Goal: Task Accomplishment & Management: Use online tool/utility

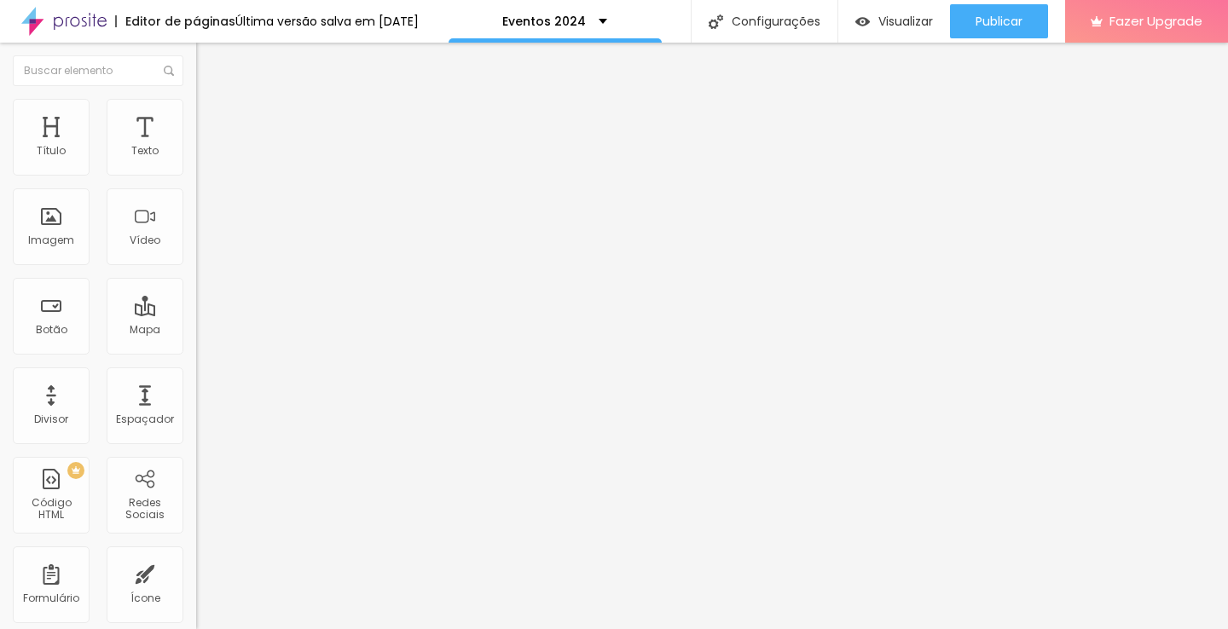
click at [196, 113] on li "Avançado" at bounding box center [294, 107] width 196 height 17
click at [196, 107] on img at bounding box center [203, 106] width 15 height 15
click at [196, 97] on img at bounding box center [203, 89] width 15 height 15
type input "16"
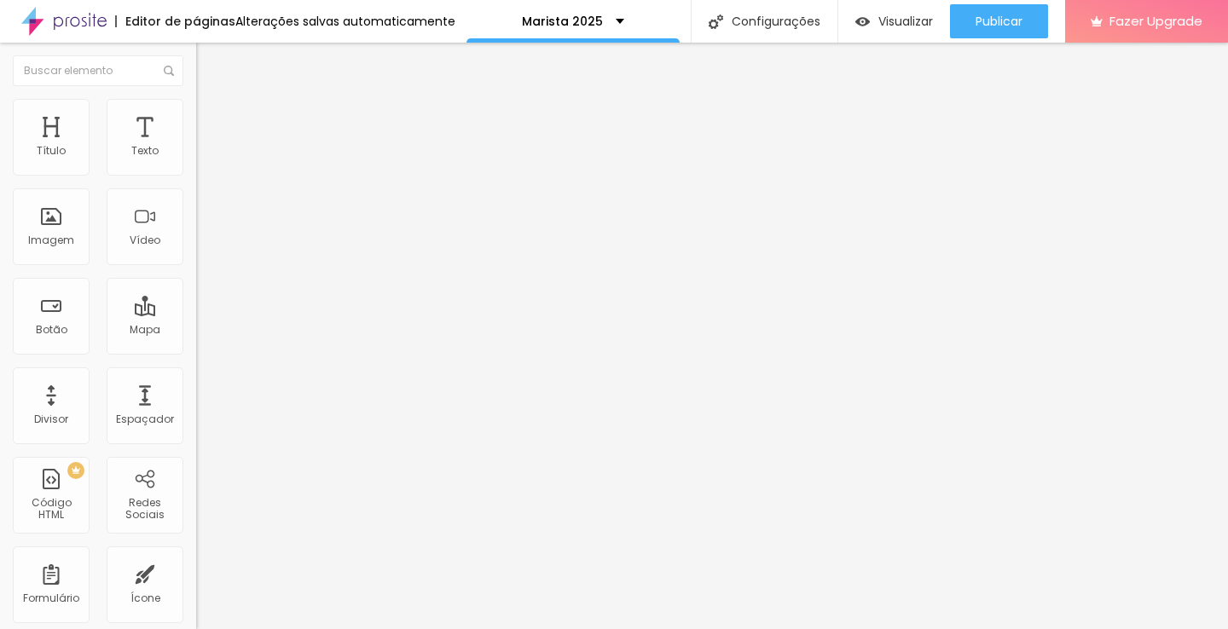
type input "16"
click at [196, 314] on input "range" at bounding box center [251, 321] width 110 height 14
click at [209, 57] on img "button" at bounding box center [216, 62] width 14 height 14
drag, startPoint x: 136, startPoint y: 132, endPoint x: 458, endPoint y: 9, distance: 344.9
click at [196, 126] on div "Tipografia" at bounding box center [294, 121] width 196 height 10
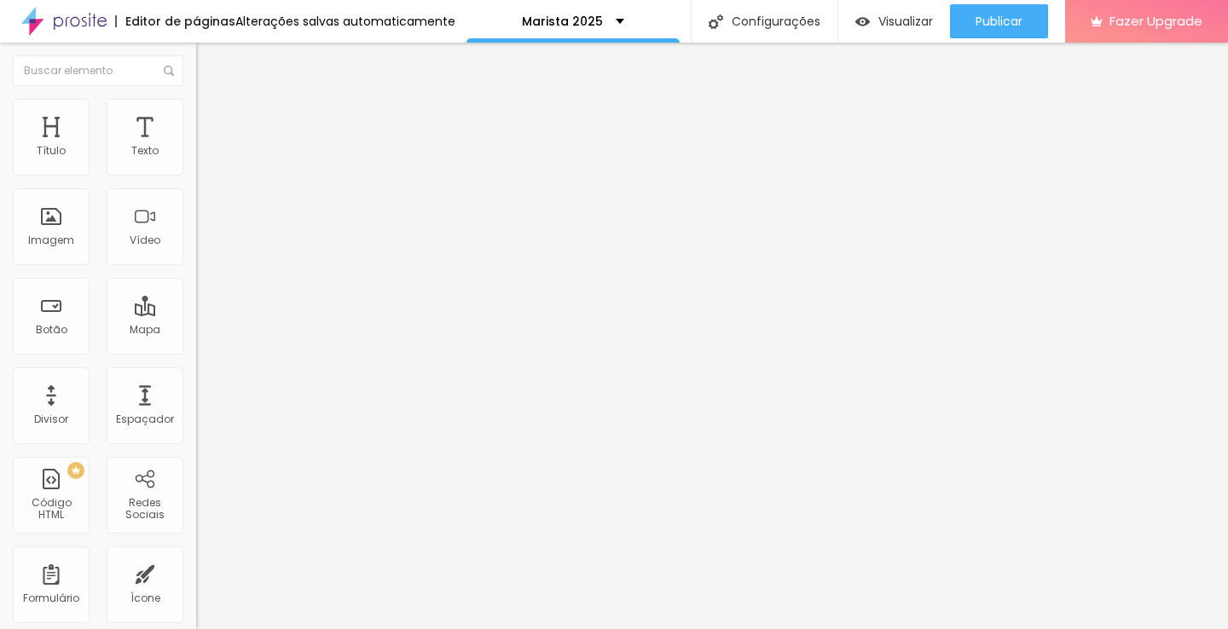
click at [196, 164] on button "button" at bounding box center [208, 155] width 24 height 18
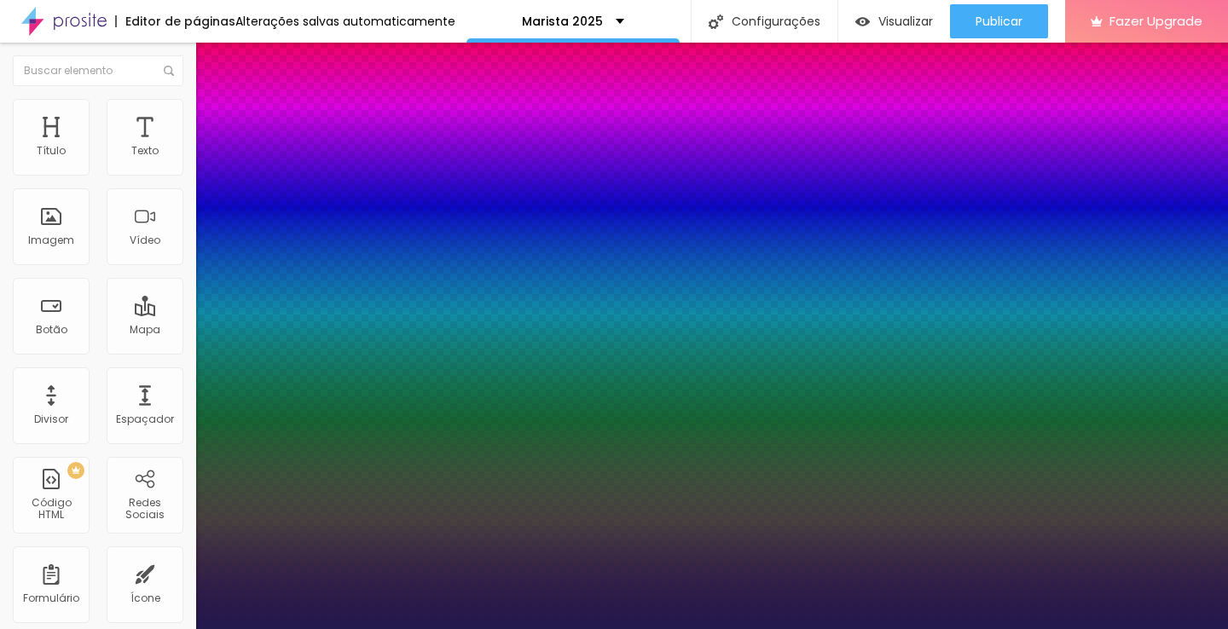
type input "1"
select select "Alice"
type input "1"
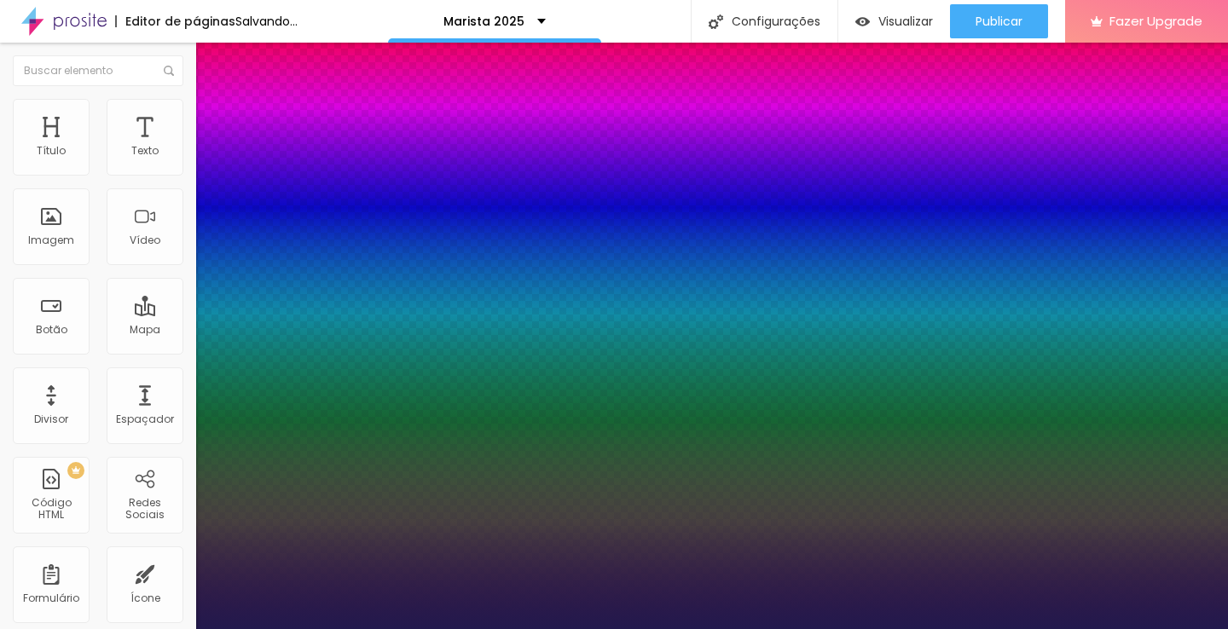
select select "Amita-Regular"
type input "1"
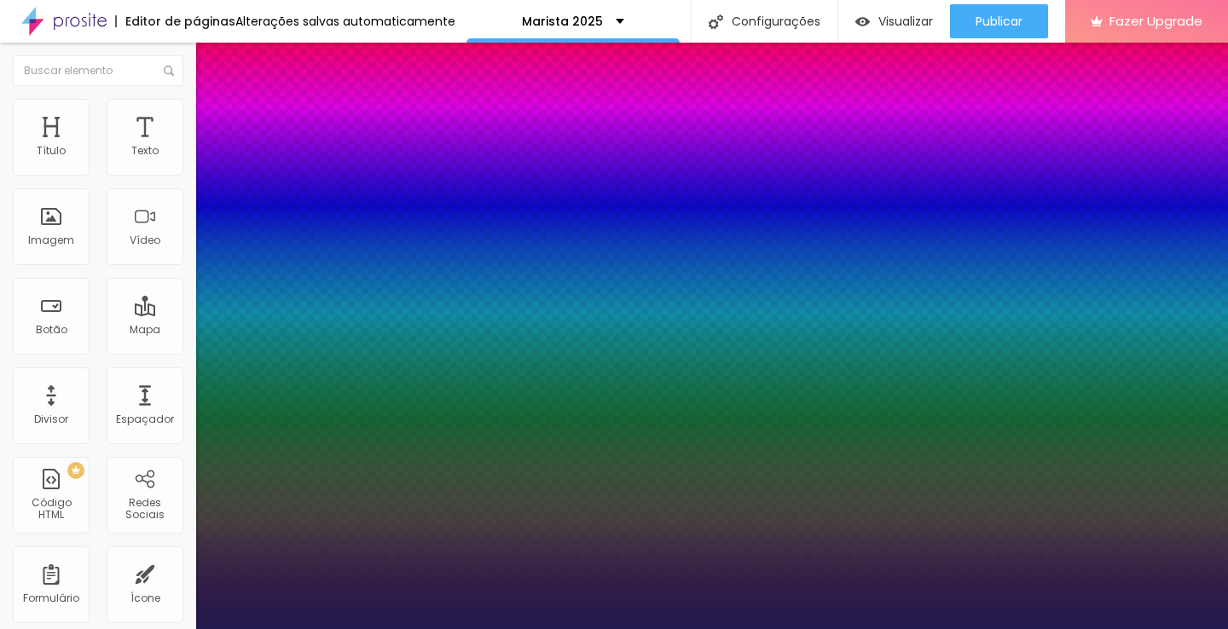
select select "Assistant"
type input "1"
select select "ChangaOne-Italic"
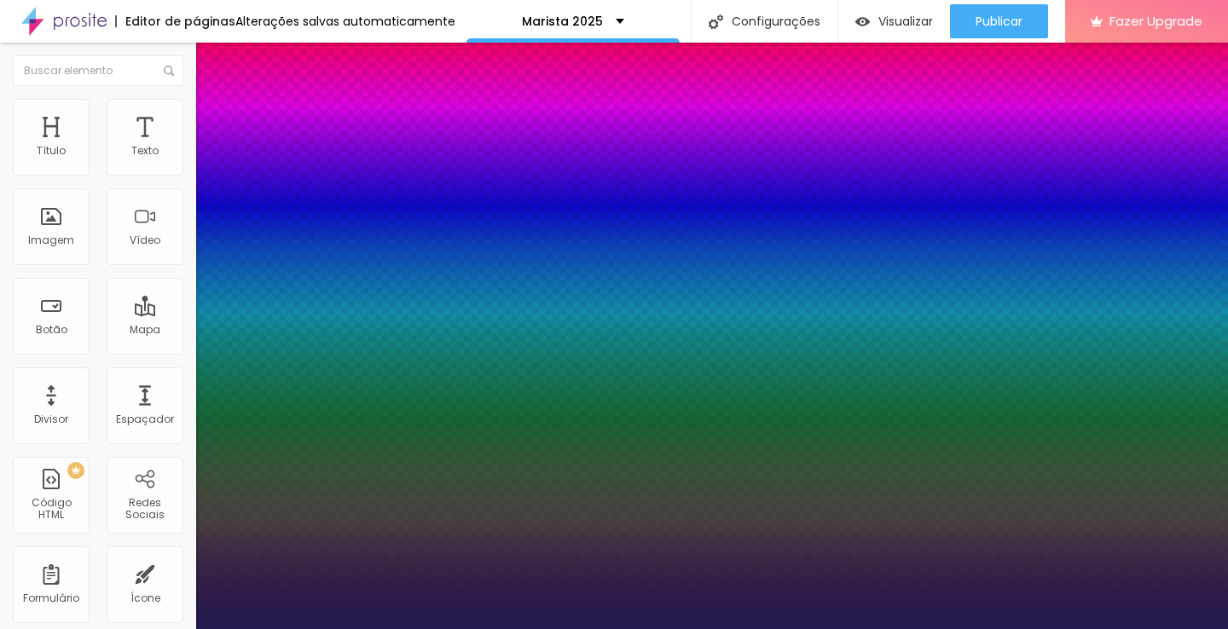
type input "1"
select select "Inconsolata"
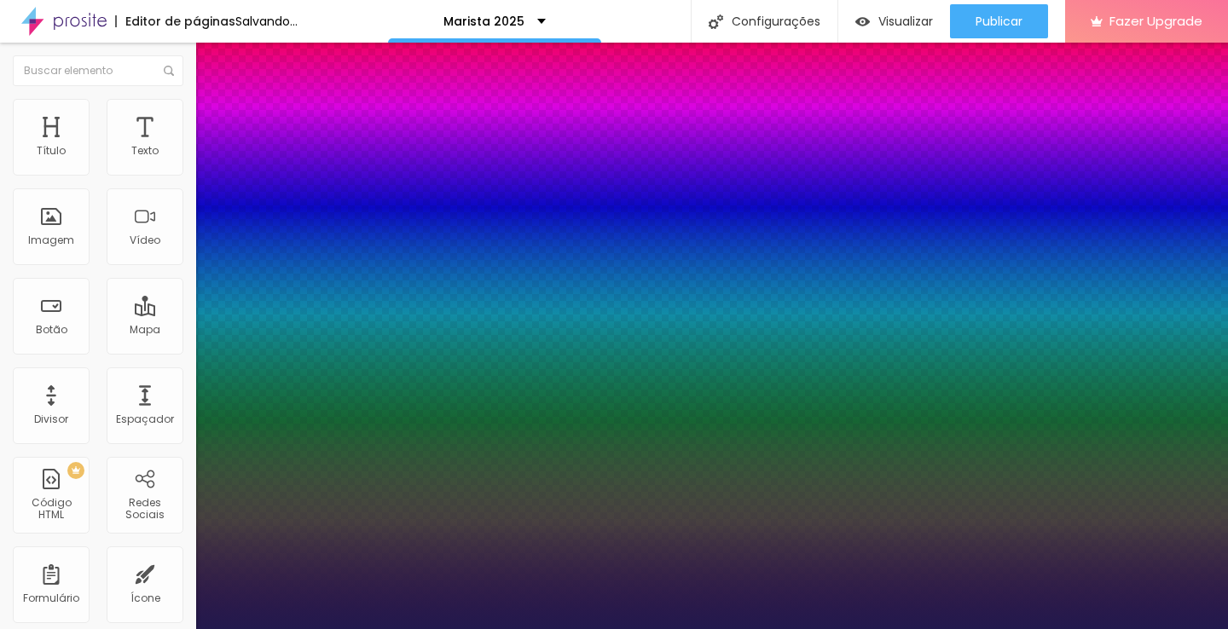
type input "1"
type input "18"
type input "1"
type input "19"
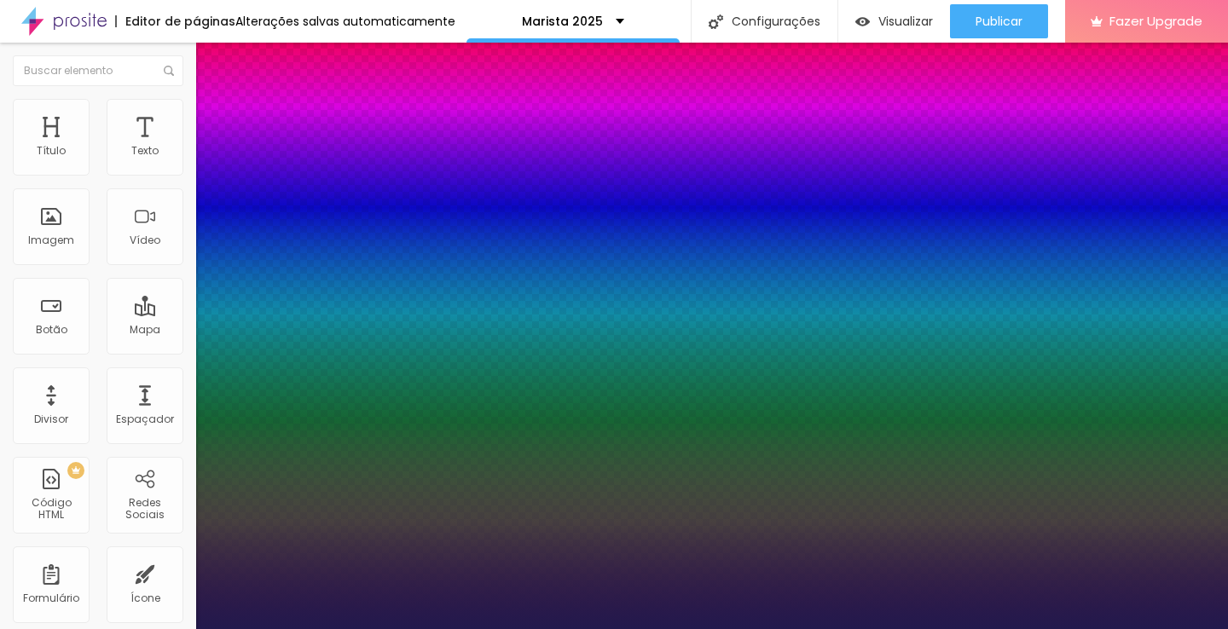
type input "19"
type input "1"
type input "20"
type input "1"
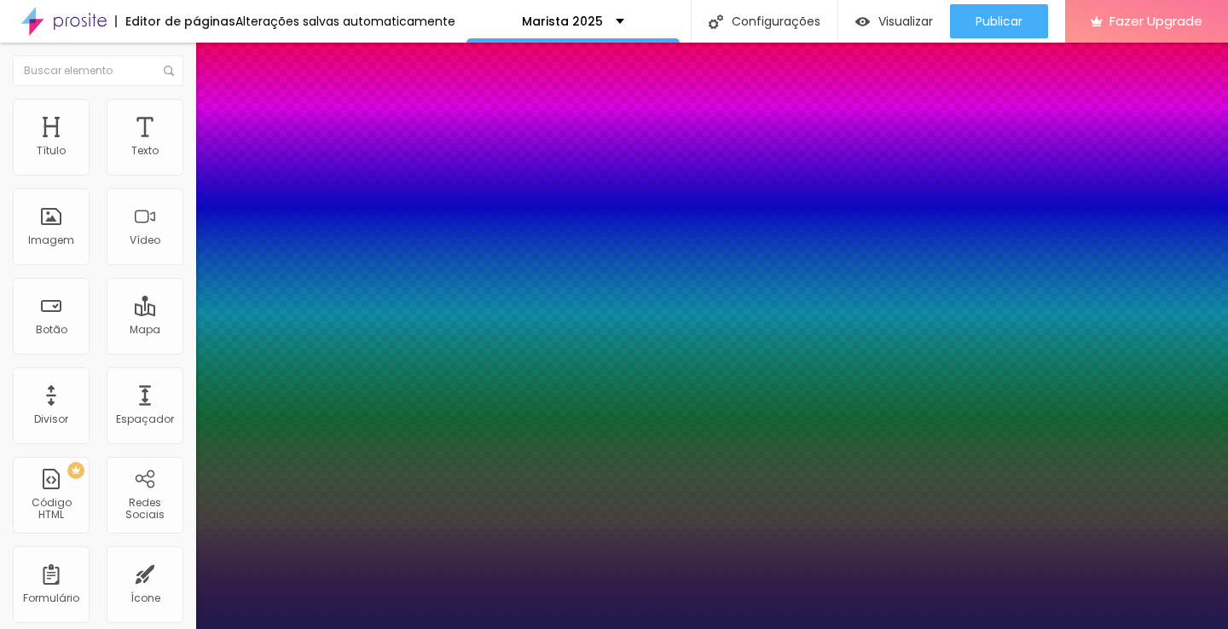
type input "19"
type input "1"
type input "18"
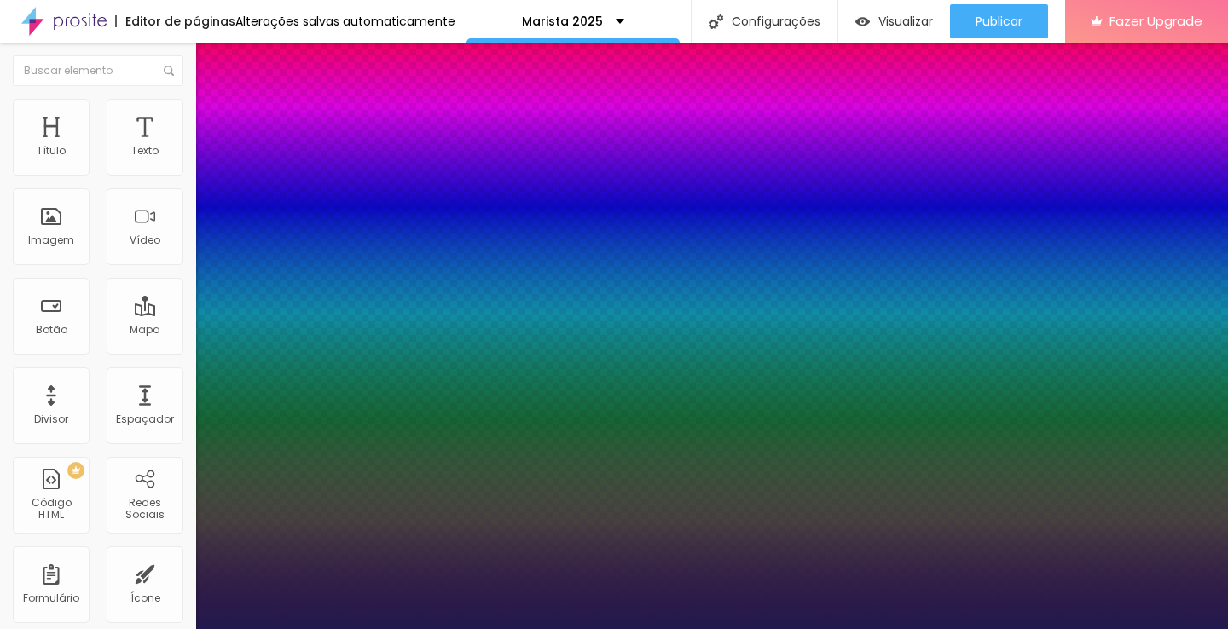
type input "18"
type input "1"
type input "17"
type input "1"
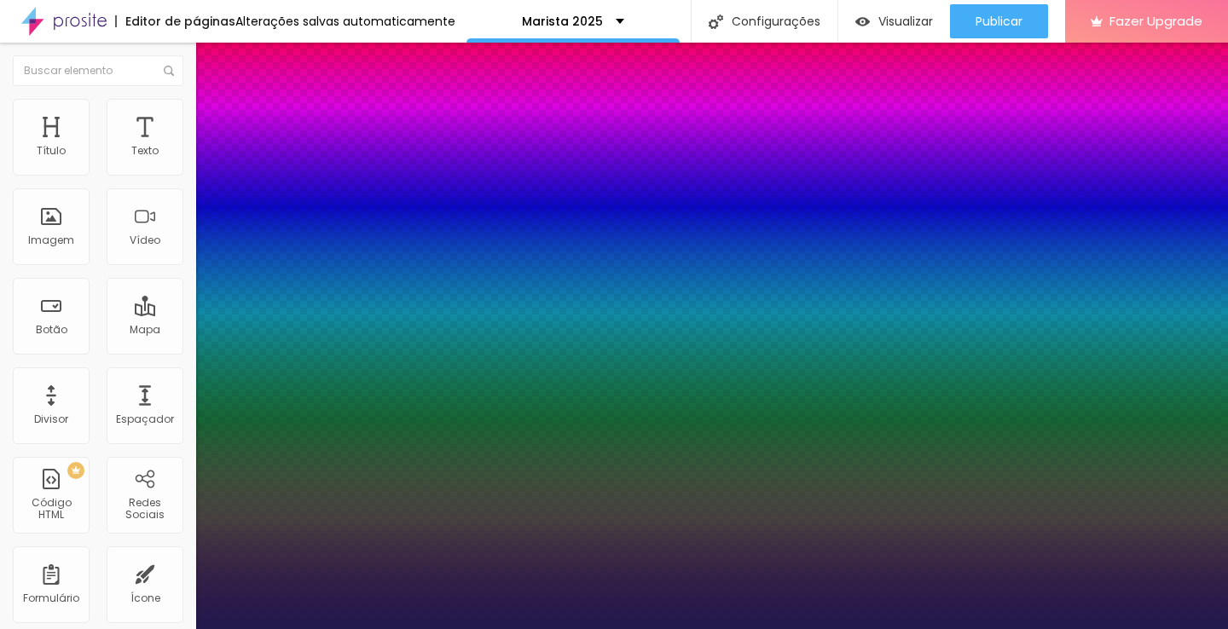
type input "16"
type input "1"
type input "16"
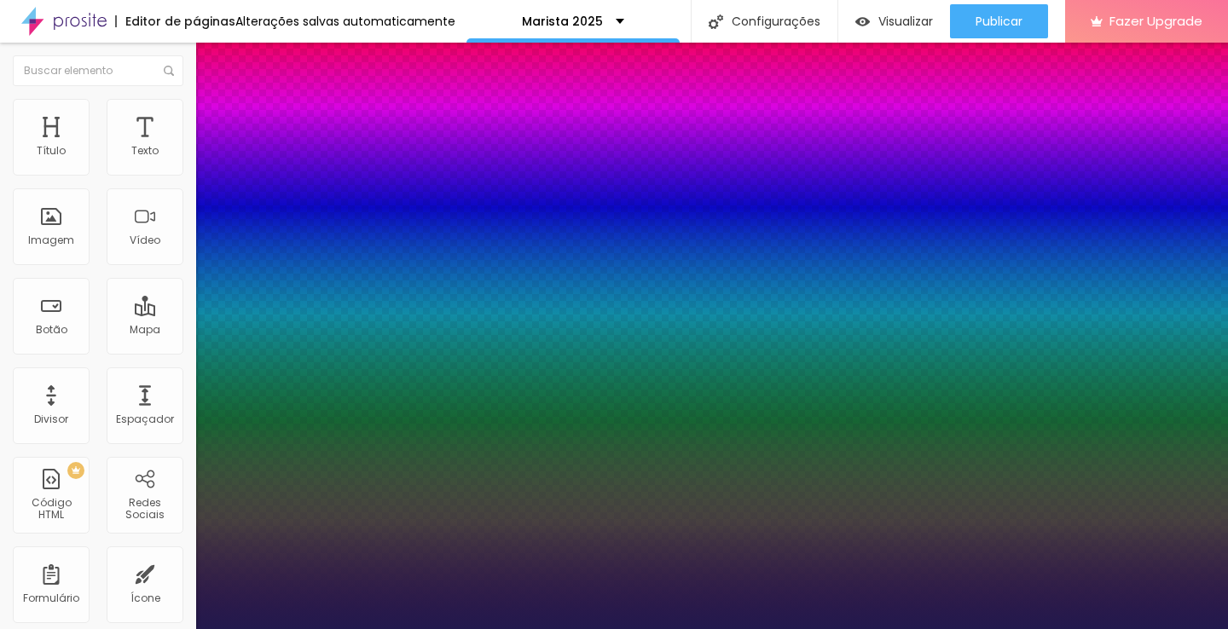
type input "0"
type input "1"
type input "2"
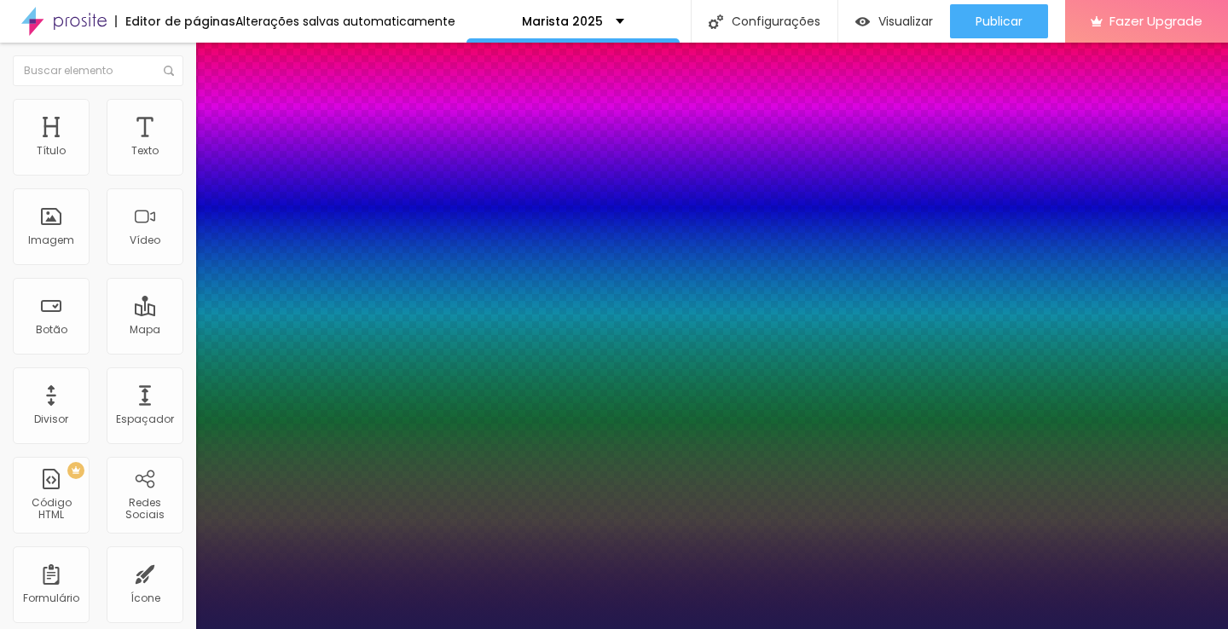
type input "2"
type input "3"
type input "4"
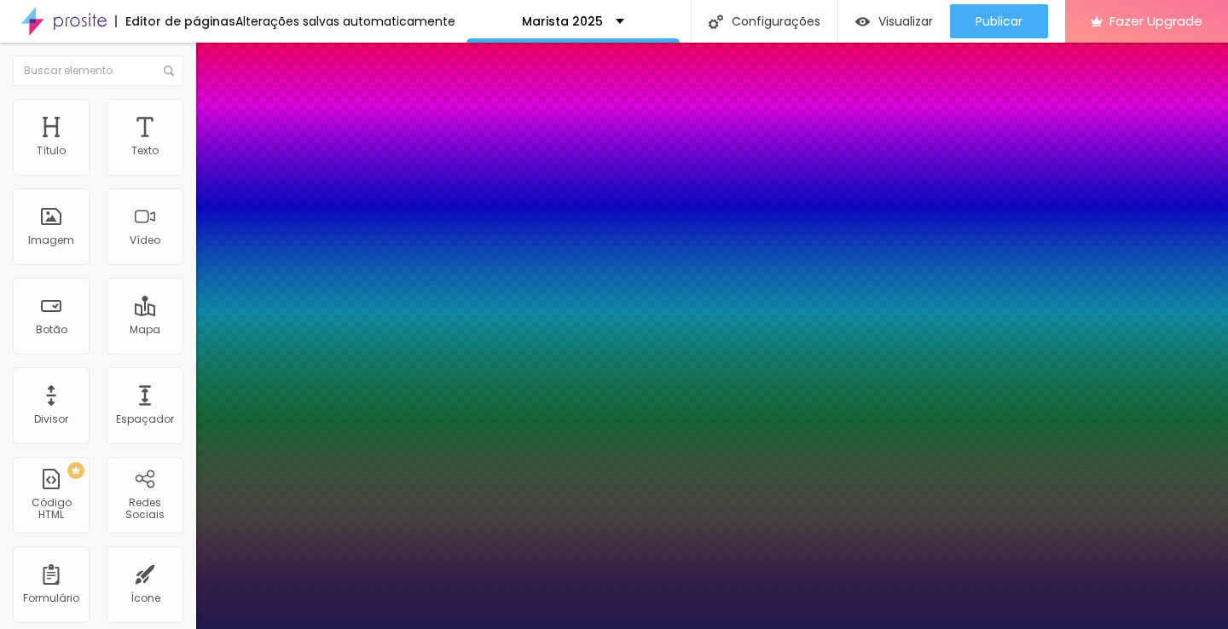
type input "5"
type input "6"
drag, startPoint x: 217, startPoint y: 370, endPoint x: 227, endPoint y: 369, distance: 9.4
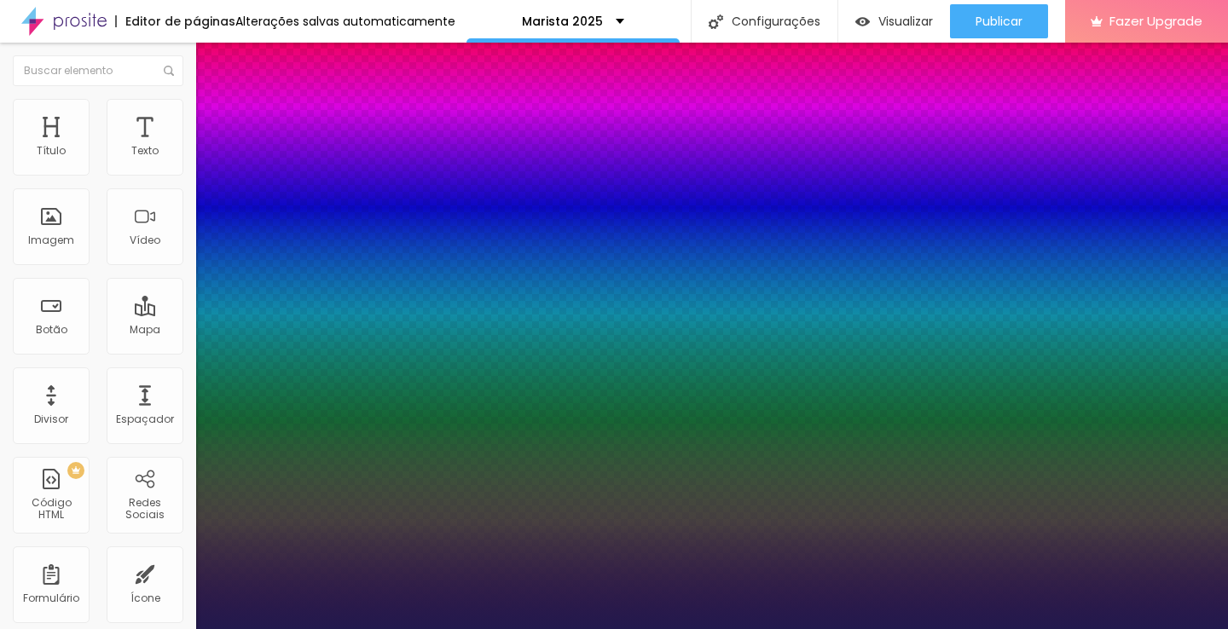
type input "6"
click at [99, 628] on div at bounding box center [614, 629] width 1228 height 0
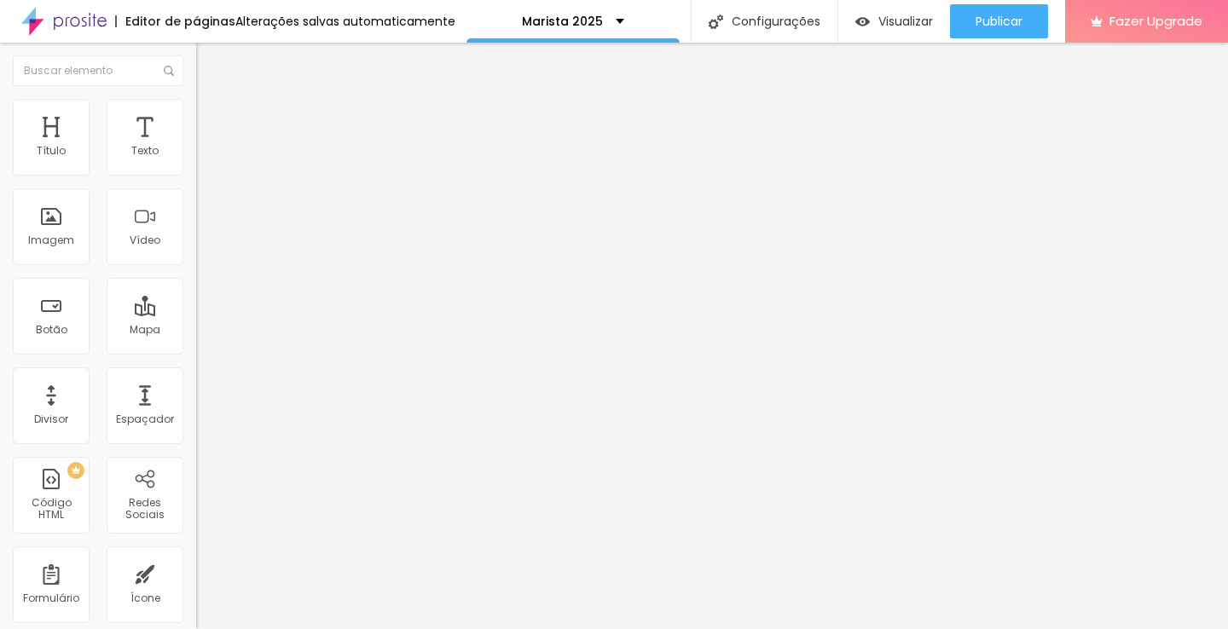
click at [196, 126] on div "Tipografia" at bounding box center [294, 121] width 196 height 10
click at [210, 152] on icon "button" at bounding box center [211, 149] width 3 height 3
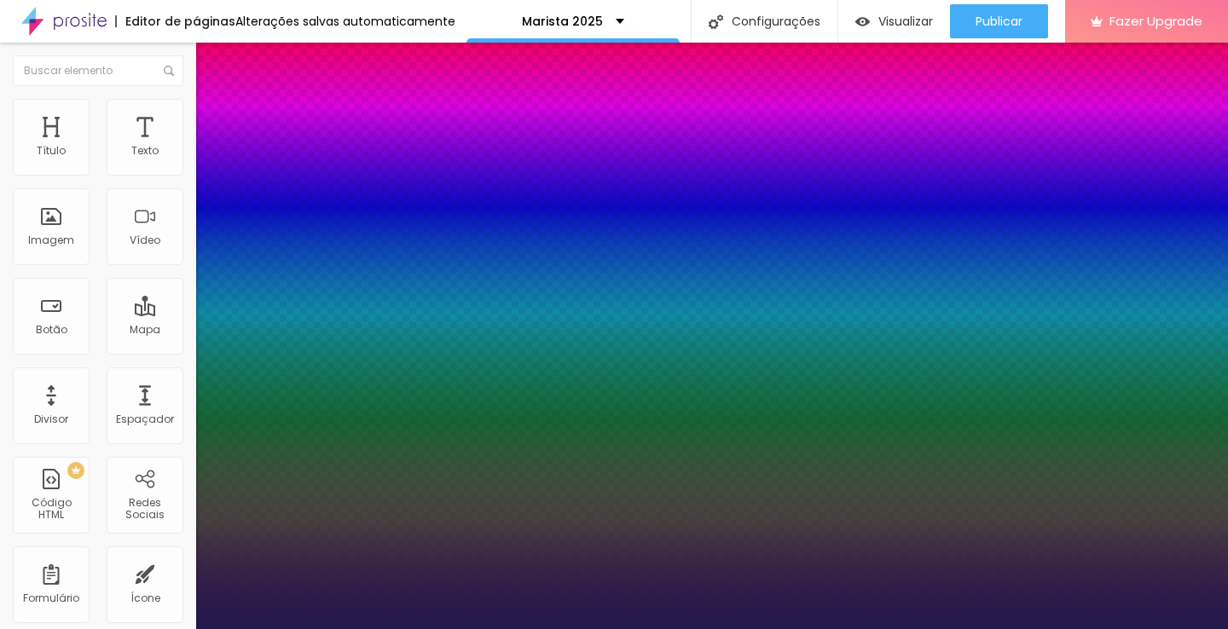
type input "1"
select select "Inconsolata"
type input "3"
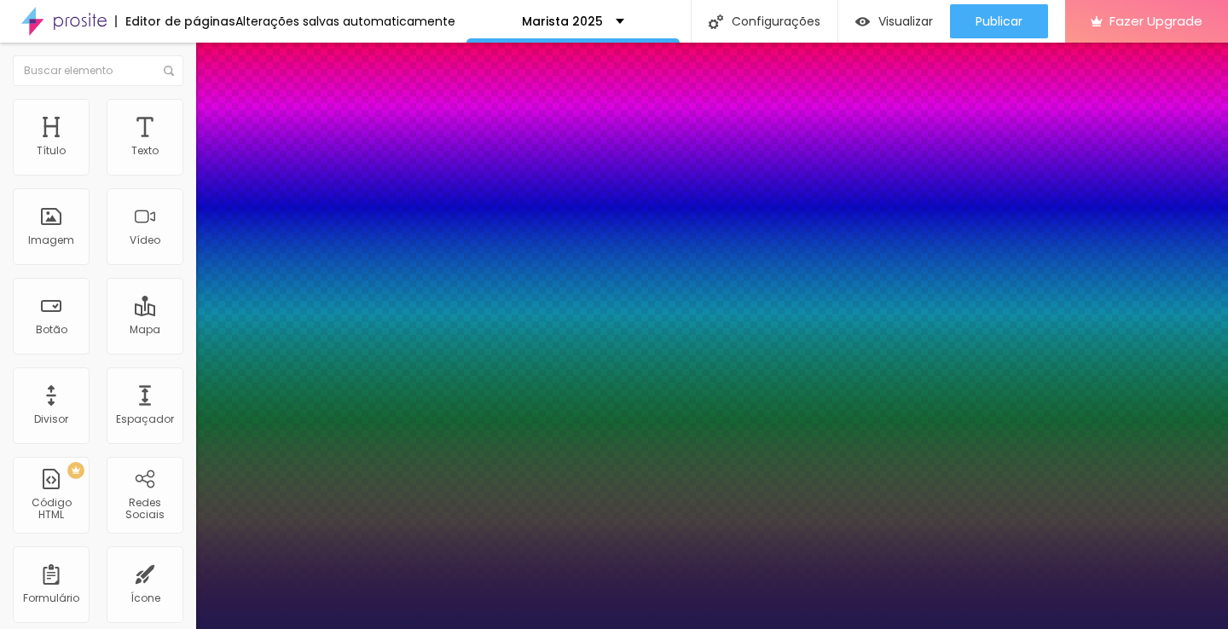
type input "3"
type input "4"
type input "5"
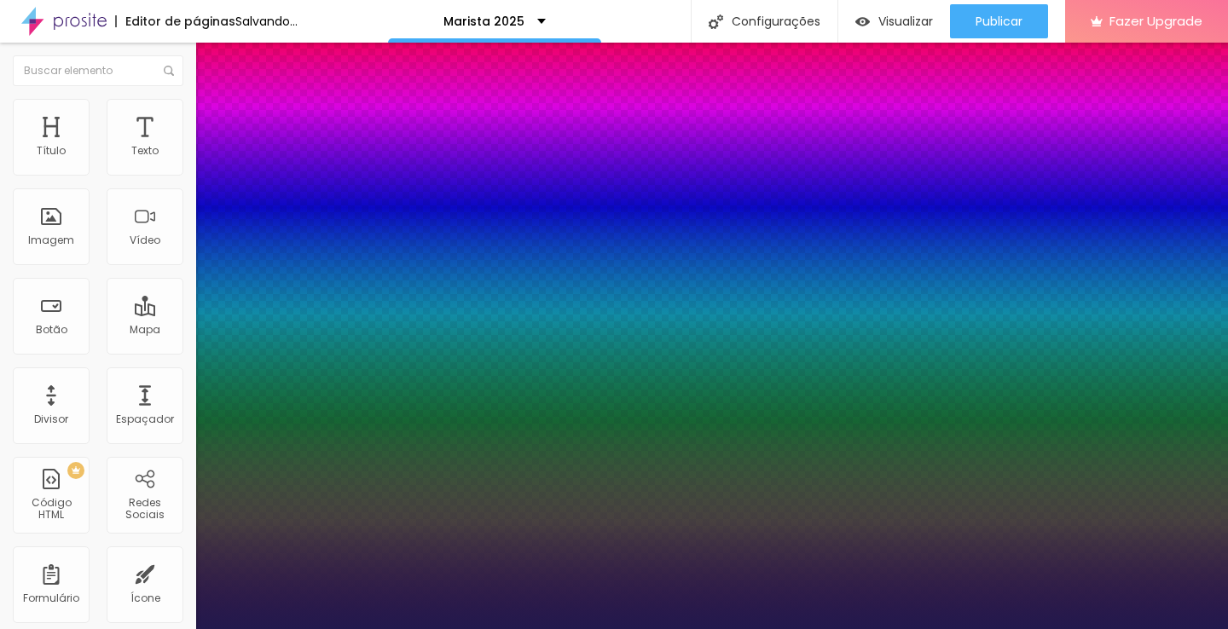
type input "6"
click at [1053, 628] on div at bounding box center [614, 629] width 1228 height 0
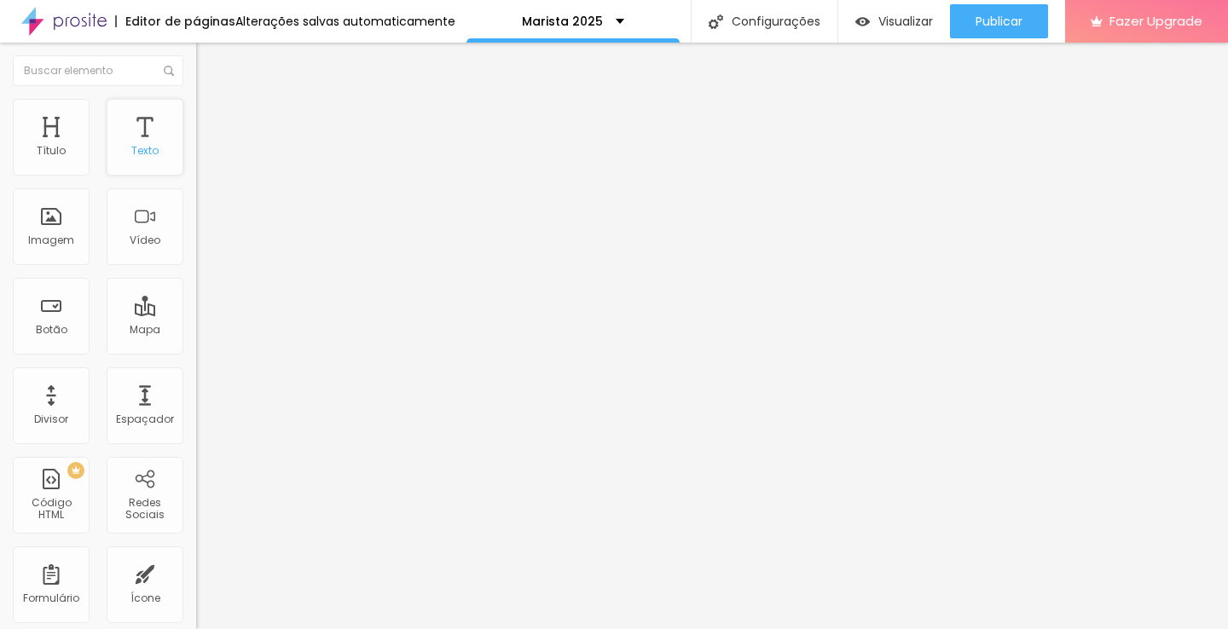
click at [145, 126] on div "Texto" at bounding box center [145, 137] width 77 height 77
click at [138, 135] on div "Texto" at bounding box center [145, 137] width 77 height 77
click at [196, 126] on div "Tipografia" at bounding box center [294, 121] width 196 height 10
click at [203, 159] on icon "button" at bounding box center [208, 153] width 10 height 10
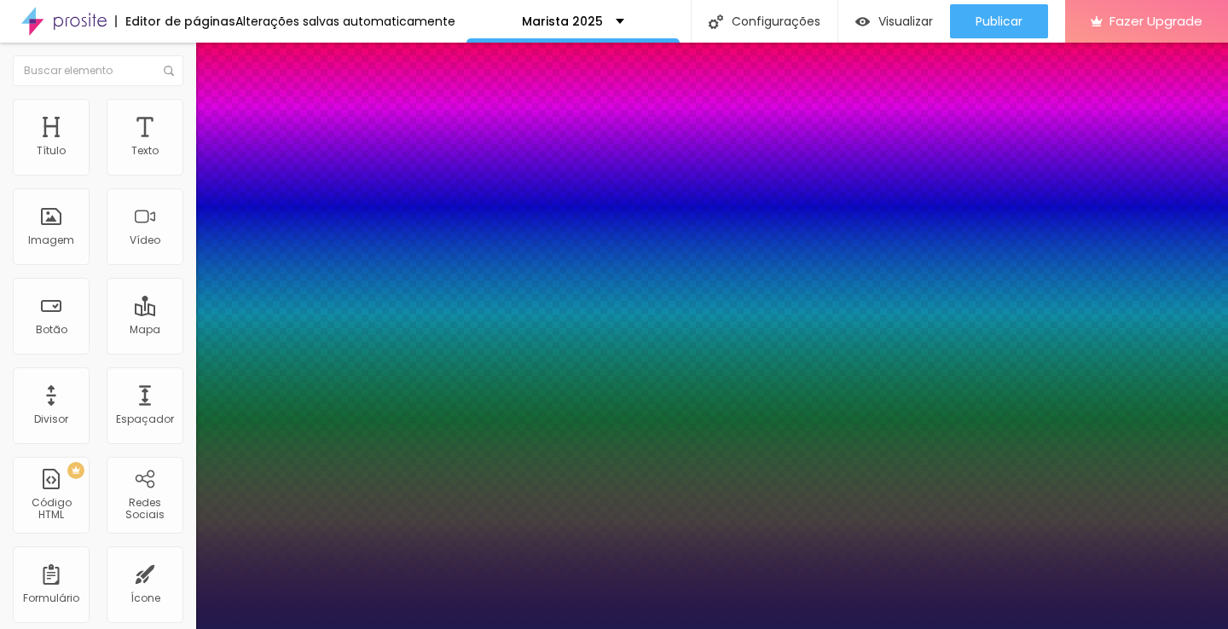
type input "1"
select select "Inconsolata"
type input "0"
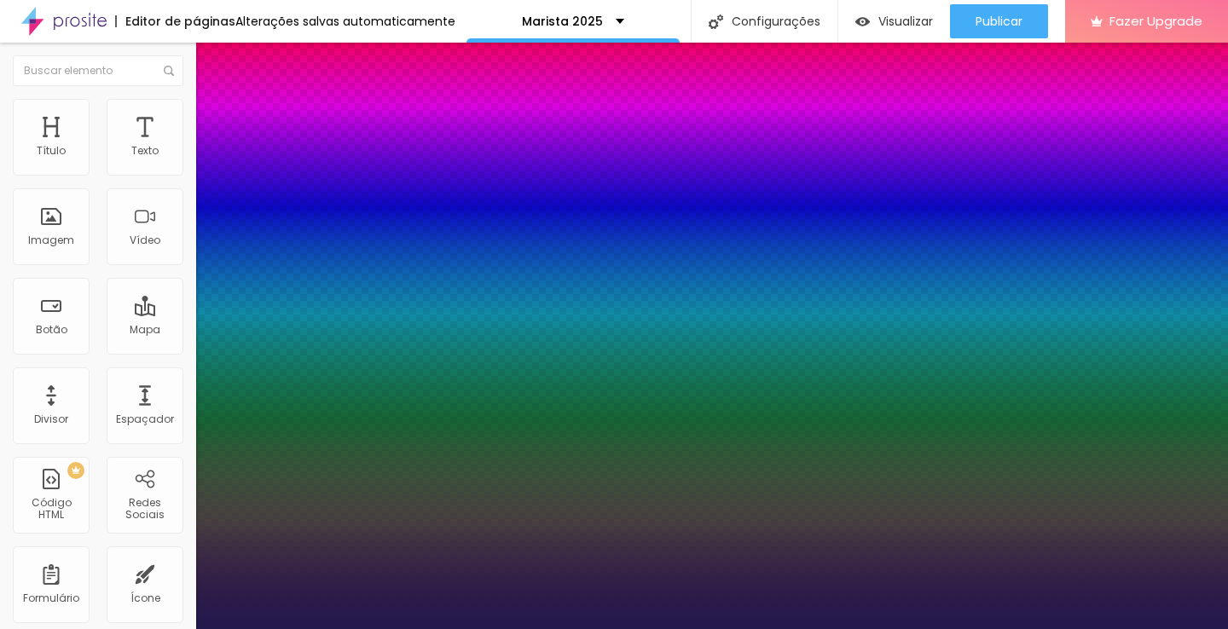
type input "0"
type input "1"
type input "2"
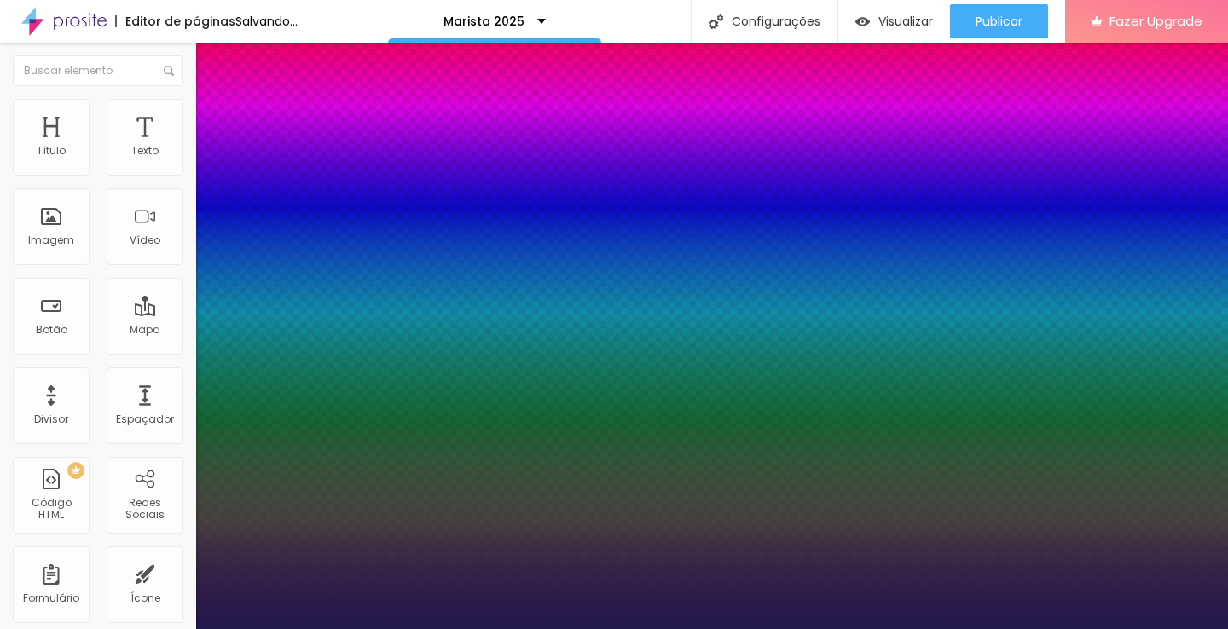
type input "3"
type input "4"
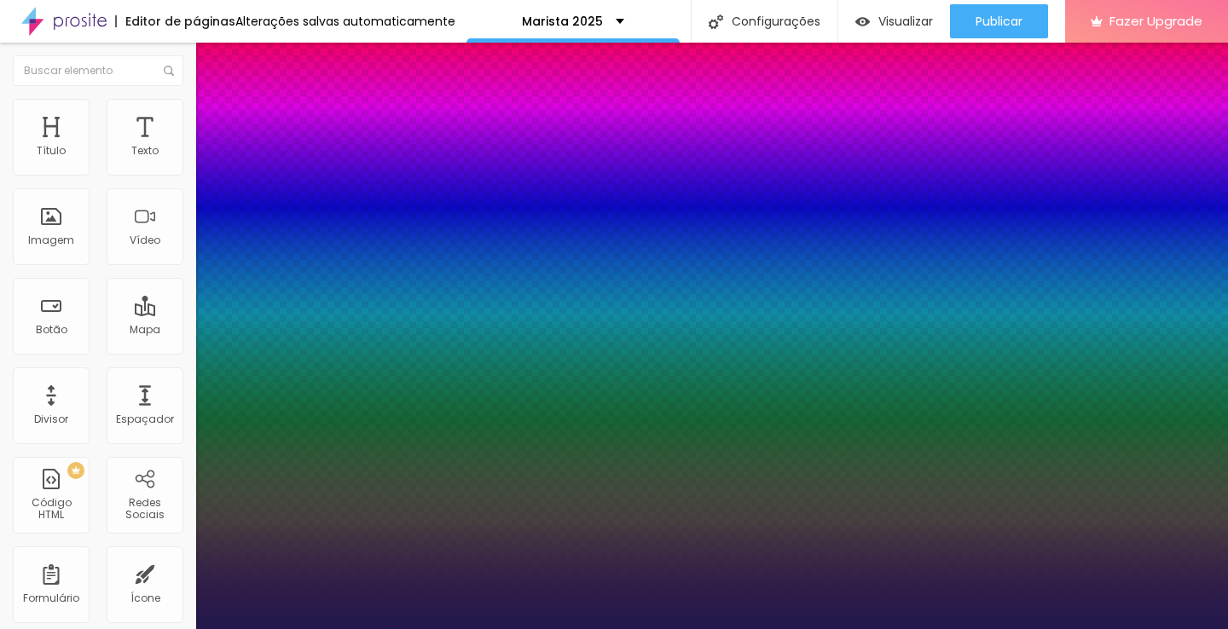
click at [447, 628] on div at bounding box center [614, 629] width 1228 height 0
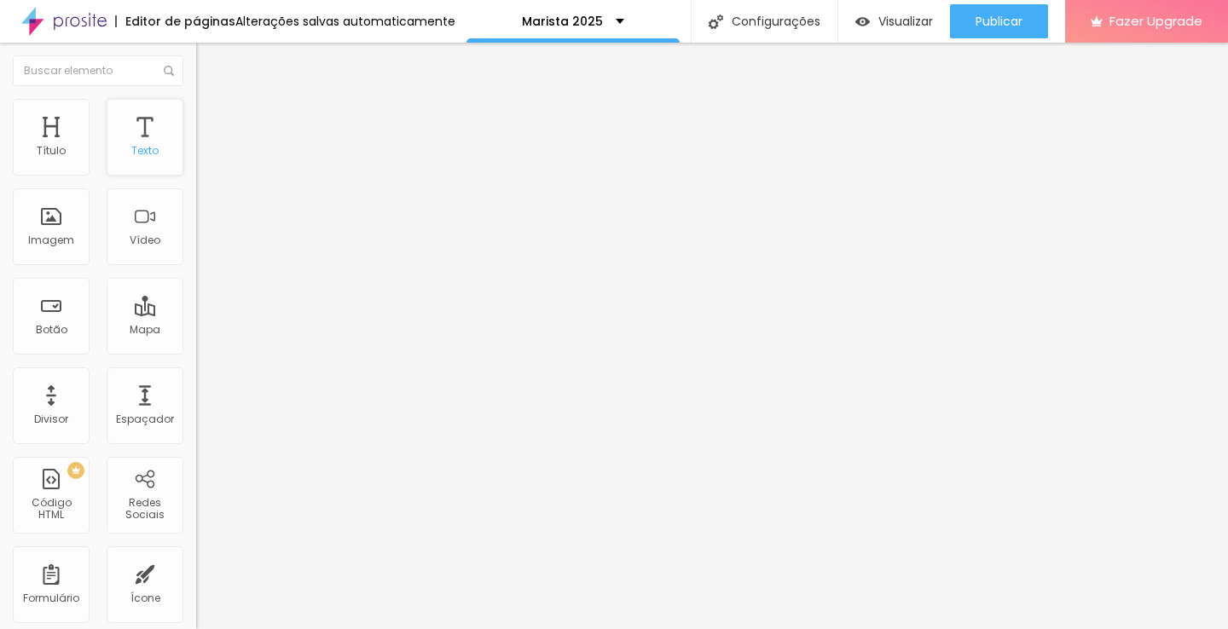
click at [137, 128] on div "Texto" at bounding box center [145, 137] width 77 height 77
click at [132, 145] on div "Texto" at bounding box center [144, 151] width 27 height 12
click at [135, 158] on div "Texto" at bounding box center [145, 137] width 77 height 77
click at [136, 159] on div "Texto" at bounding box center [145, 137] width 77 height 77
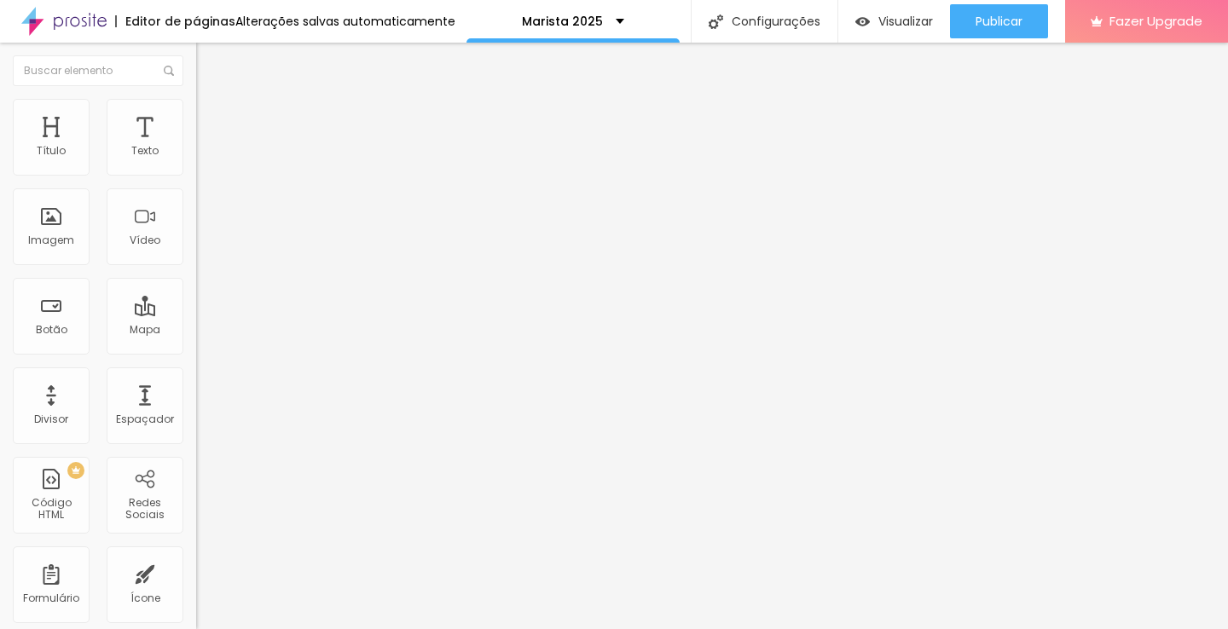
click at [205, 157] on icon "button" at bounding box center [208, 153] width 7 height 7
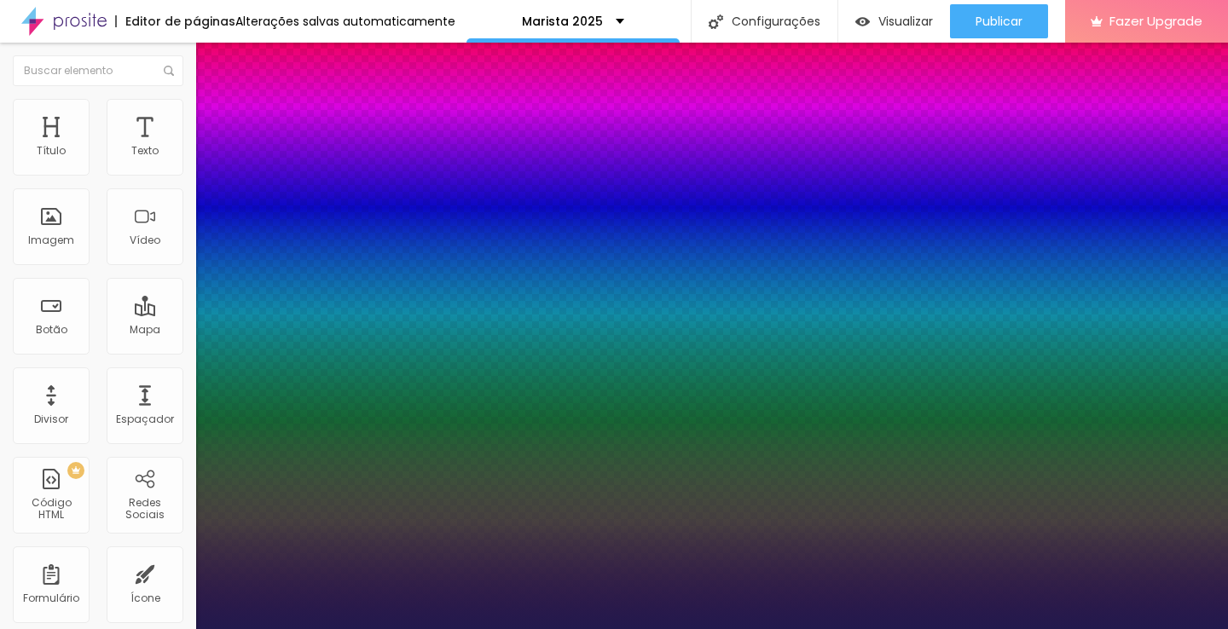
type input "1"
select select "Inconsolata"
type input "1"
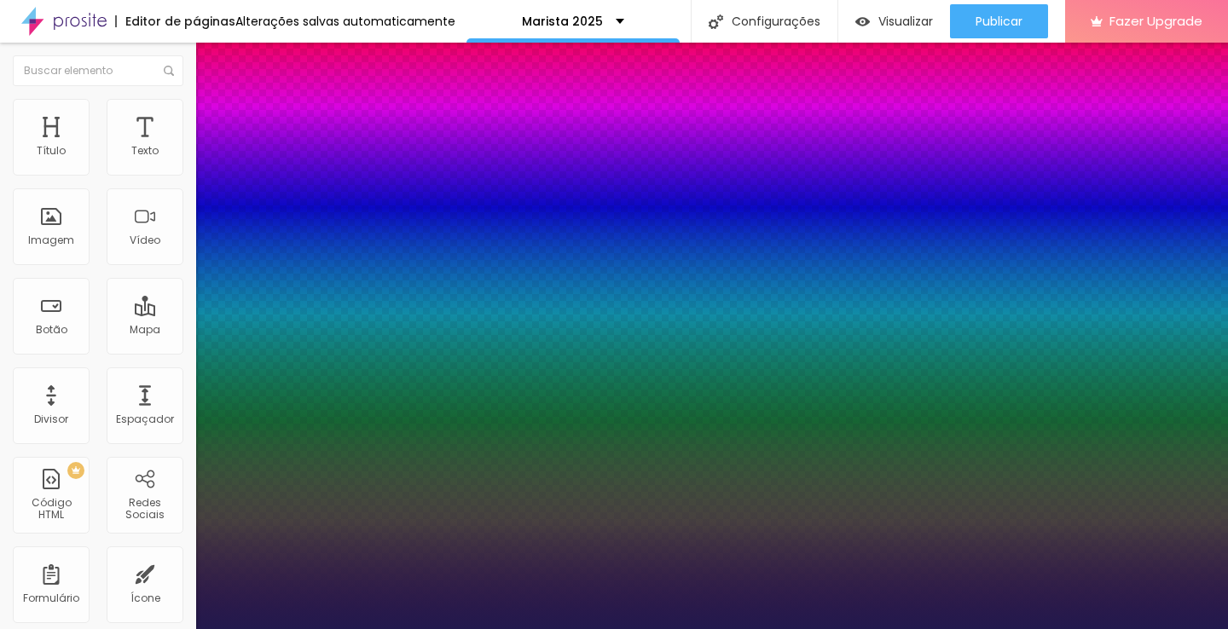
click at [425, 628] on div at bounding box center [614, 629] width 1228 height 0
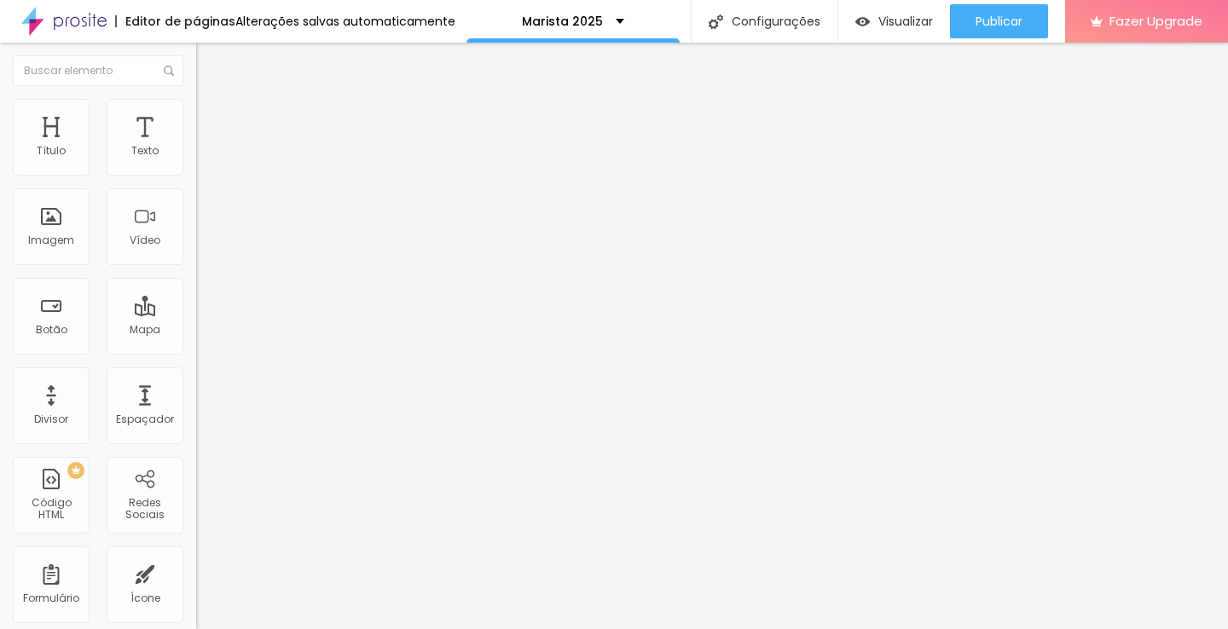
click at [196, 155] on span "Encaixotado" at bounding box center [229, 148] width 67 height 14
click at [196, 113] on li "Estilo" at bounding box center [294, 107] width 196 height 17
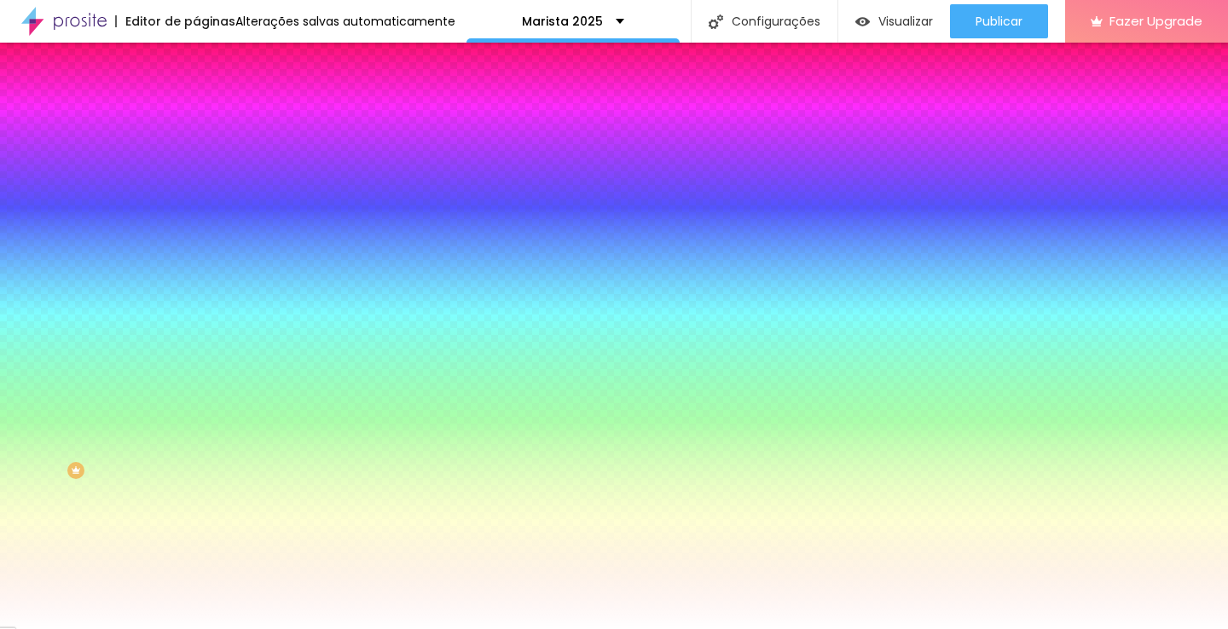
click at [196, 249] on input "#FFFFFF" at bounding box center [298, 240] width 205 height 17
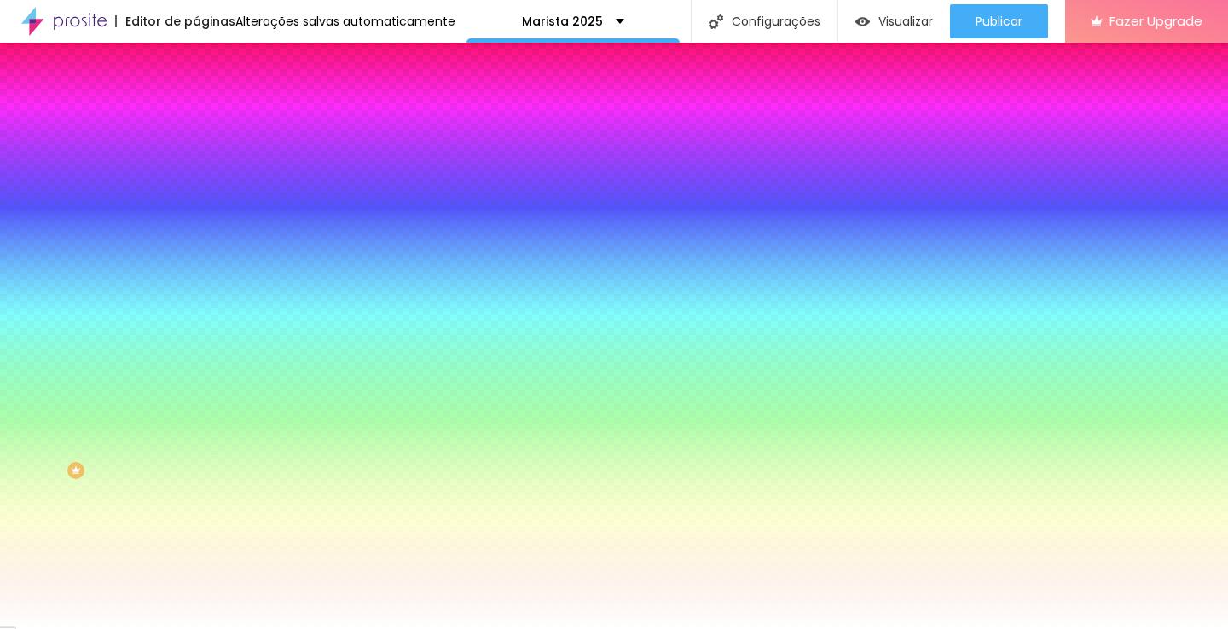
click at [196, 249] on input "#FFFFFF" at bounding box center [298, 240] width 205 height 17
click at [204, 221] on icon "button" at bounding box center [205, 220] width 2 height 2
click at [196, 249] on input "#FFFFFF" at bounding box center [298, 240] width 205 height 17
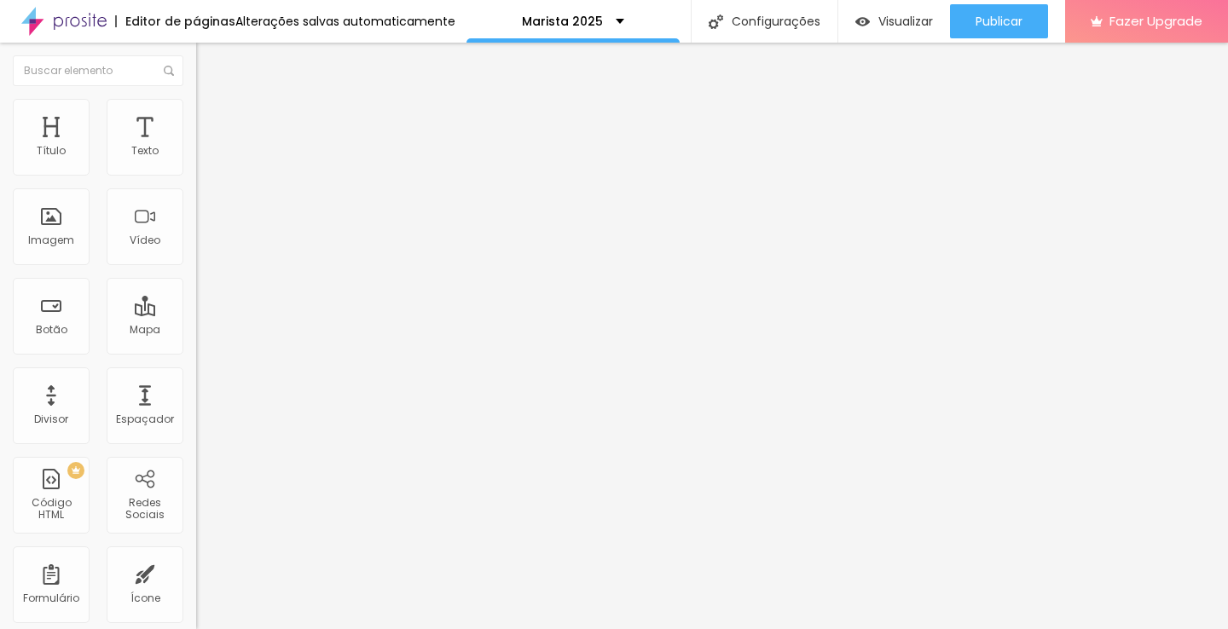
click at [209, 57] on img "button" at bounding box center [216, 62] width 14 height 14
click at [196, 126] on div "Tipografia" at bounding box center [294, 121] width 196 height 10
click at [203, 159] on icon "button" at bounding box center [208, 153] width 10 height 10
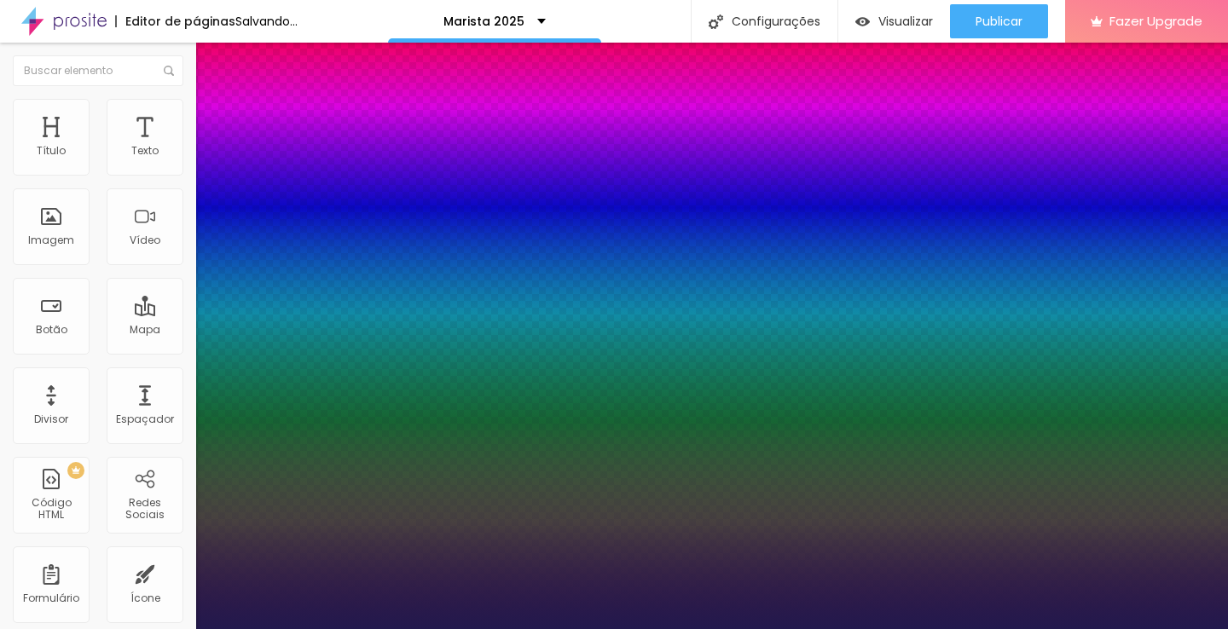
click at [125, 628] on div at bounding box center [614, 629] width 1228 height 0
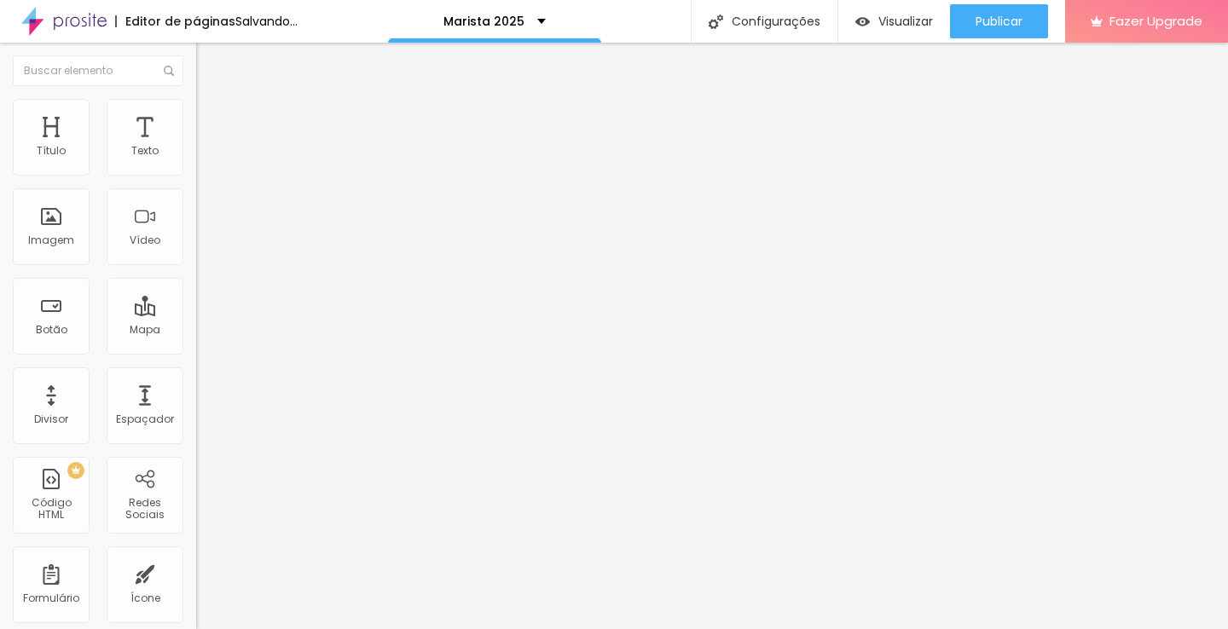
click at [196, 164] on button "button" at bounding box center [208, 155] width 24 height 18
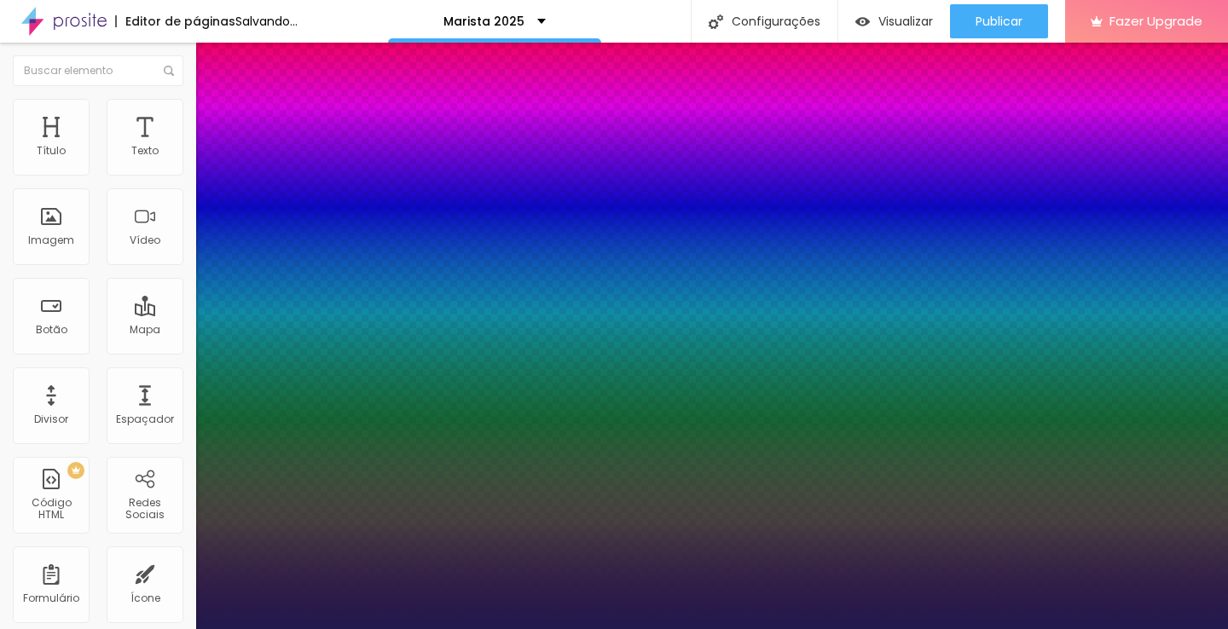
type input "1"
select select "Inconsolata"
type input "1"
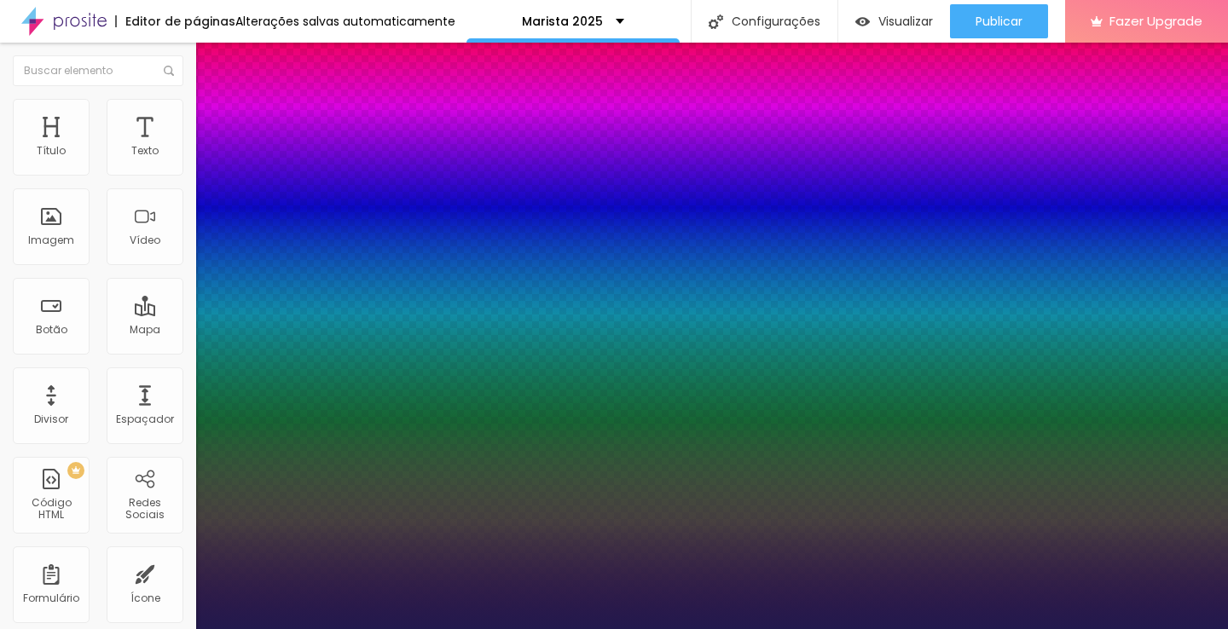
click at [101, 628] on div at bounding box center [614, 629] width 1228 height 0
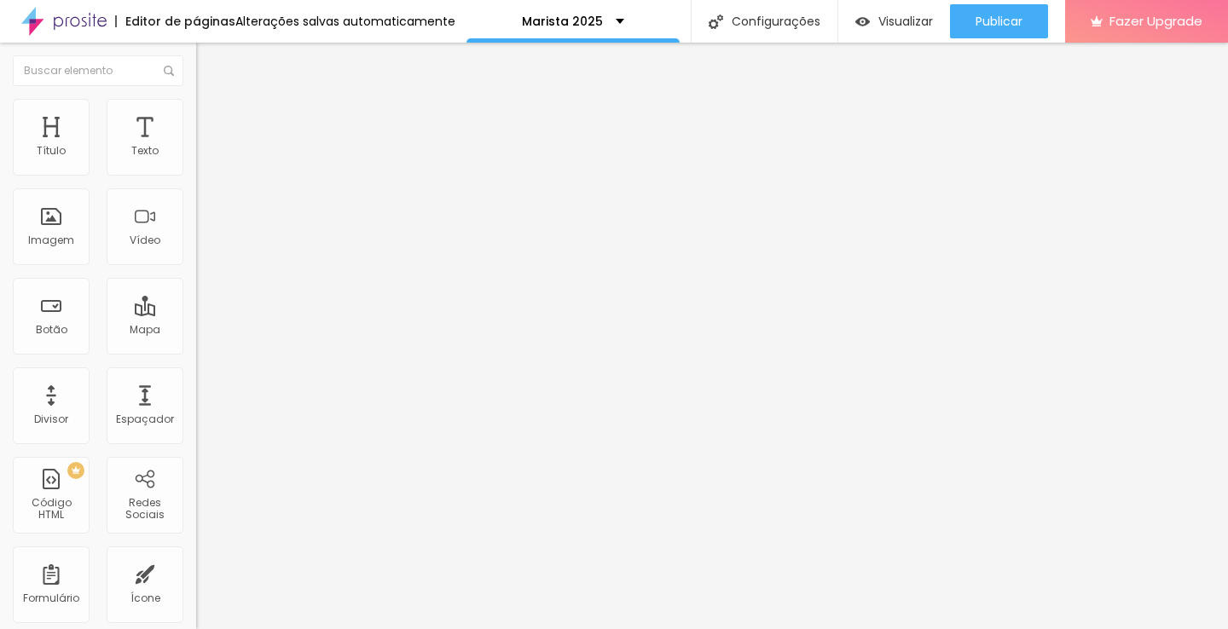
click at [209, 61] on img "button" at bounding box center [216, 62] width 14 height 14
click at [153, 139] on div "Texto" at bounding box center [145, 137] width 77 height 77
click at [196, 126] on div "Tipografia" at bounding box center [294, 121] width 196 height 10
click at [209, 63] on div "Editar Texto" at bounding box center [257, 62] width 97 height 14
click at [131, 130] on div "Texto" at bounding box center [145, 137] width 77 height 77
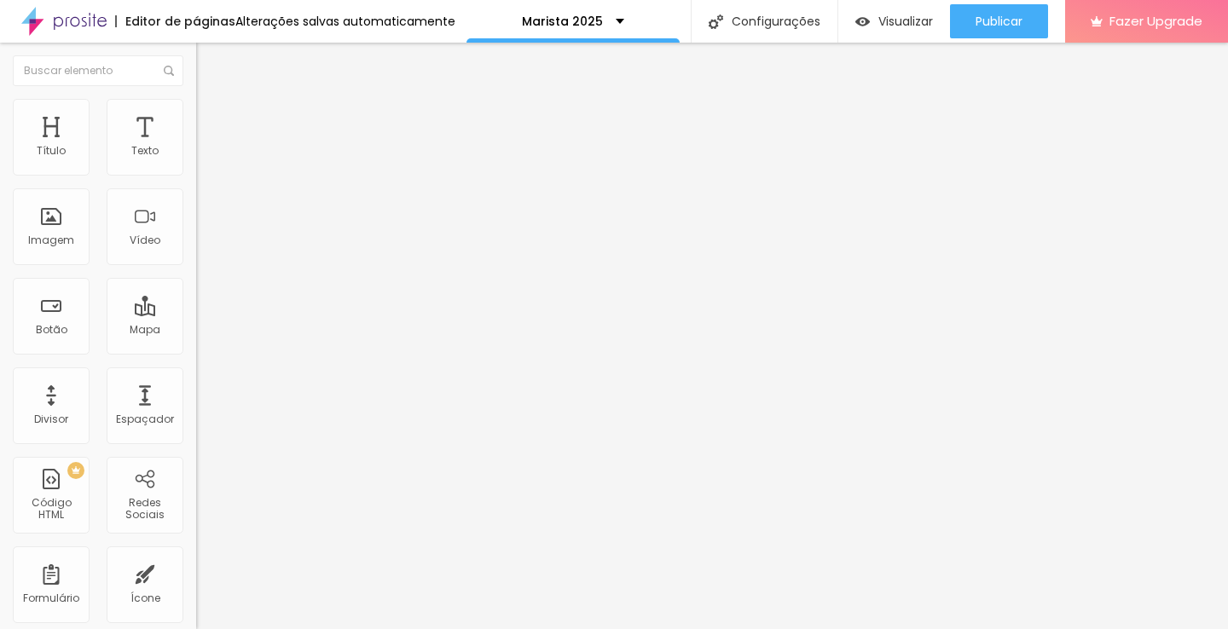
click at [196, 126] on div "Tipografia" at bounding box center [294, 121] width 196 height 10
click at [203, 159] on icon "button" at bounding box center [208, 153] width 10 height 10
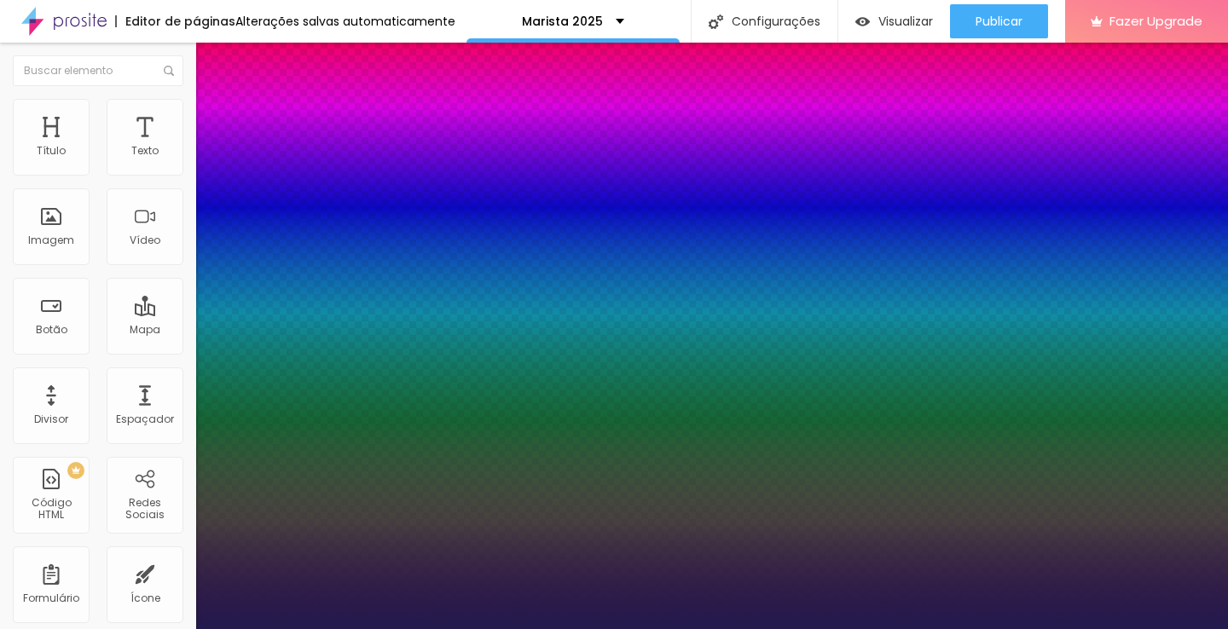
type input "1"
select select "Inconsolata"
type input "1"
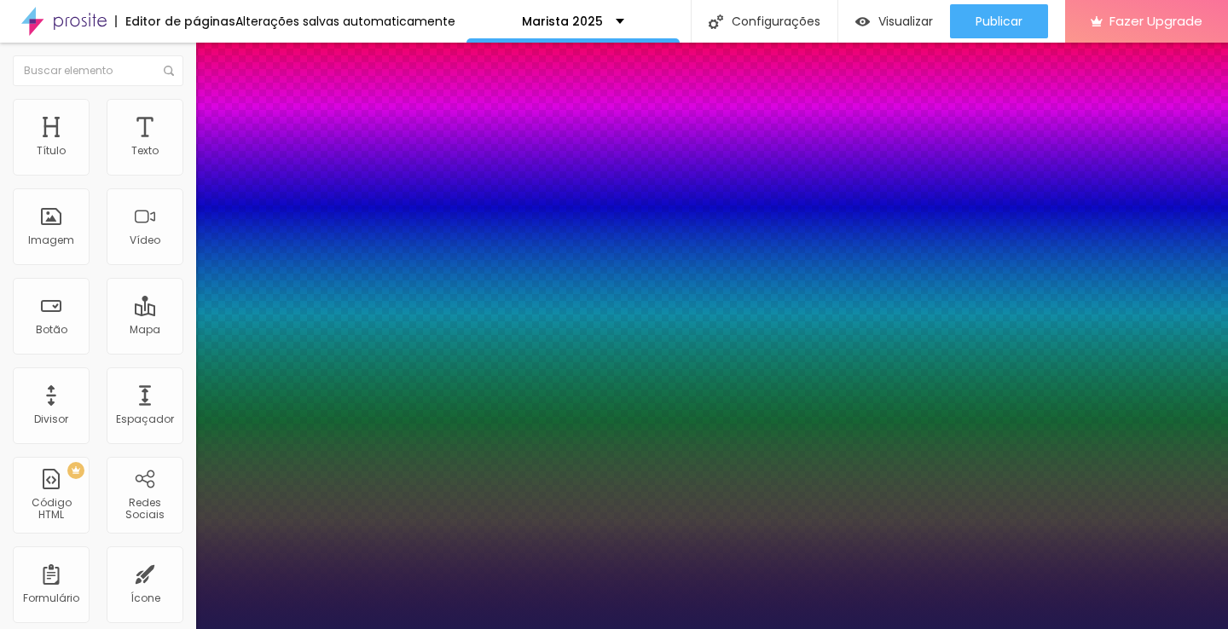
click at [971, 628] on div at bounding box center [614, 629] width 1228 height 0
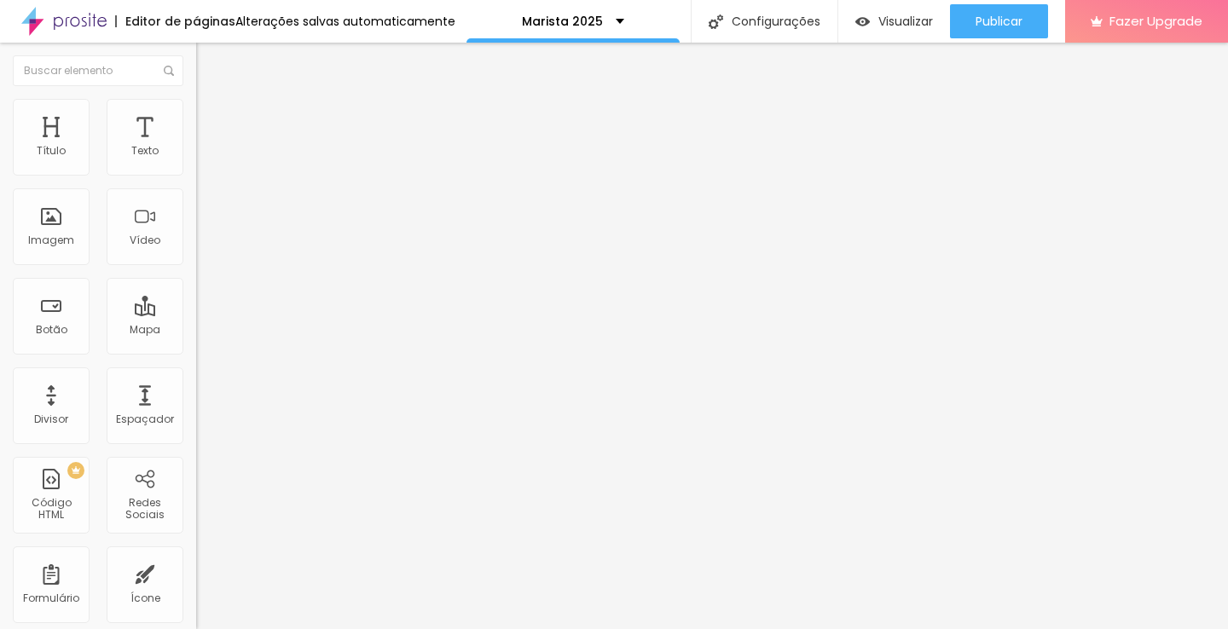
click at [196, 99] on img at bounding box center [203, 106] width 15 height 15
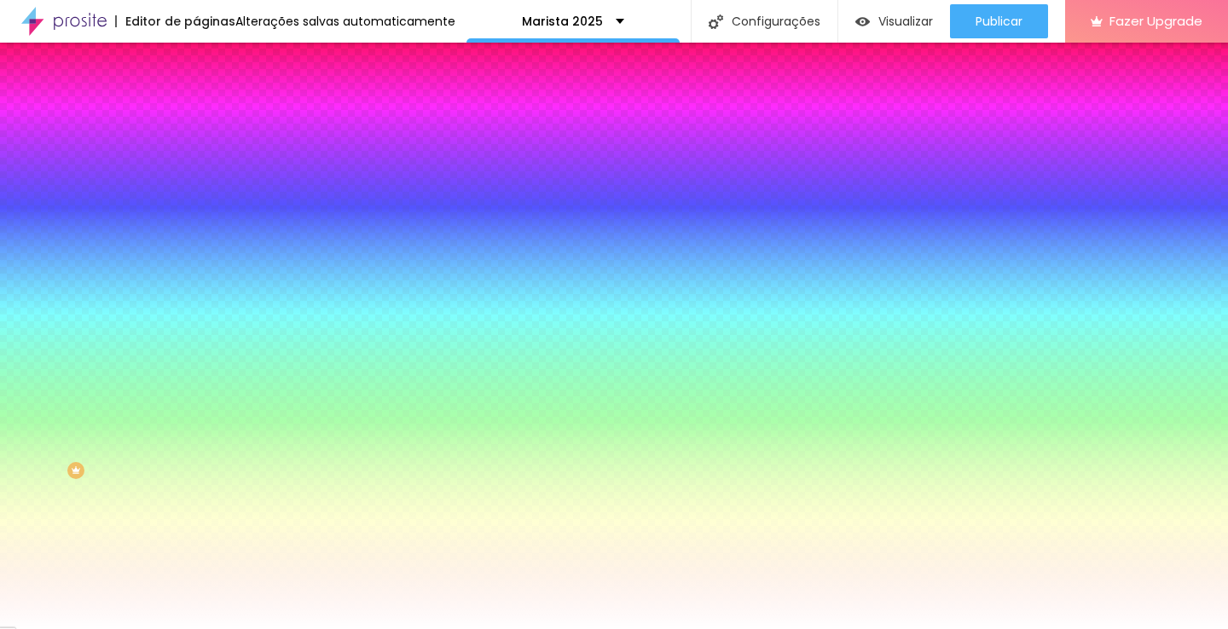
click at [196, 116] on img at bounding box center [203, 123] width 15 height 15
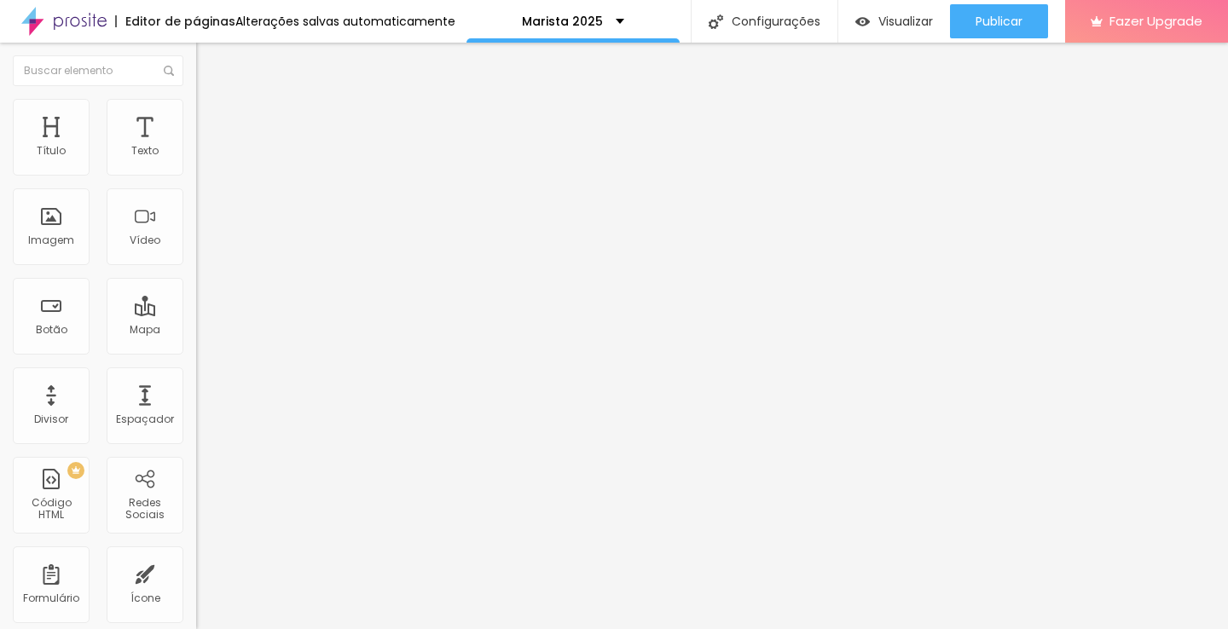
click at [196, 102] on img at bounding box center [203, 106] width 15 height 15
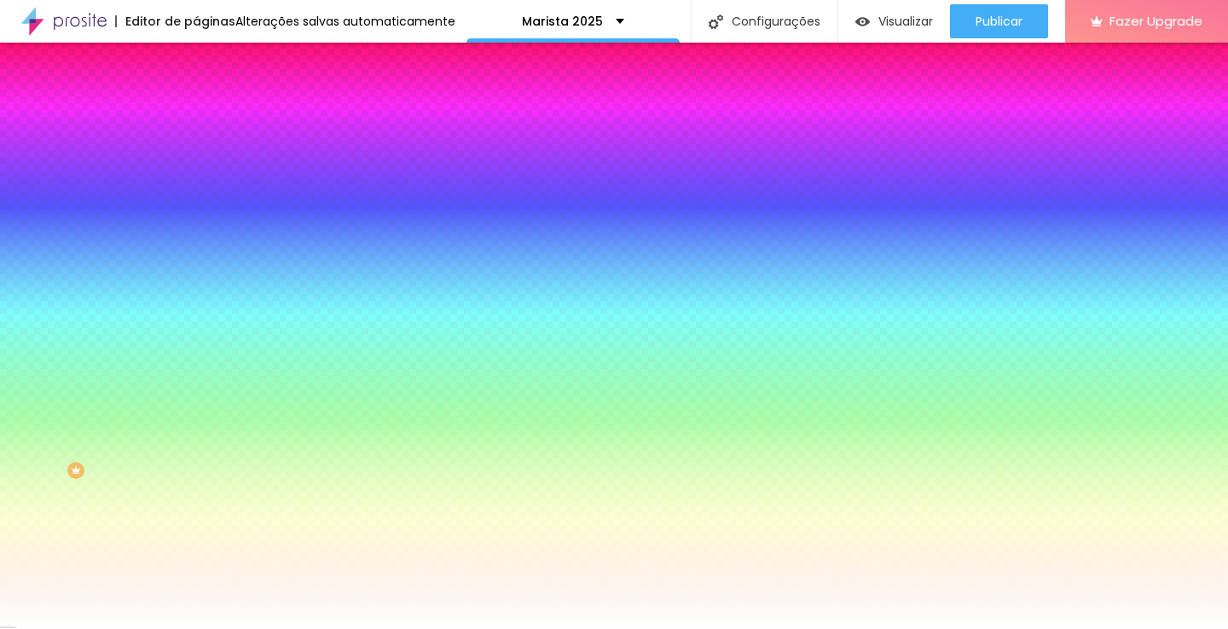
click at [196, 99] on li "Conteúdo" at bounding box center [294, 90] width 196 height 17
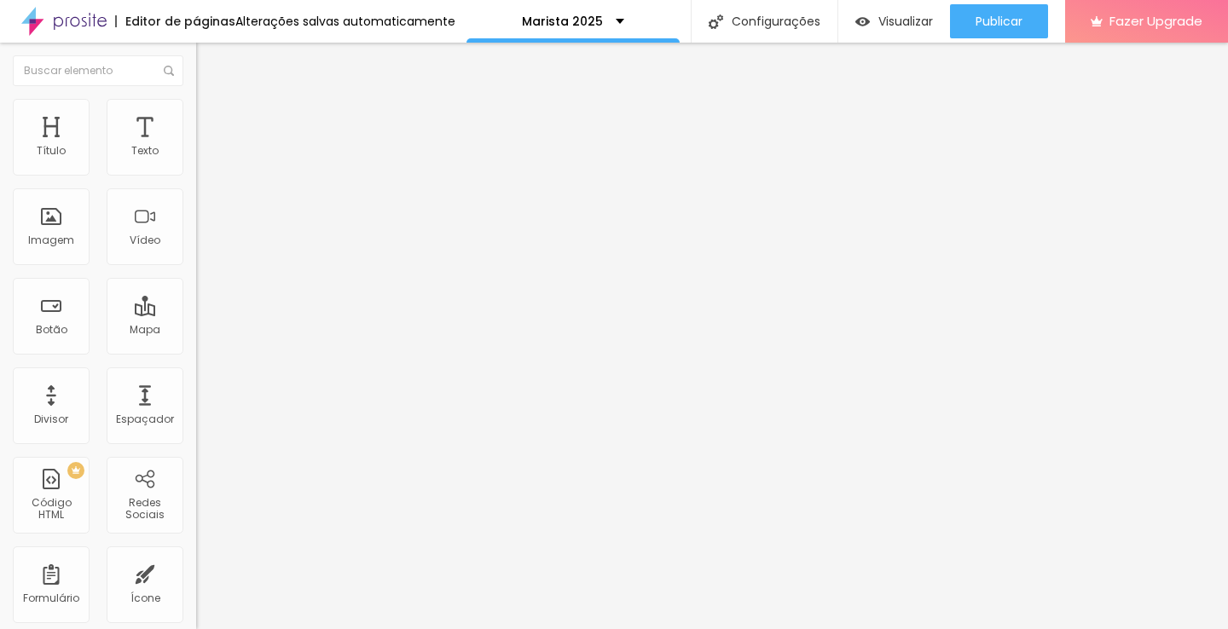
drag, startPoint x: 72, startPoint y: 196, endPoint x: 5, endPoint y: 185, distance: 68.3
click at [196, 185] on div "Texto Click me Alinhamento [GEOGRAPHIC_DATA] Link URL https:// Abrir em uma nov…" at bounding box center [294, 257] width 196 height 248
type input "180,00Contratar"
click at [196, 113] on li "Estilo" at bounding box center [294, 107] width 196 height 17
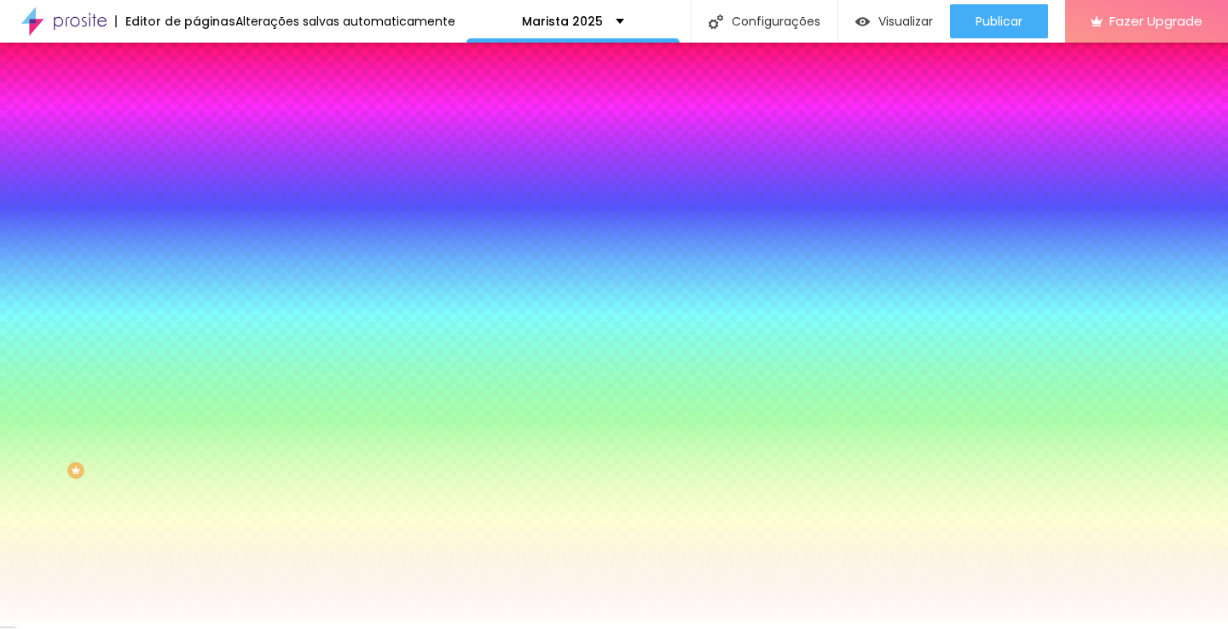
click at [196, 174] on input "#FFFFFF" at bounding box center [298, 171] width 205 height 17
click at [196, 143] on div "Cor de fundo" at bounding box center [294, 138] width 196 height 10
click at [207, 158] on icon "button" at bounding box center [210, 152] width 7 height 12
click at [196, 173] on input "#FFFFFF" at bounding box center [298, 171] width 205 height 17
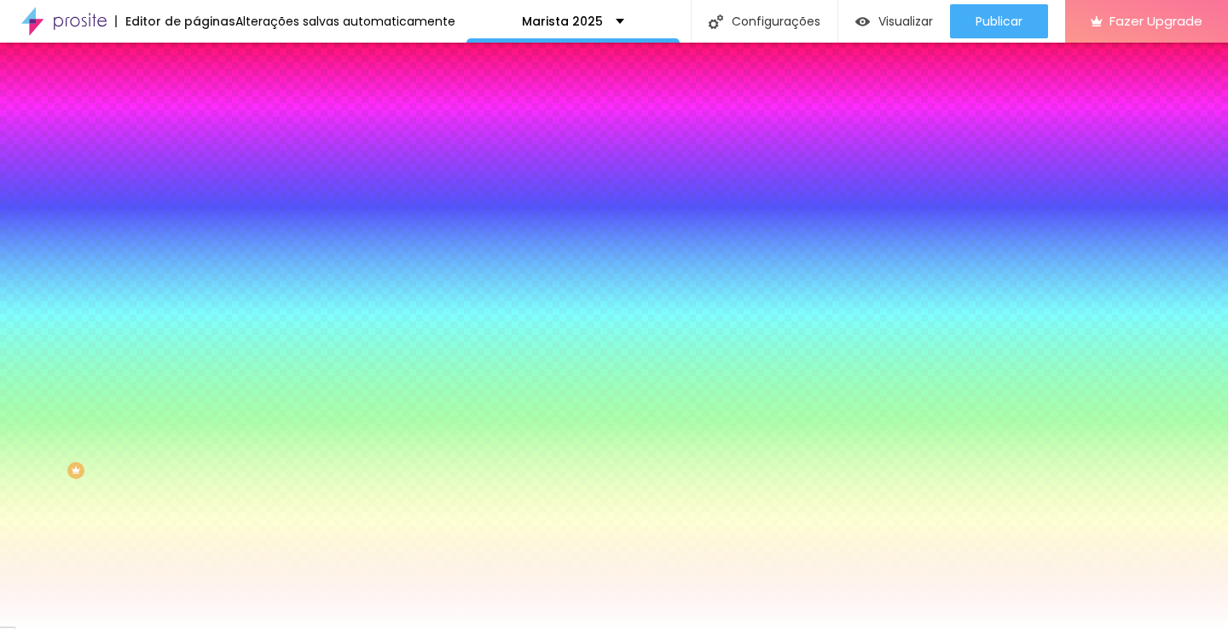
click at [196, 173] on input "#FFFFFF" at bounding box center [298, 171] width 205 height 17
click at [196, 157] on div "Cor de fundo Voltar ao padrão #FFFFFF" at bounding box center [294, 156] width 196 height 47
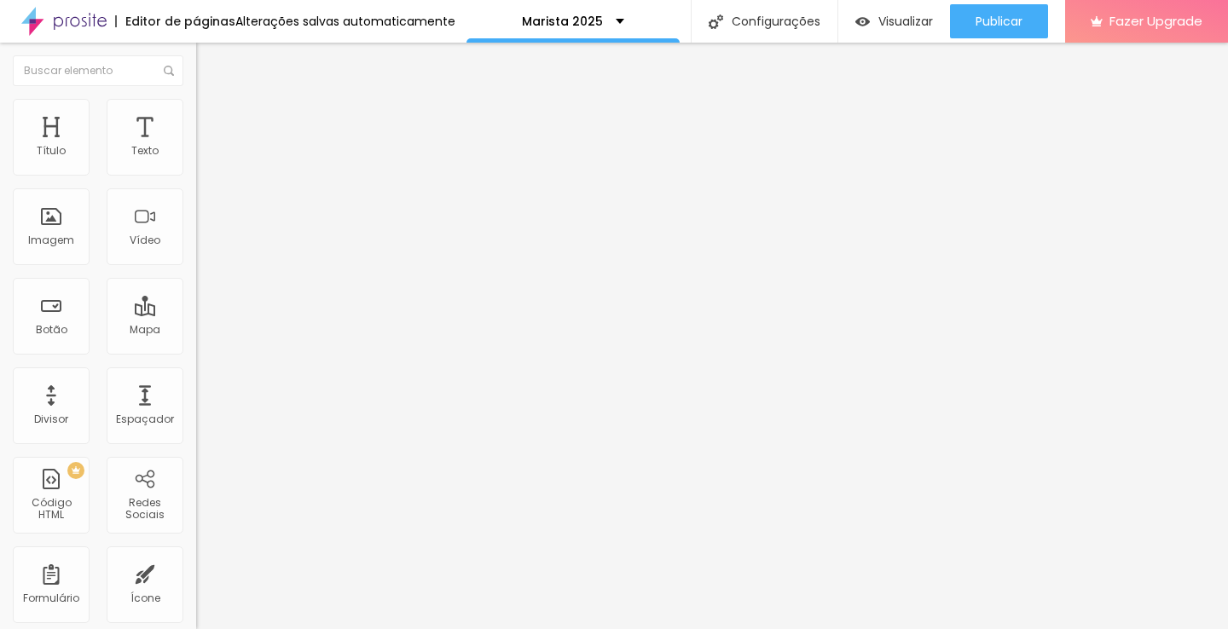
click at [196, 110] on li "Estilo" at bounding box center [294, 107] width 196 height 17
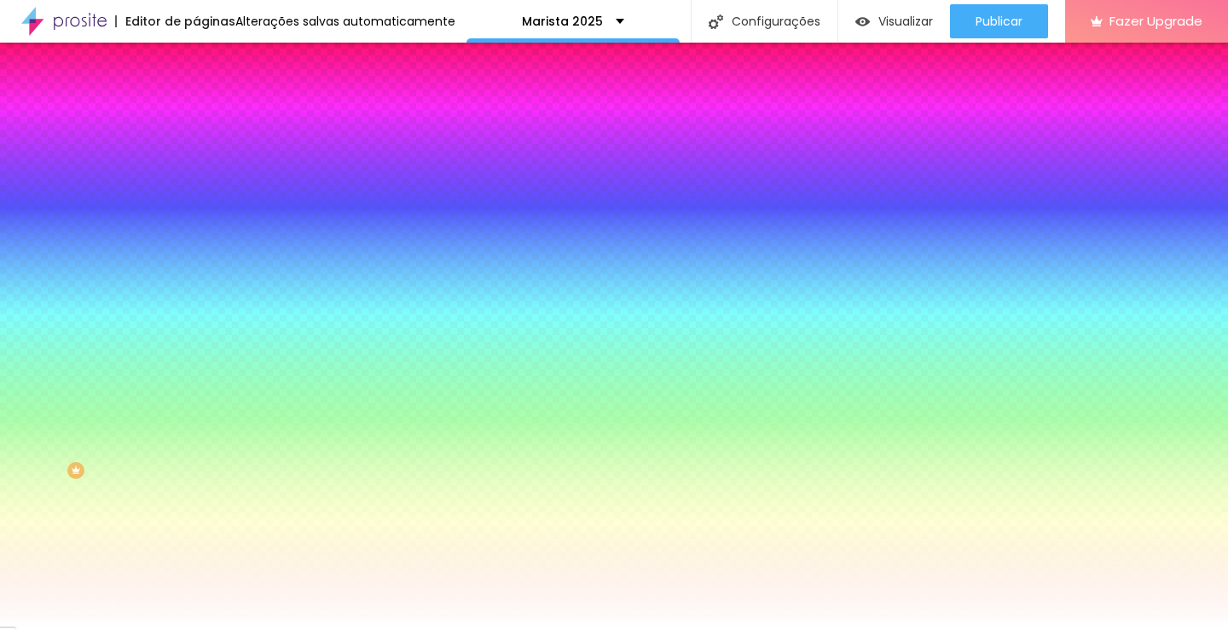
click at [196, 163] on div at bounding box center [294, 163] width 196 height 0
click at [148, 277] on div at bounding box center [614, 314] width 1228 height 629
click at [115, 272] on div at bounding box center [614, 314] width 1228 height 629
click at [118, 264] on div at bounding box center [614, 314] width 1228 height 629
type input "#147018"
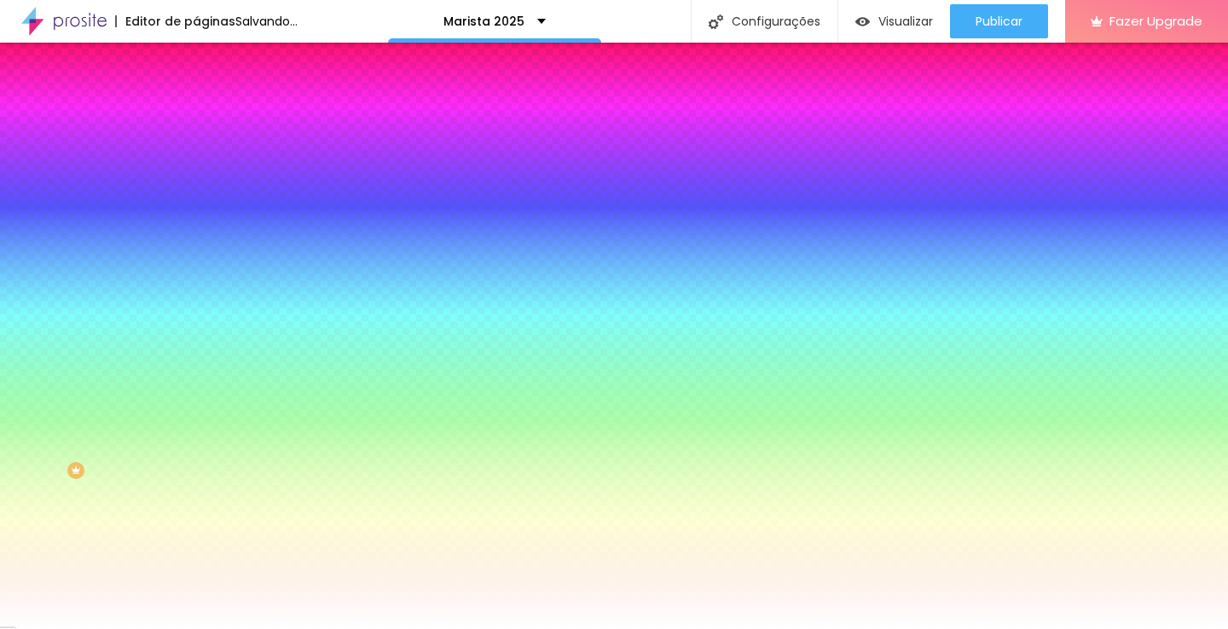
click at [116, 248] on div at bounding box center [614, 314] width 1228 height 629
click at [196, 580] on div at bounding box center [294, 580] width 196 height 0
click at [149, 455] on div at bounding box center [614, 314] width 1228 height 629
click at [107, 395] on div at bounding box center [614, 314] width 1228 height 629
click at [196, 549] on div "Editar Botão Conteúdo Estilo Avançado Cor de fundo Voltar ao padrão #147018 Tip…" at bounding box center [294, 336] width 196 height 587
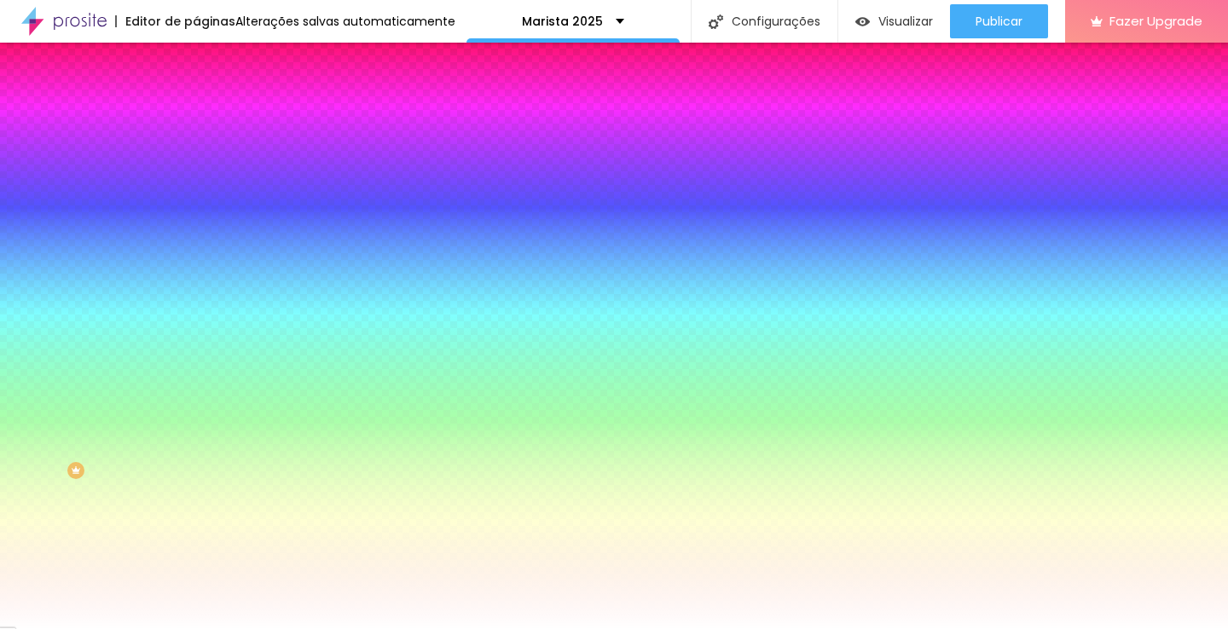
click at [196, 97] on img at bounding box center [203, 89] width 15 height 15
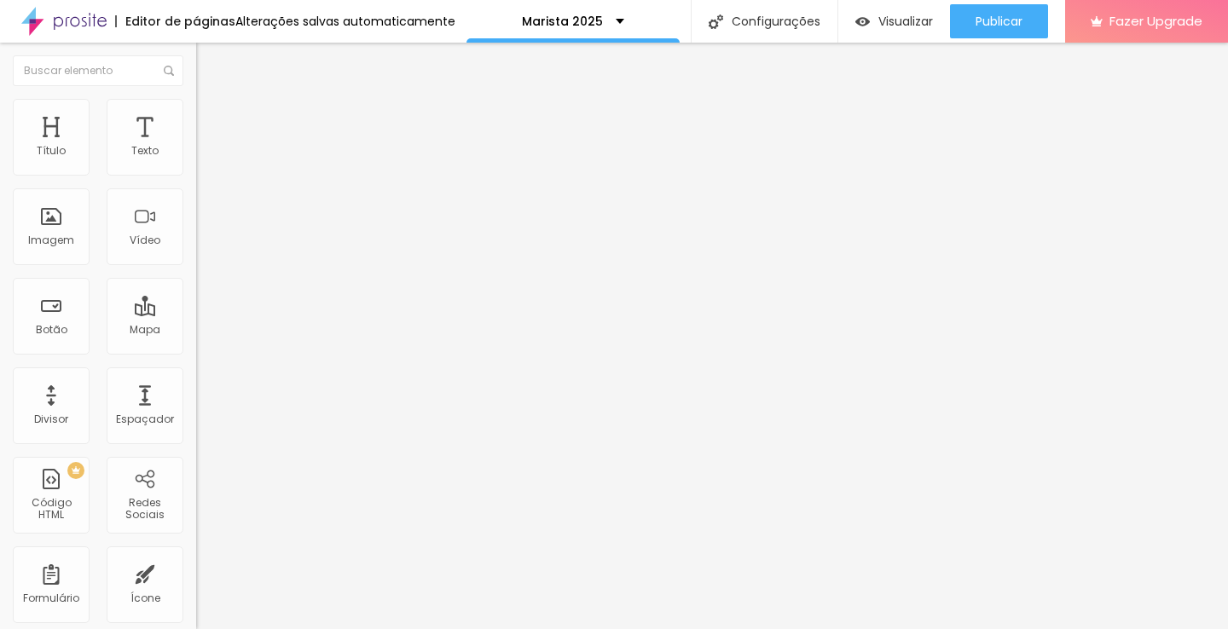
click at [196, 160] on input "180,00Contratar" at bounding box center [298, 151] width 205 height 17
click at [196, 160] on input "180,00 - Contratar" at bounding box center [298, 151] width 205 height 17
type input "R$180,00 - Contratar"
click at [196, 101] on li "Estilo" at bounding box center [294, 107] width 196 height 17
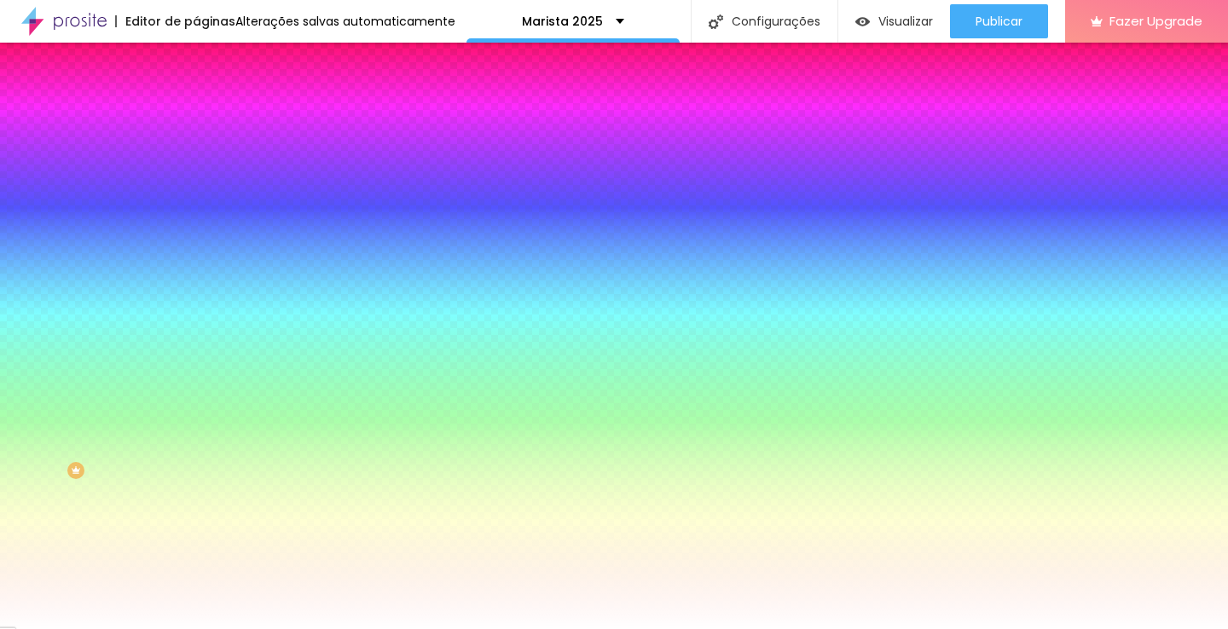
click at [196, 97] on img at bounding box center [203, 89] width 15 height 15
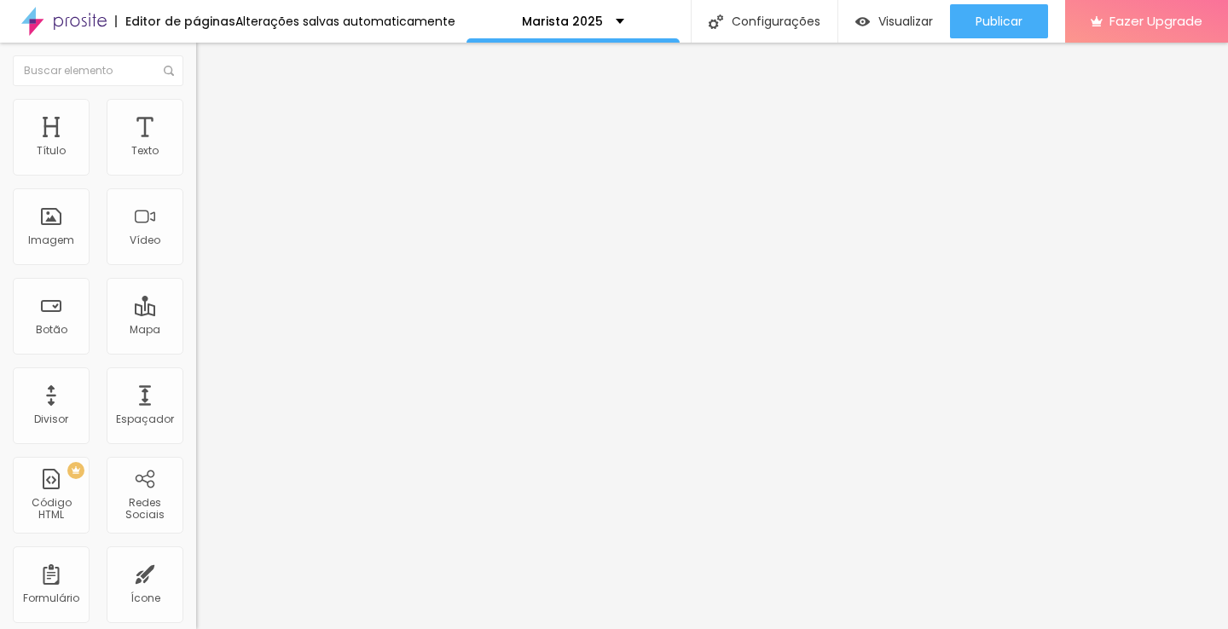
click at [196, 160] on input "R$180,00 - Contratar" at bounding box center [298, 151] width 205 height 17
type input "R$: 180,00 - Contratar"
click at [196, 107] on img at bounding box center [203, 106] width 15 height 15
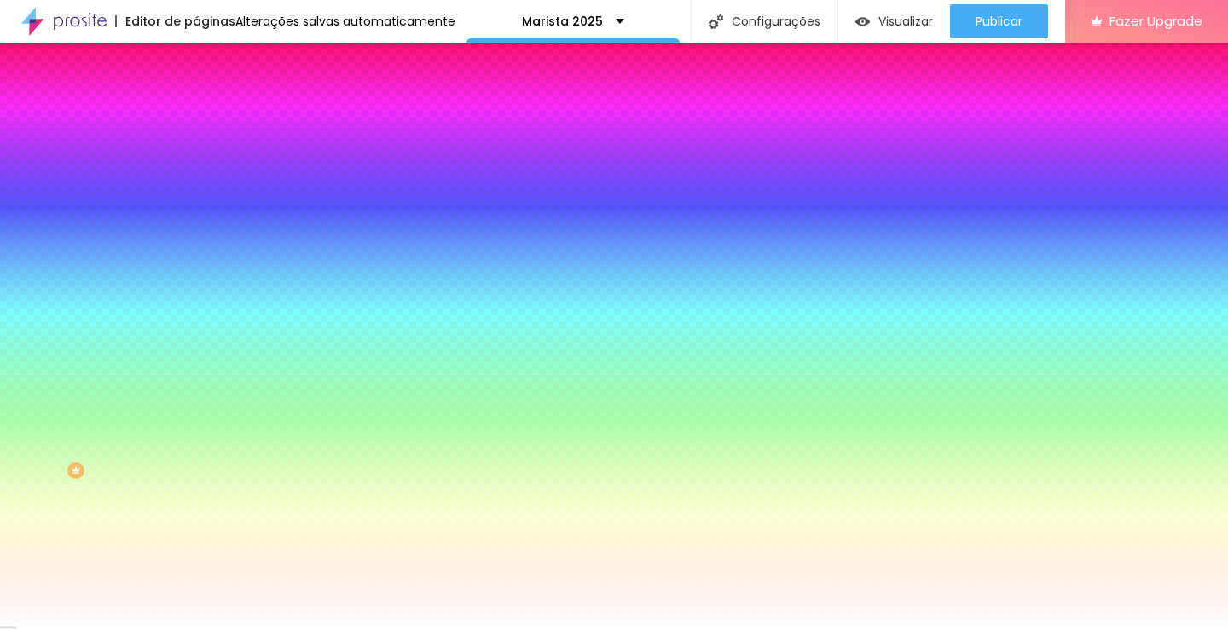
click at [196, 116] on img at bounding box center [203, 123] width 15 height 15
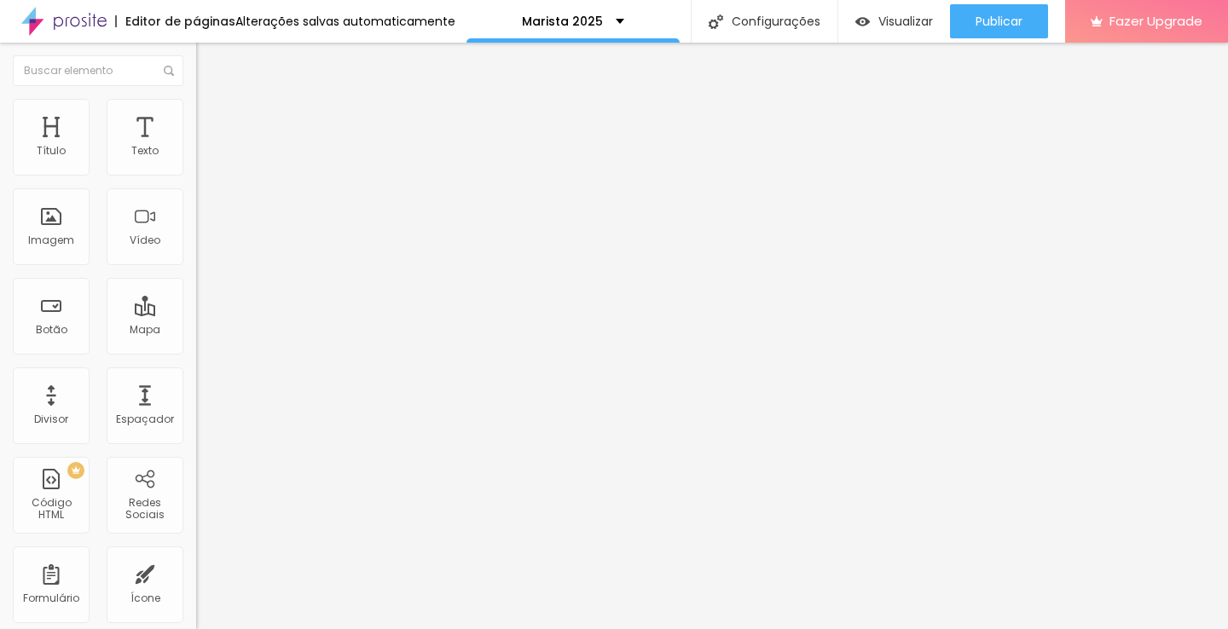
click at [196, 97] on img at bounding box center [203, 89] width 15 height 15
click at [196, 160] on input "R$180,00 - Contratar" at bounding box center [298, 151] width 205 height 17
type input "R$: 180,00 - Contratar"
click at [196, 160] on input "R$180,00 - Contratar" at bounding box center [298, 151] width 205 height 17
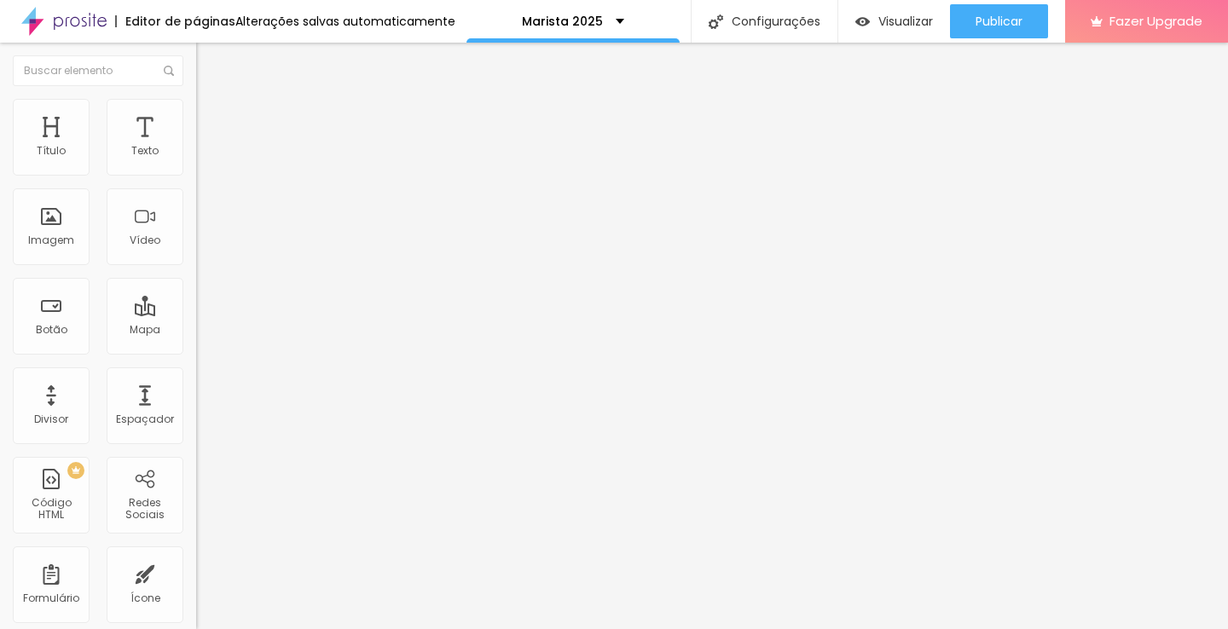
type input "R$: 180,00 - Contratar"
click at [196, 106] on li "Estilo" at bounding box center [294, 107] width 196 height 17
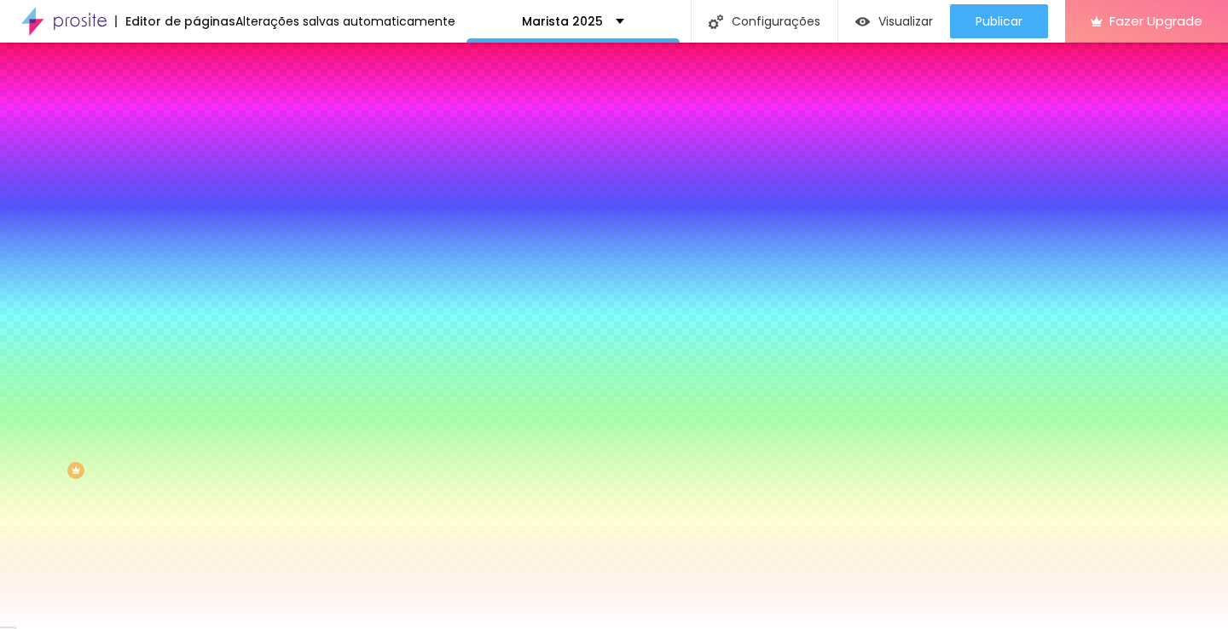
click at [196, 99] on li "Conteúdo" at bounding box center [294, 90] width 196 height 17
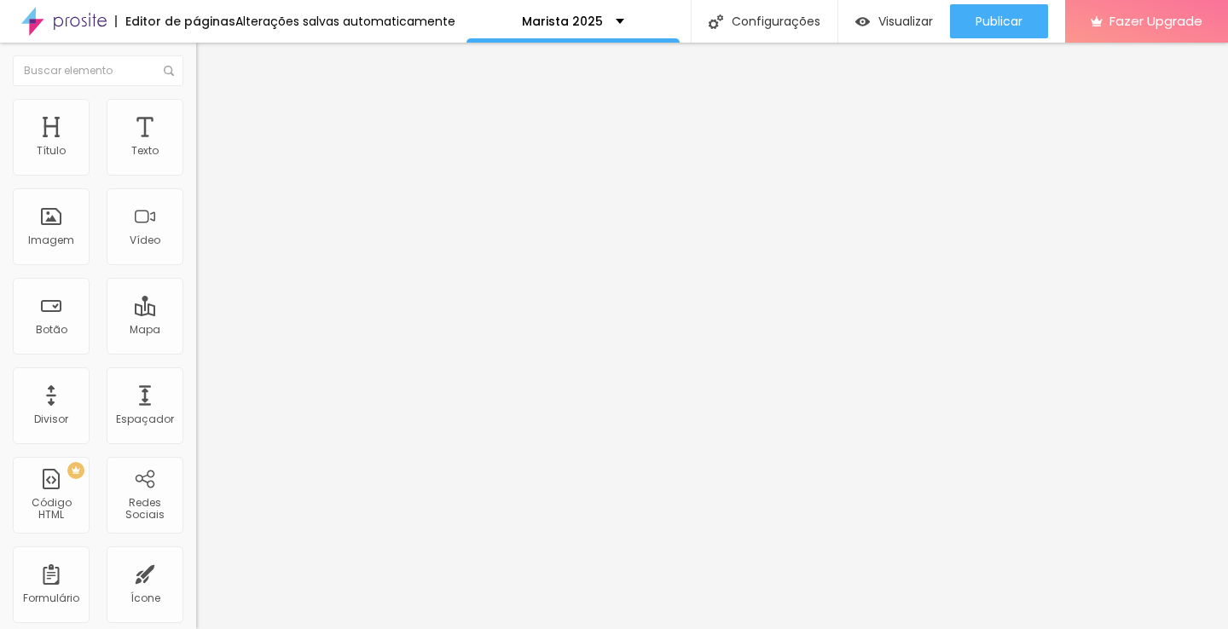
click at [196, 160] on input "R$: 180,00 - Contratar" at bounding box center [298, 151] width 205 height 17
type input "R$: 260,00 - Contratar"
click at [196, 107] on img at bounding box center [203, 106] width 15 height 15
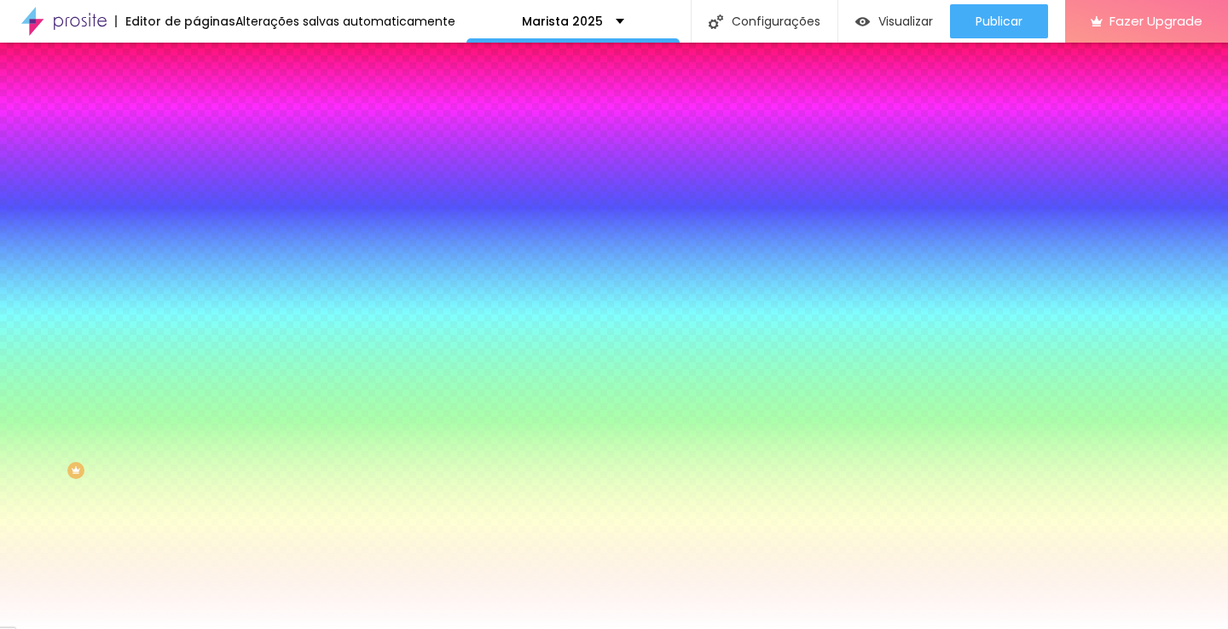
click at [196, 116] on img at bounding box center [203, 123] width 15 height 15
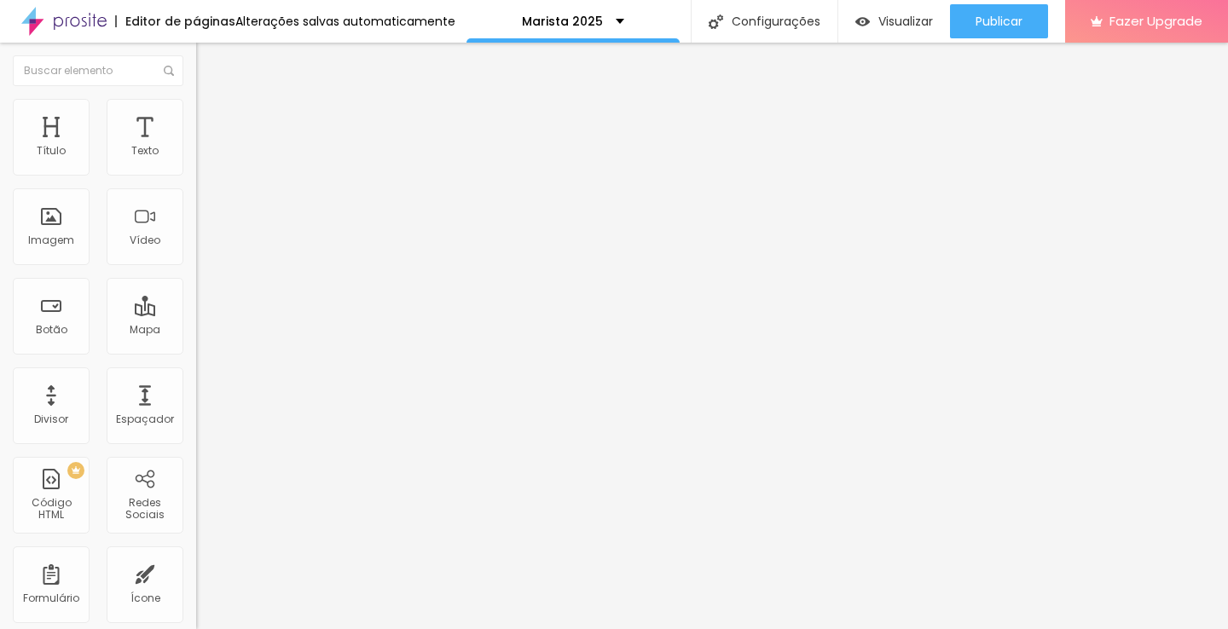
click at [196, 101] on img at bounding box center [203, 106] width 15 height 15
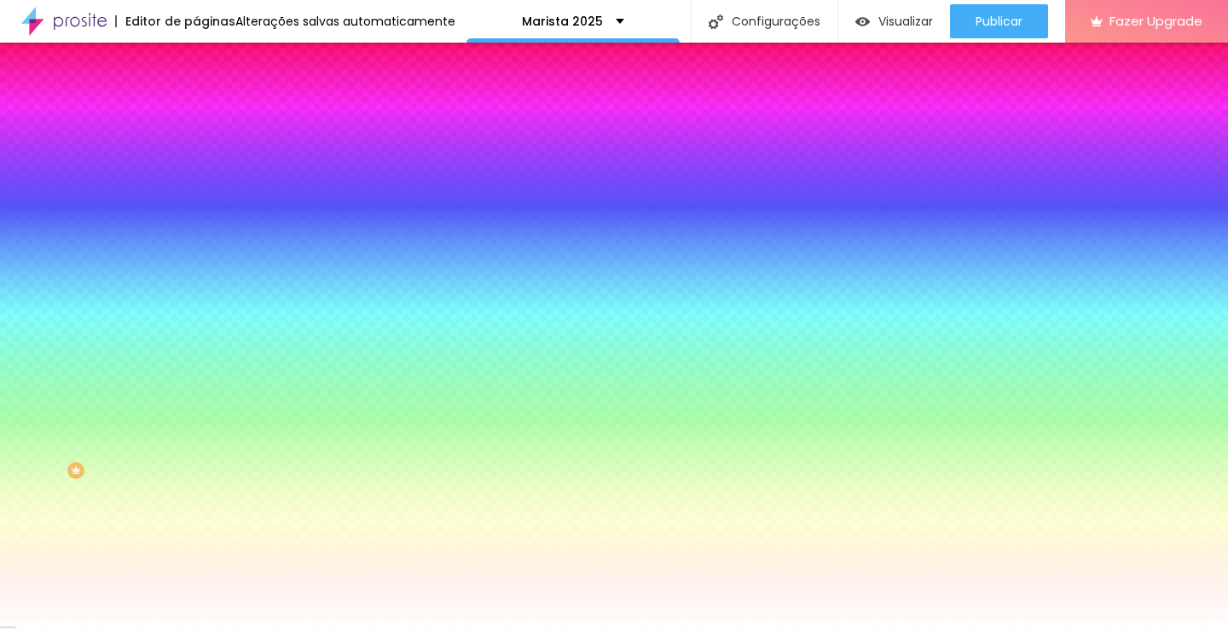
click at [196, 97] on img at bounding box center [203, 89] width 15 height 15
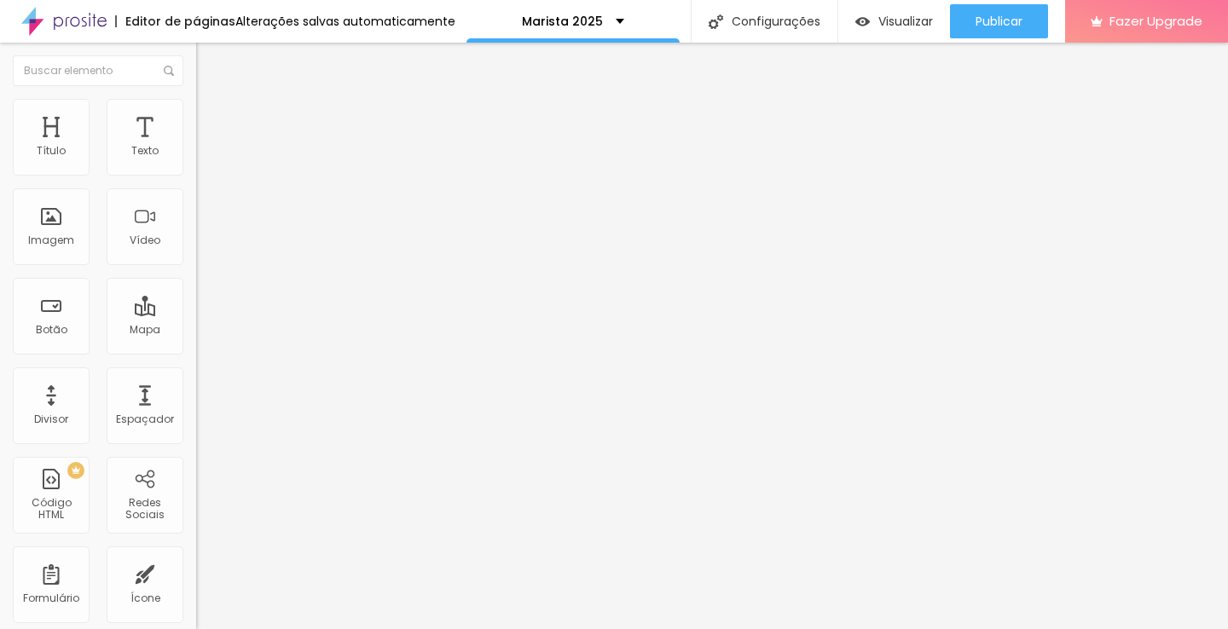
click at [196, 160] on input "R$: 180,00 - Contratar" at bounding box center [298, 151] width 205 height 17
drag, startPoint x: 50, startPoint y: 189, endPoint x: 41, endPoint y: 191, distance: 9.5
click at [196, 160] on input "R$: 180,00 - Contratar" at bounding box center [298, 151] width 205 height 17
type input "R$: 540,00 - Contratar"
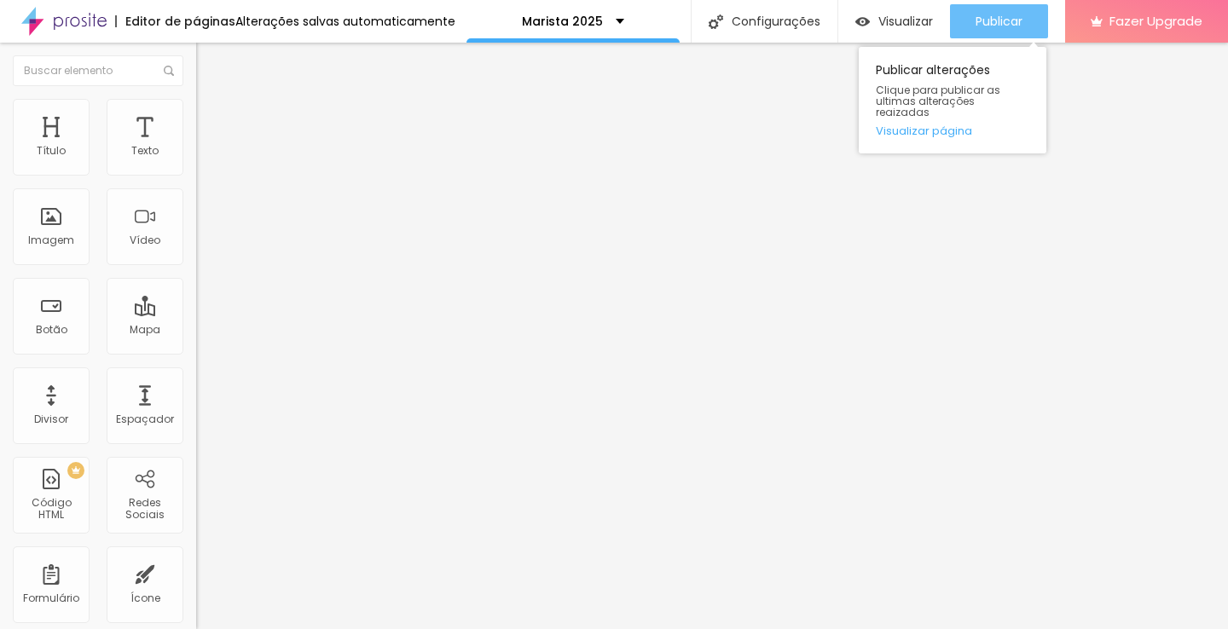
click at [1005, 20] on span "Publicar" at bounding box center [999, 21] width 47 height 14
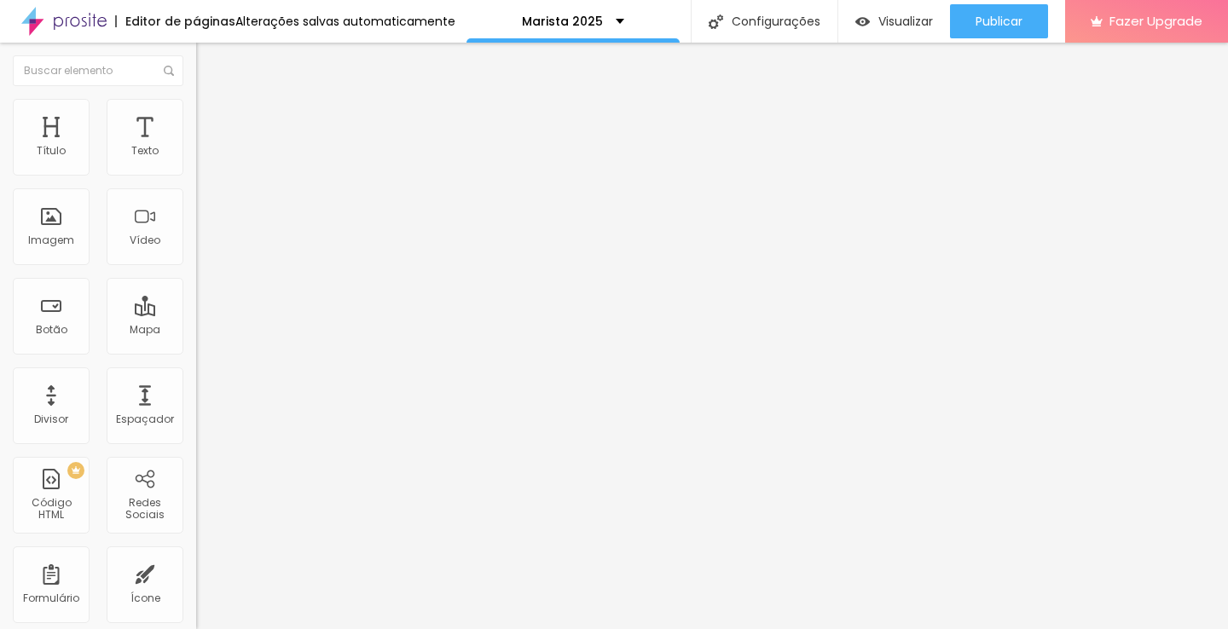
click at [203, 159] on icon "button" at bounding box center [208, 153] width 10 height 10
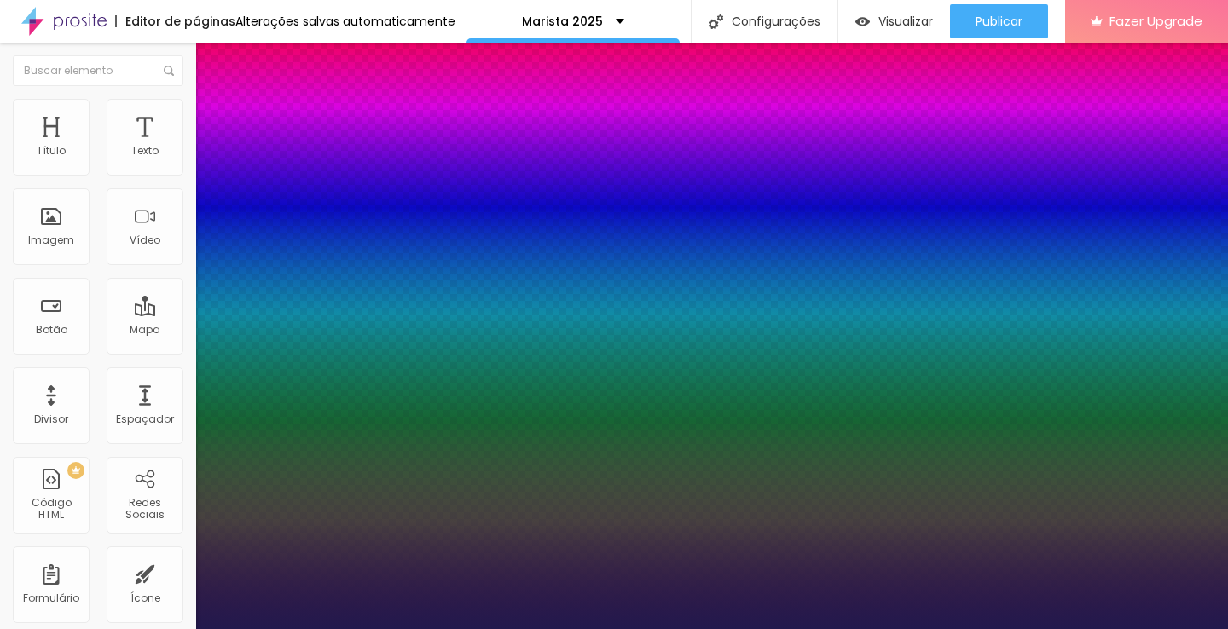
type input "1"
select select "Inconsolata"
type input "1"
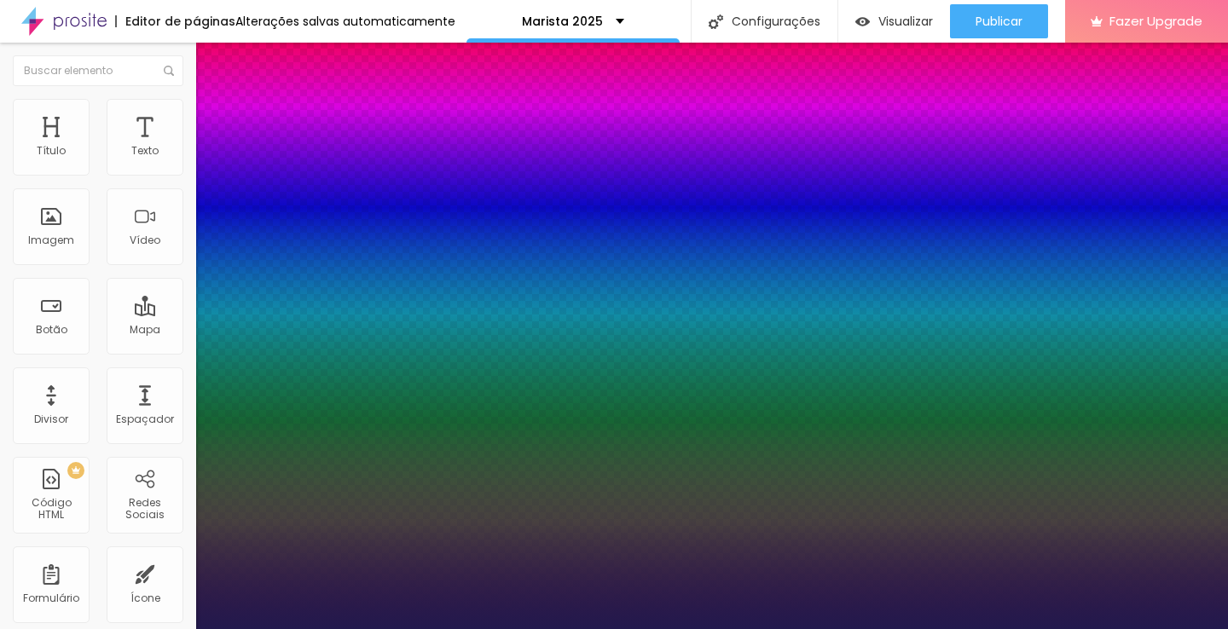
click at [1049, 628] on div at bounding box center [614, 629] width 1228 height 0
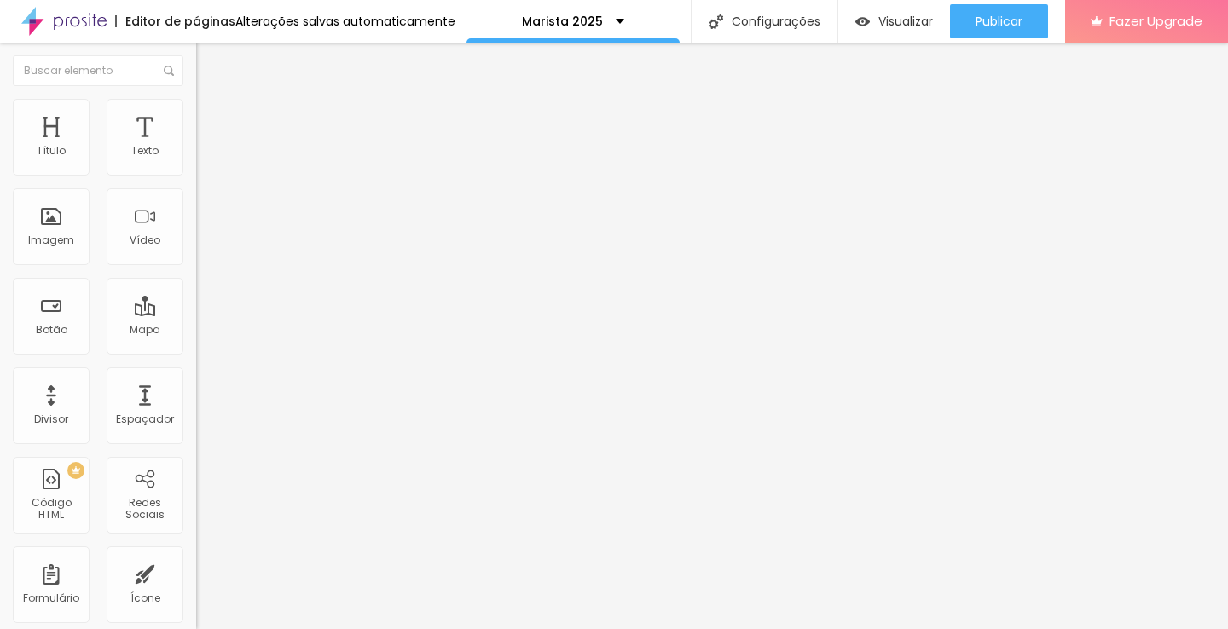
click at [196, 103] on img at bounding box center [203, 106] width 15 height 15
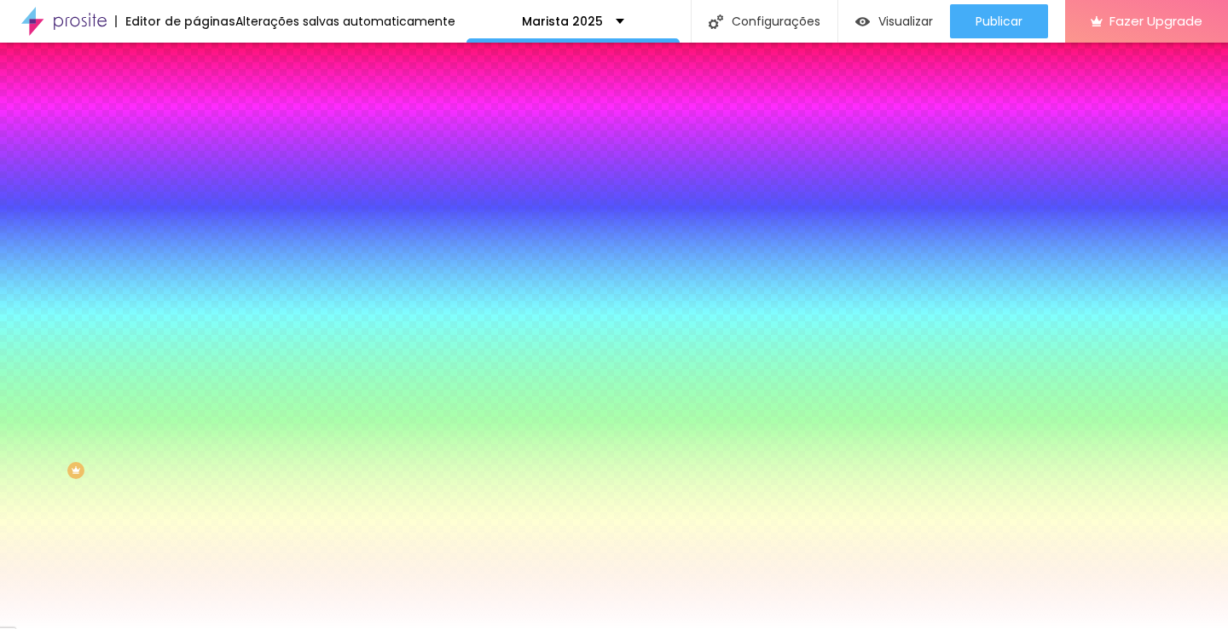
click at [203, 269] on icon "button" at bounding box center [208, 274] width 10 height 10
type input "1"
drag, startPoint x: 188, startPoint y: 362, endPoint x: 211, endPoint y: 362, distance: 23.0
type input "1"
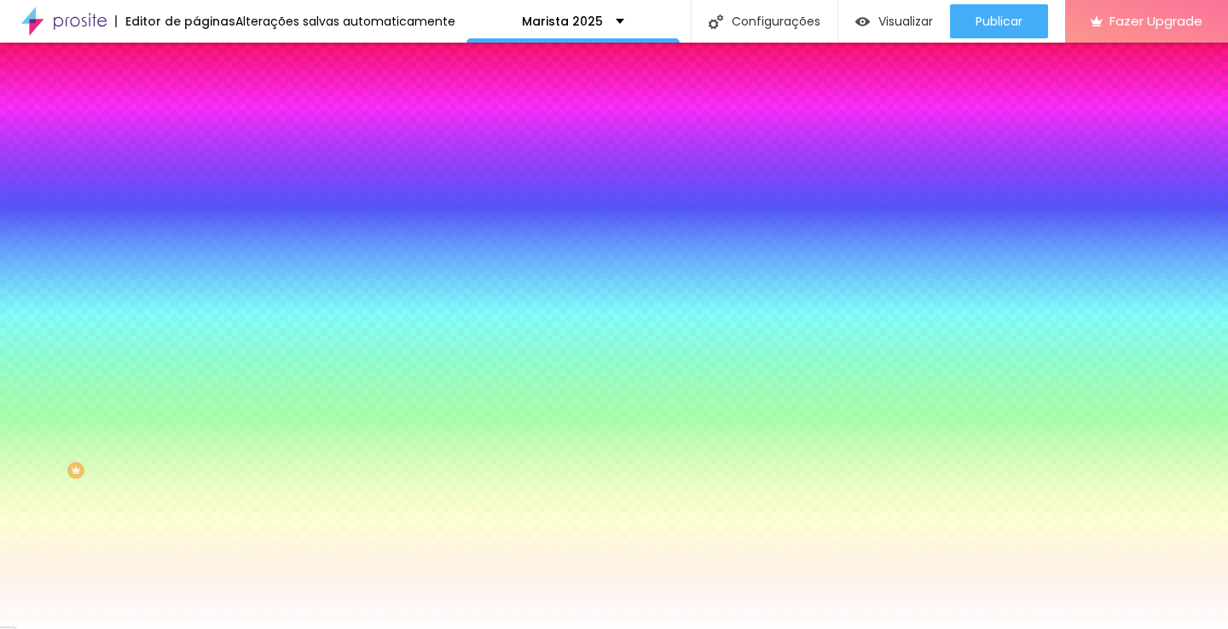
click at [584, 628] on div at bounding box center [614, 629] width 1228 height 0
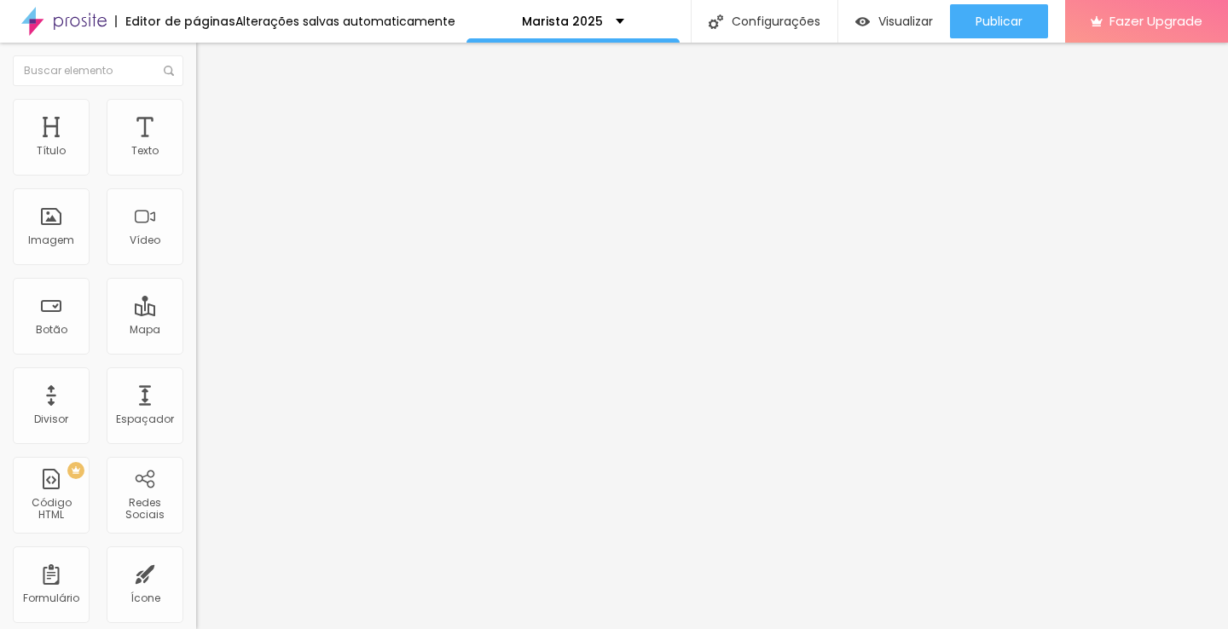
click at [196, 107] on img at bounding box center [203, 106] width 15 height 15
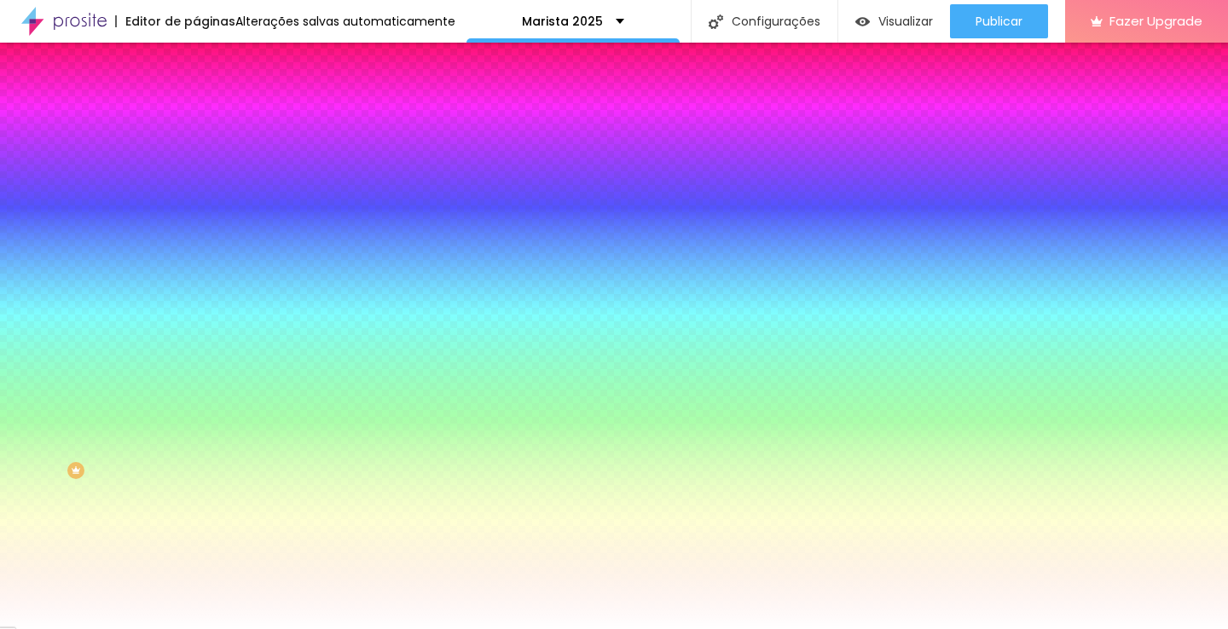
click at [196, 247] on div "Borda" at bounding box center [294, 242] width 196 height 10
click at [205, 271] on icon "button" at bounding box center [208, 274] width 7 height 7
type input "1"
drag, startPoint x: 187, startPoint y: 365, endPoint x: 220, endPoint y: 361, distance: 33.5
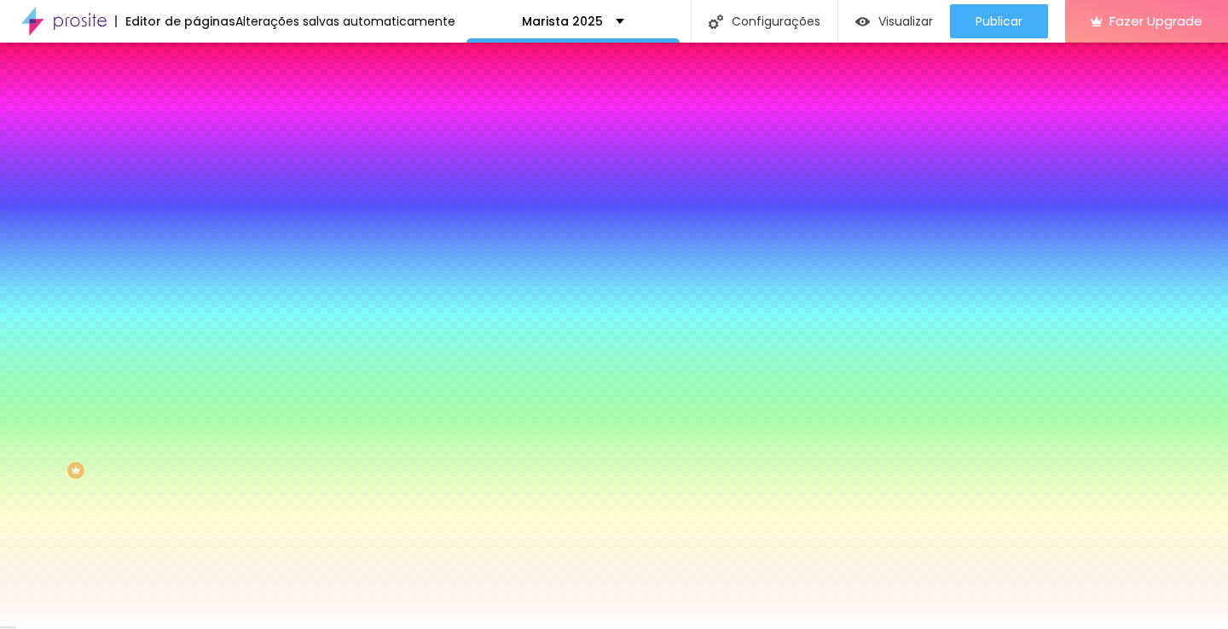
type input "1"
click at [860, 628] on div at bounding box center [614, 629] width 1228 height 0
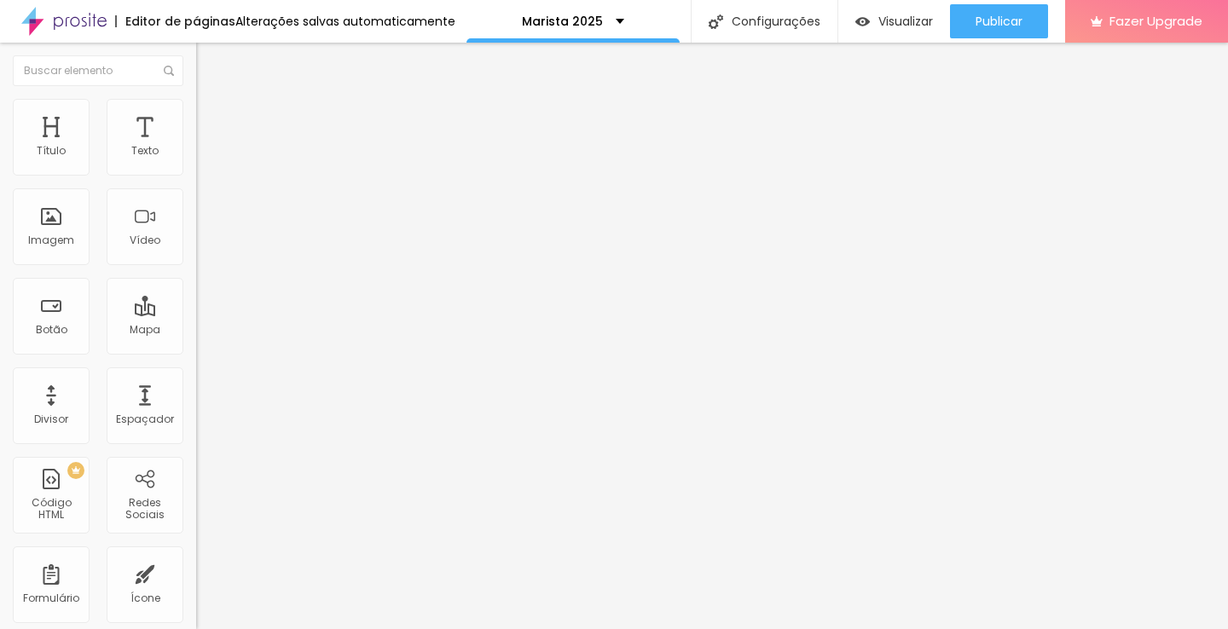
click at [196, 99] on img at bounding box center [203, 106] width 15 height 15
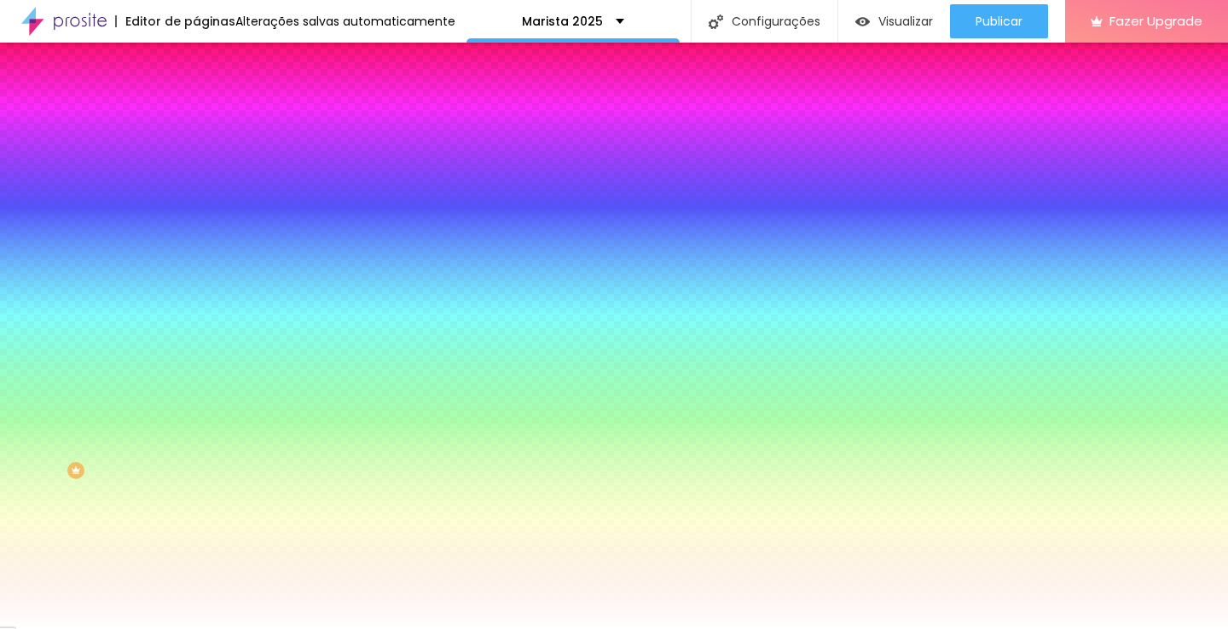
click at [196, 247] on div "Borda" at bounding box center [294, 242] width 196 height 10
click at [203, 276] on icon "button" at bounding box center [204, 277] width 3 height 3
type input "1"
drag, startPoint x: 188, startPoint y: 360, endPoint x: 210, endPoint y: 356, distance: 21.6
type input "1"
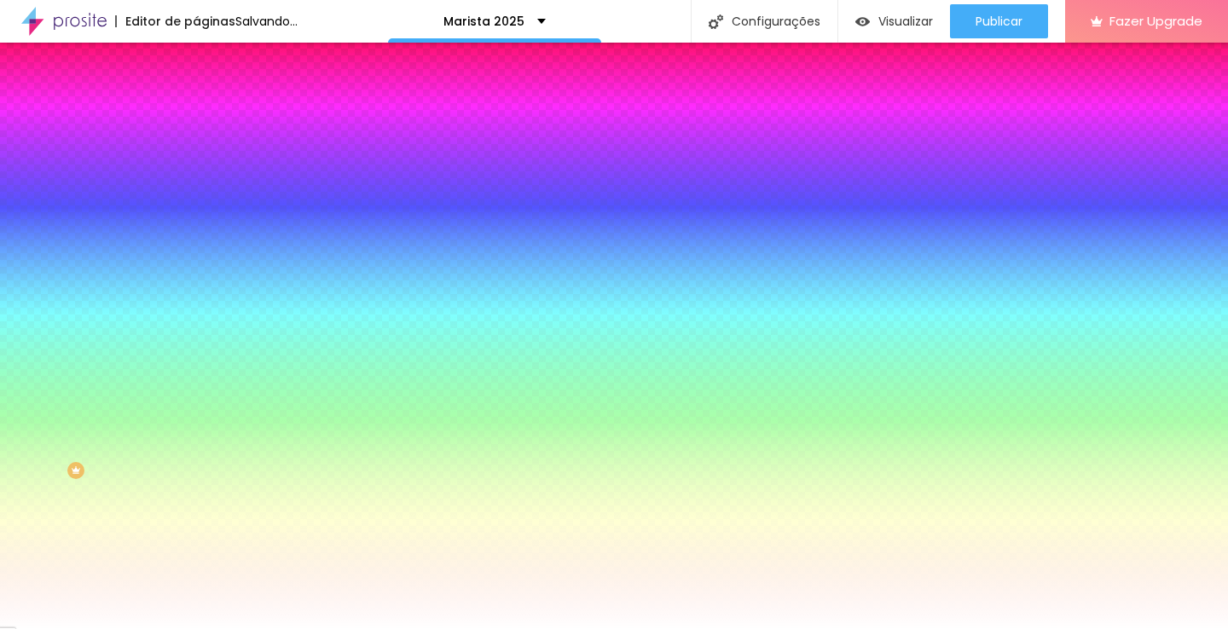
click at [570, 628] on div at bounding box center [614, 629] width 1228 height 0
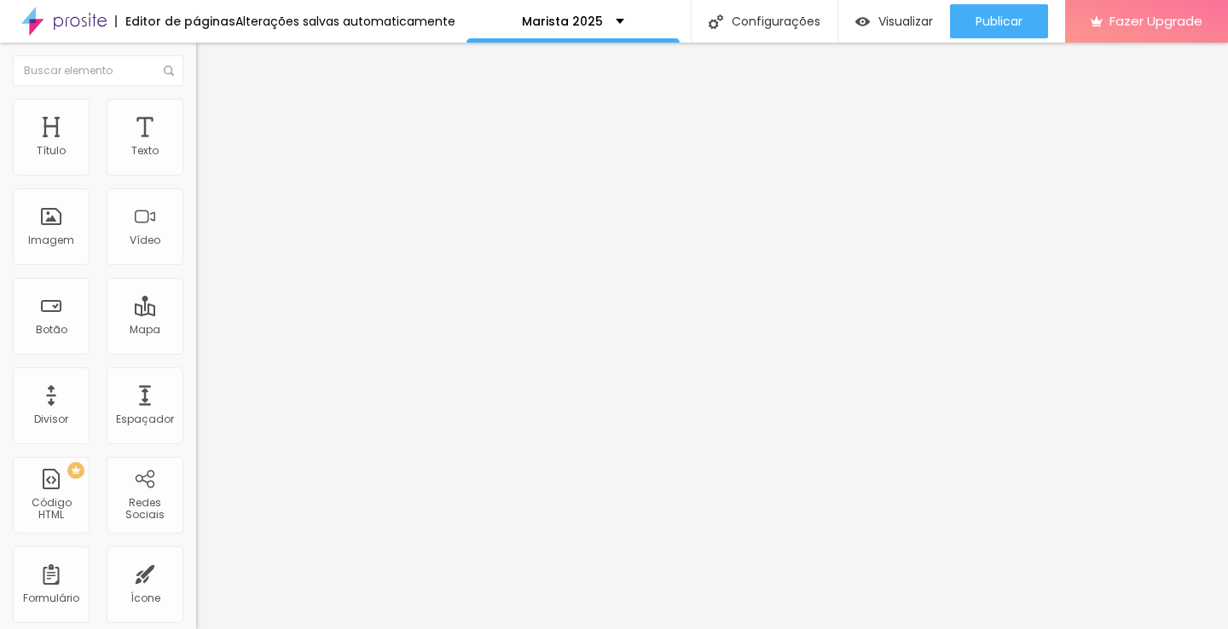
click at [209, 65] on img "button" at bounding box center [216, 62] width 14 height 14
click at [124, 136] on div "Texto" at bounding box center [145, 137] width 77 height 77
click at [209, 59] on img "button" at bounding box center [216, 62] width 14 height 14
click at [141, 148] on div "Texto" at bounding box center [144, 151] width 27 height 12
click at [196, 54] on button "Editar Coluna" at bounding box center [294, 62] width 196 height 39
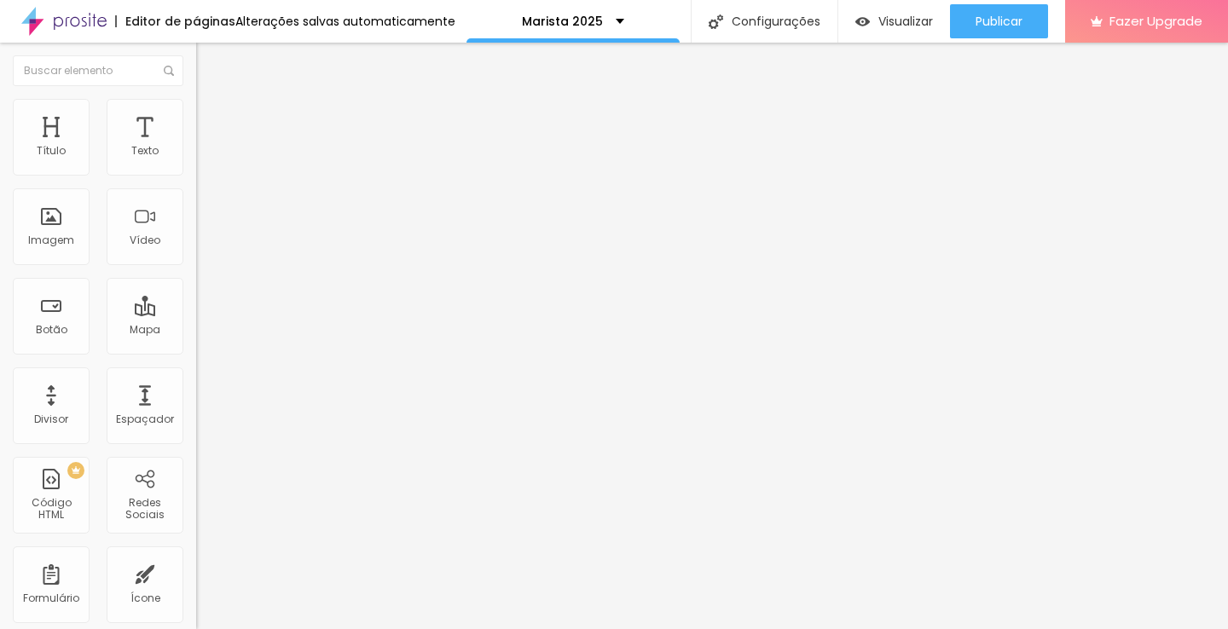
click at [196, 107] on img at bounding box center [203, 106] width 15 height 15
click at [196, 99] on li "Estilo" at bounding box center [294, 90] width 196 height 17
click at [209, 64] on img "button" at bounding box center [216, 62] width 14 height 14
click at [196, 164] on button "button" at bounding box center [208, 155] width 24 height 18
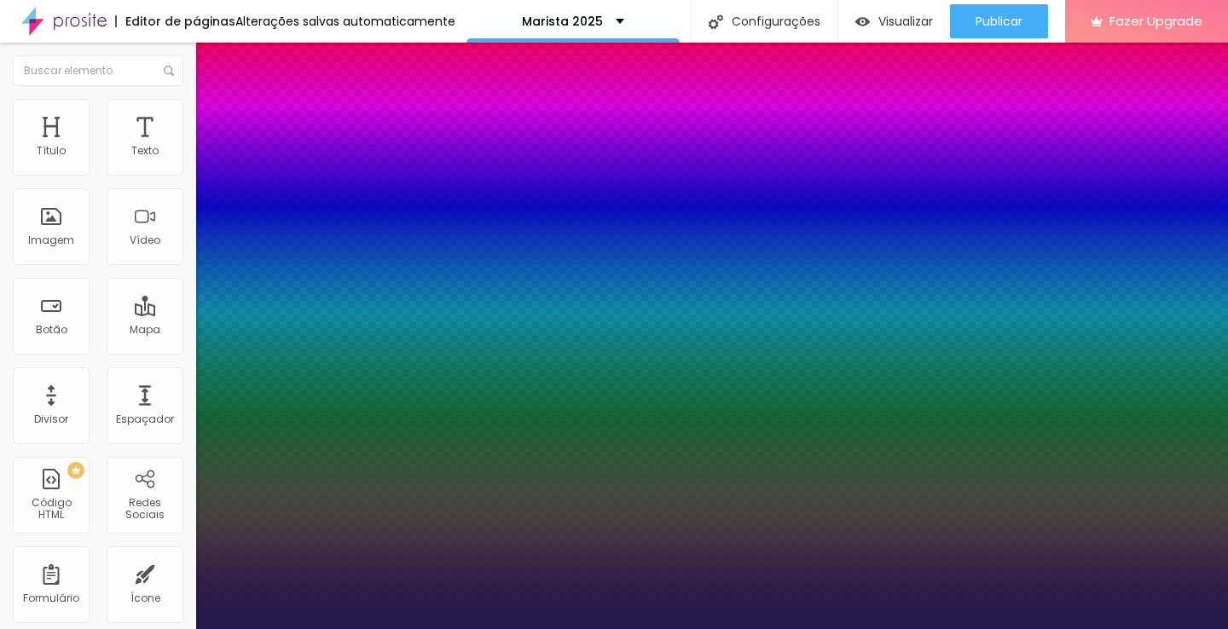
type input "1"
type input "15"
type input "1"
type input "16"
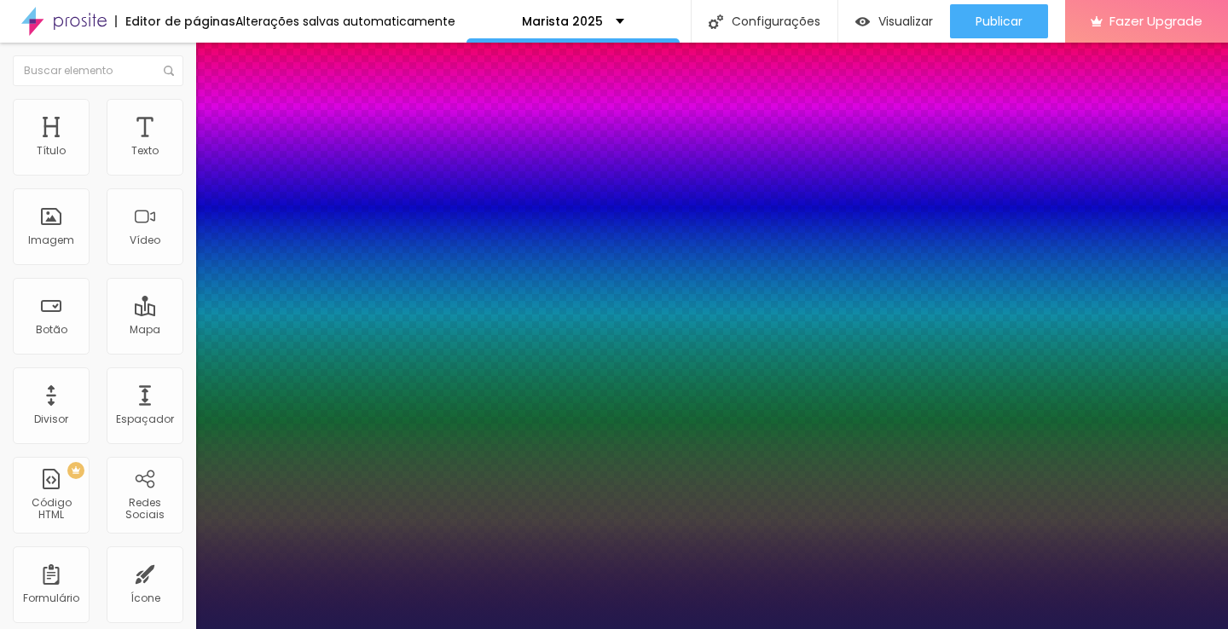
type input "16"
type input "1"
type input "17"
type input "1"
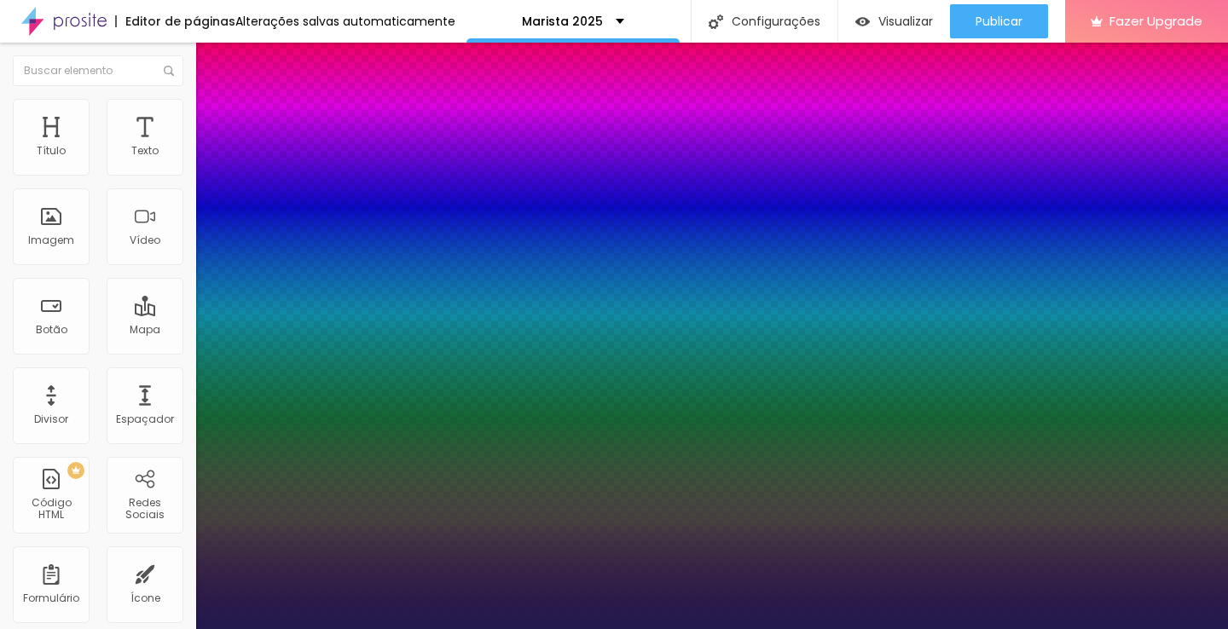
type input "18"
type input "1"
type input "19"
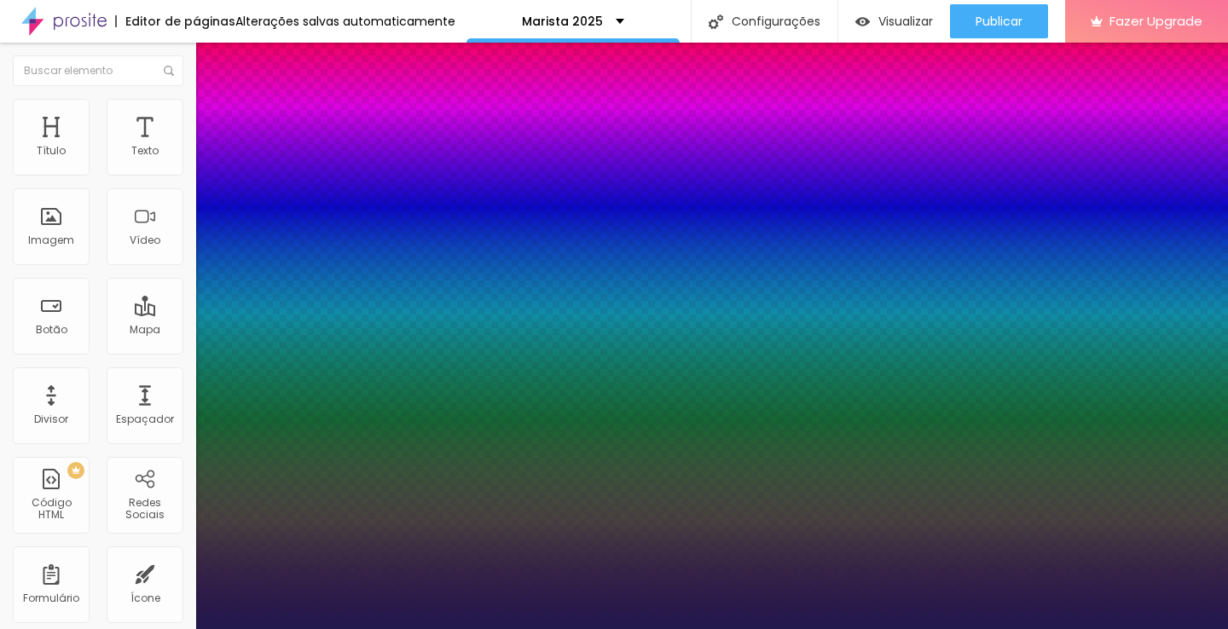
type input "1"
type input "20"
type input "1"
type input "21"
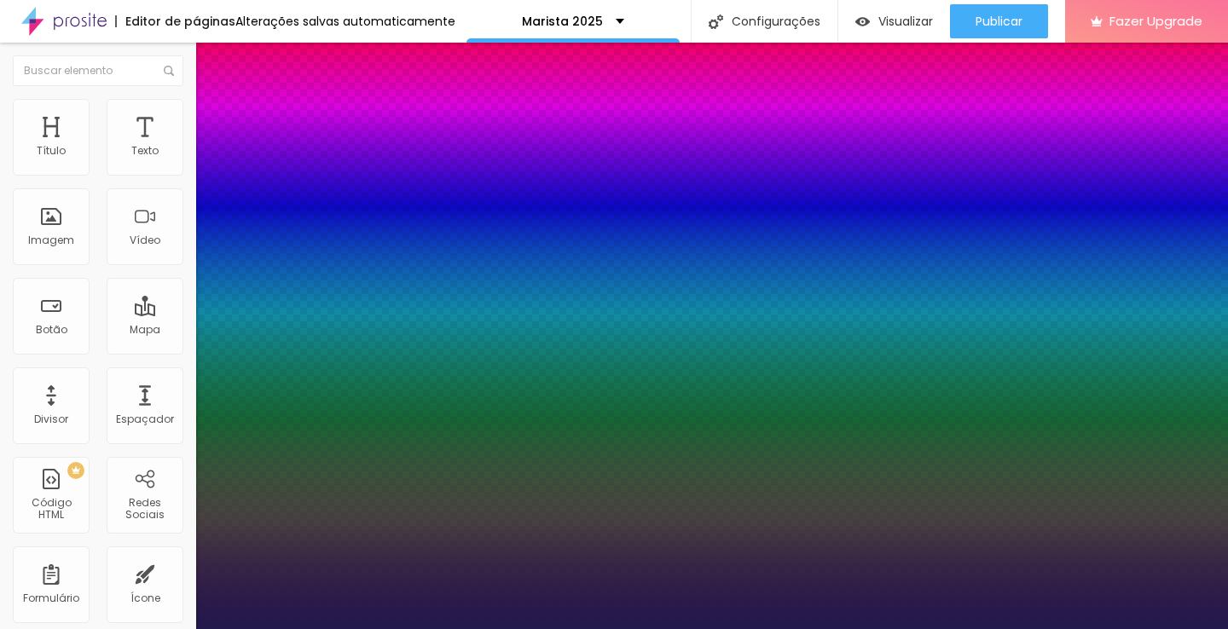
type input "21"
type input "1"
type input "22"
type input "1"
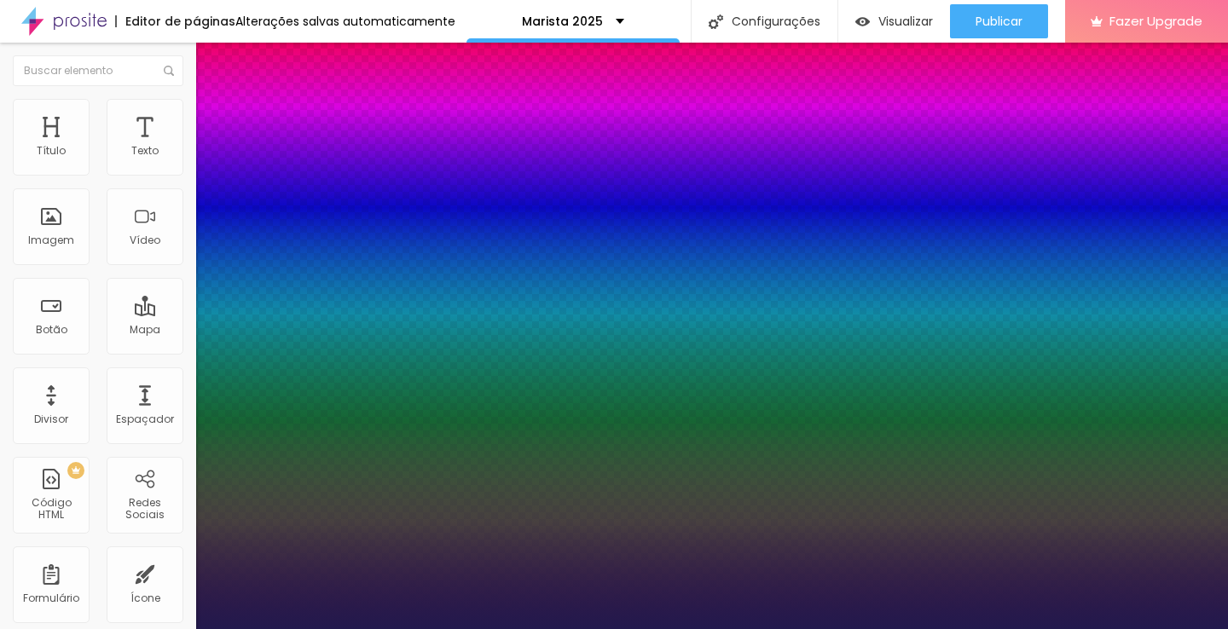
type input "19"
type input "1"
type input "18"
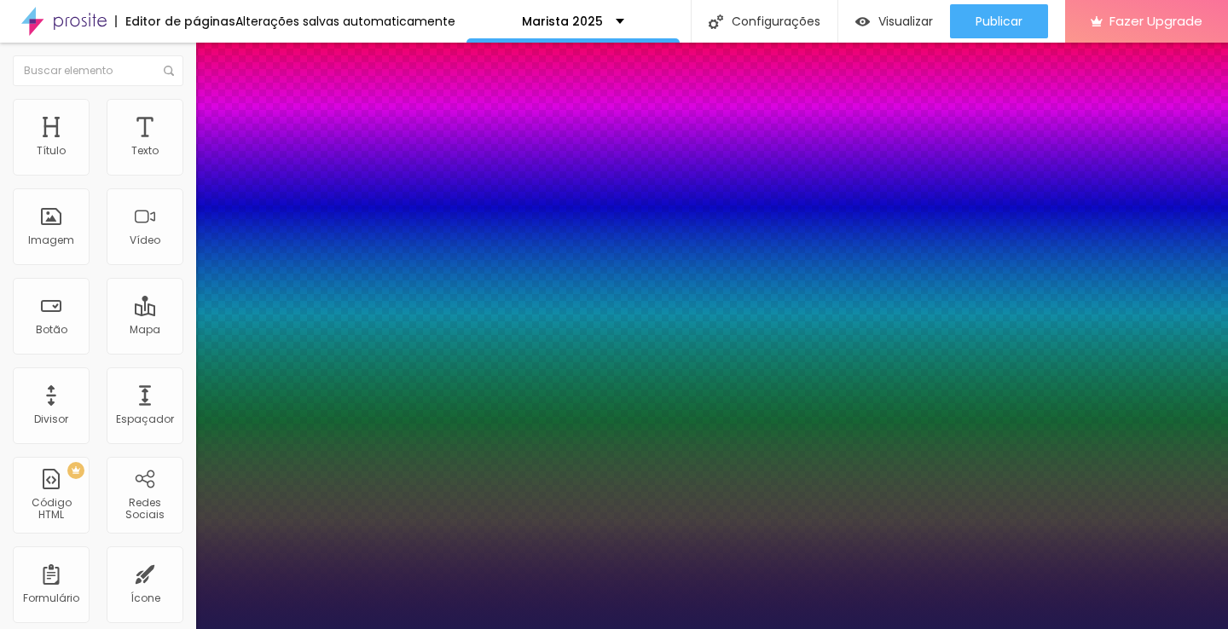
type input "1"
type input "17"
type input "1"
type input "16"
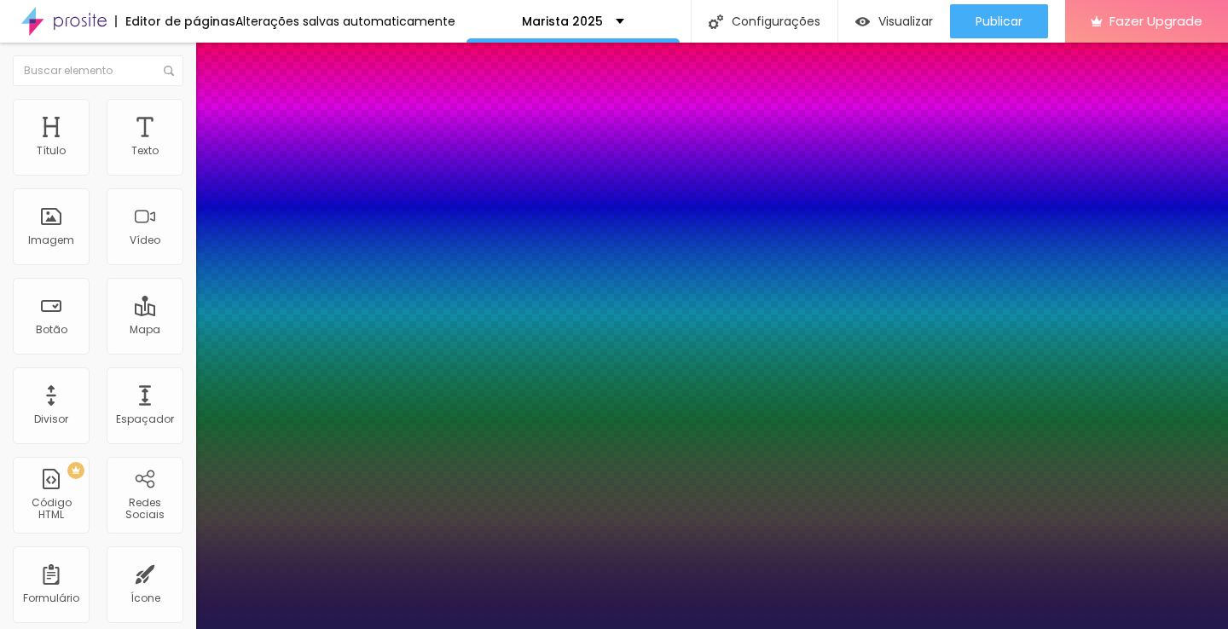
type input "16"
type input "1"
type input "15"
type input "1"
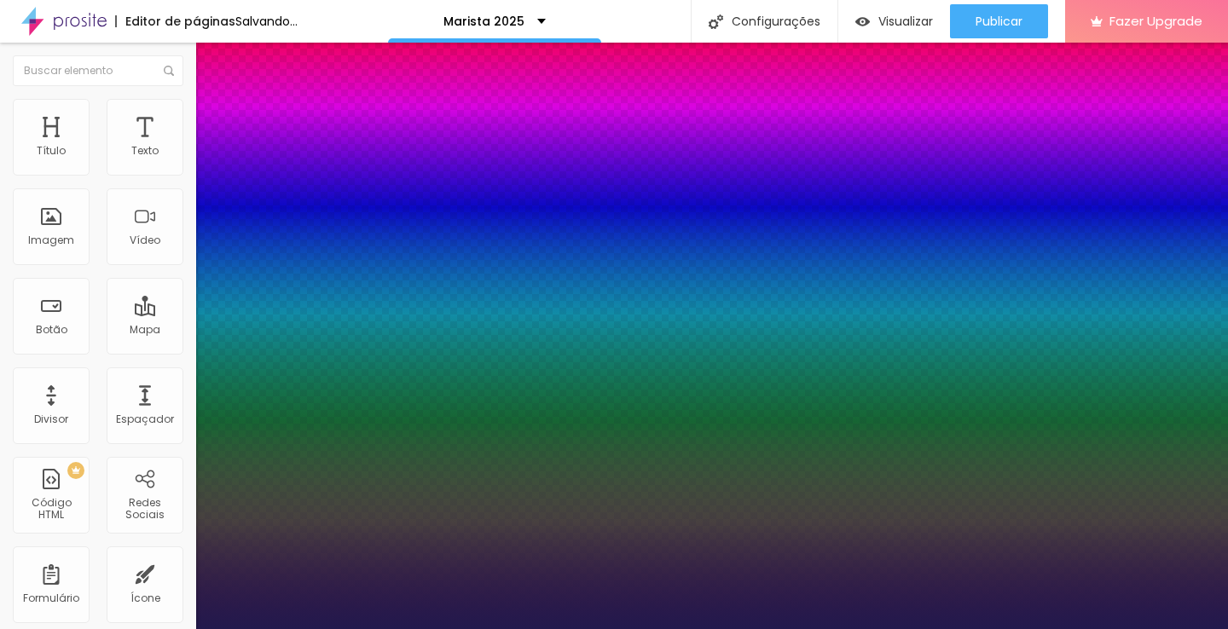
type input "16"
type input "1"
type input "17"
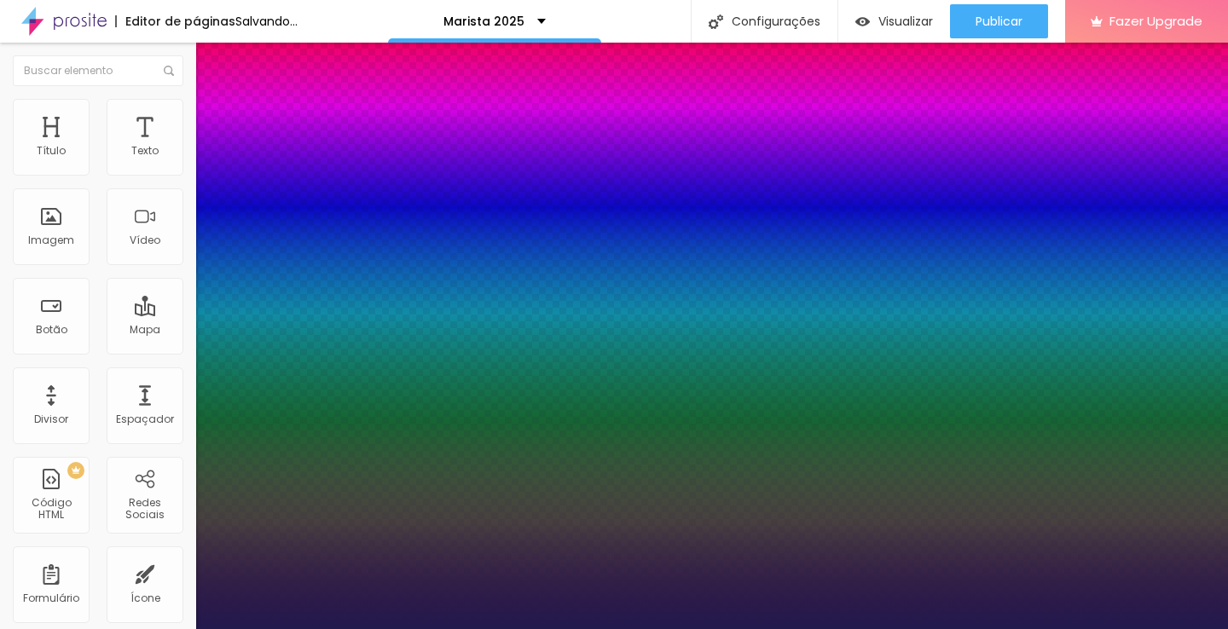
type input "1"
type input "16"
type input "1"
type input "15"
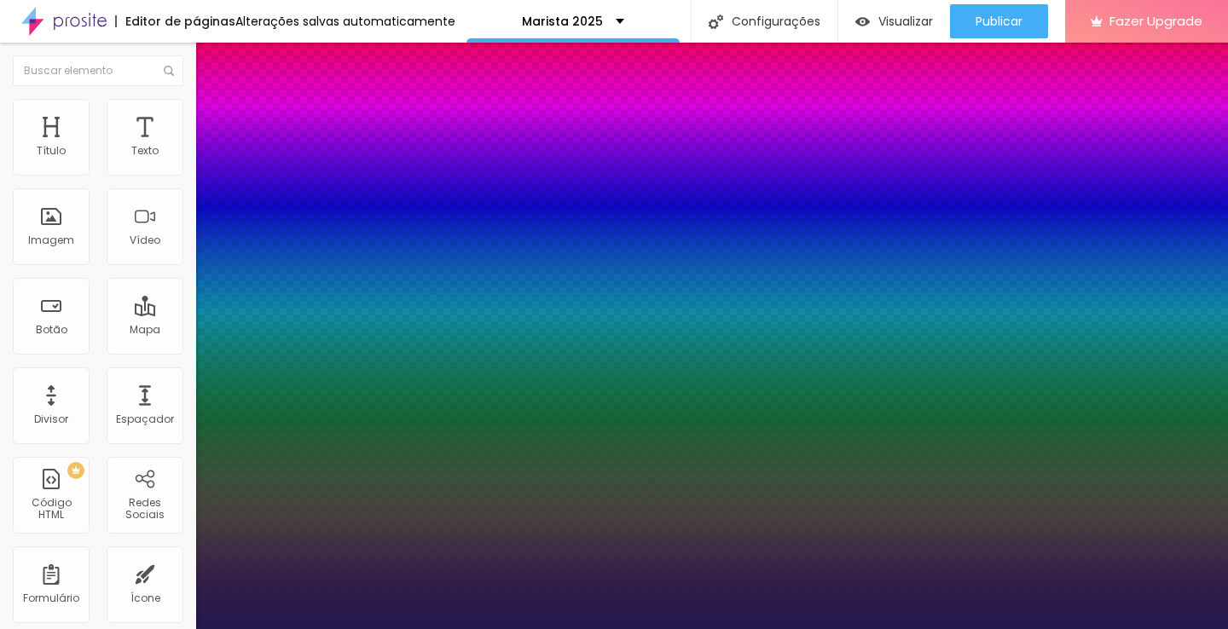
type input "15"
type input "1"
type input "16"
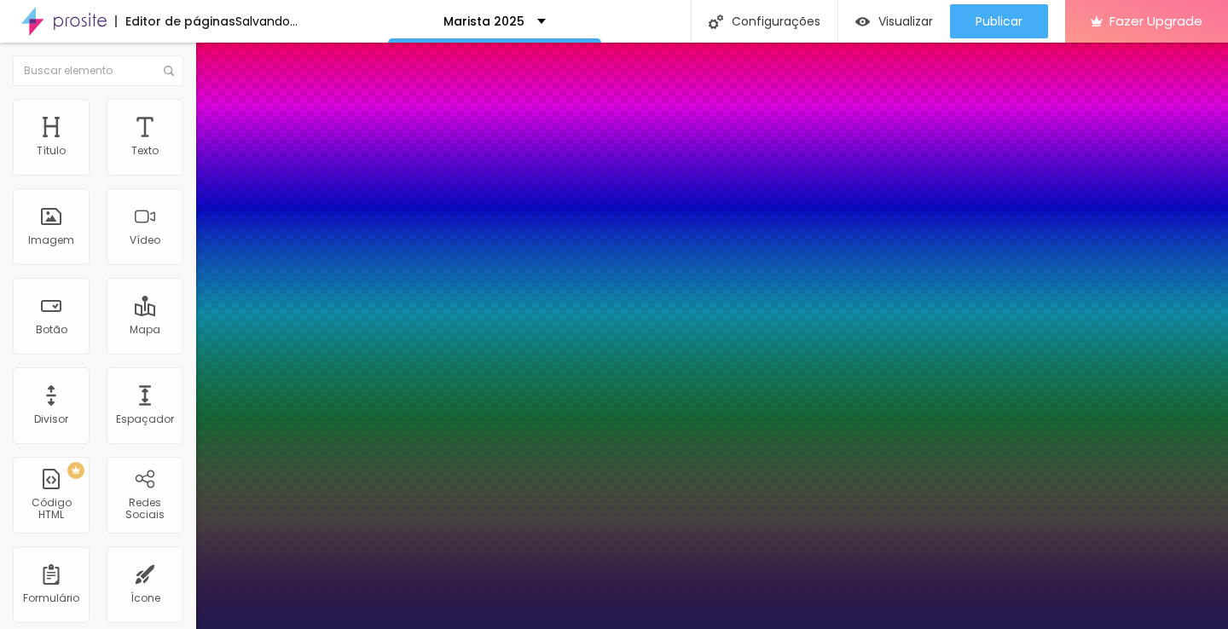
type input "1"
click at [569, 628] on div at bounding box center [614, 629] width 1228 height 0
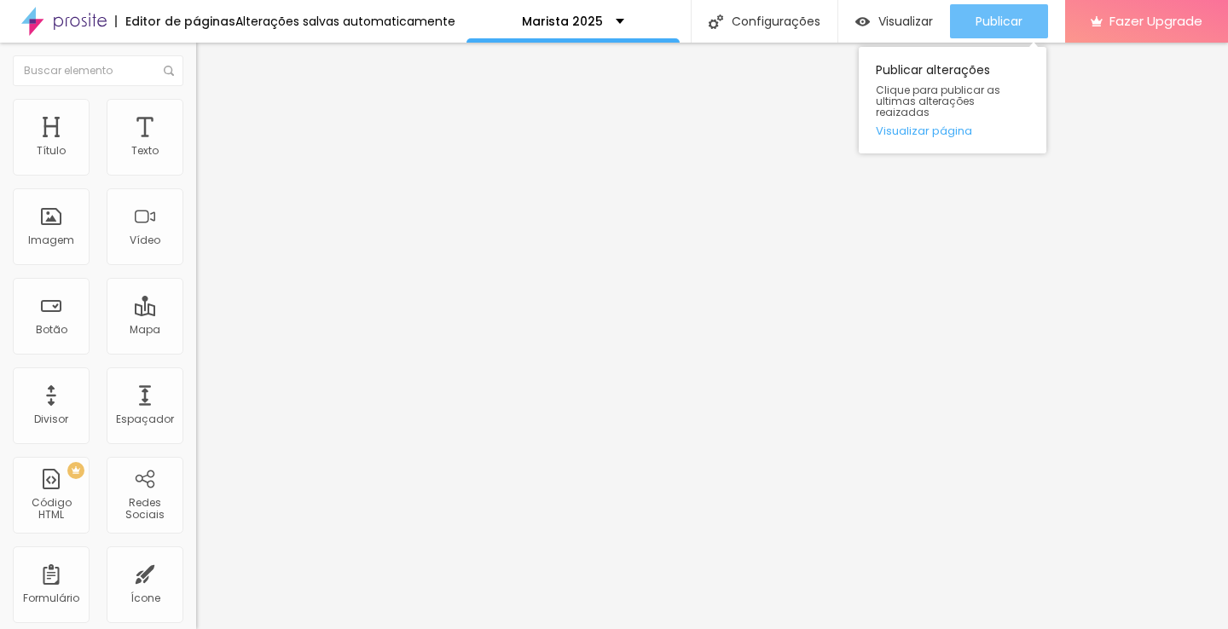
click at [1017, 23] on span "Publicar" at bounding box center [999, 21] width 47 height 14
